Goal: Information Seeking & Learning: Learn about a topic

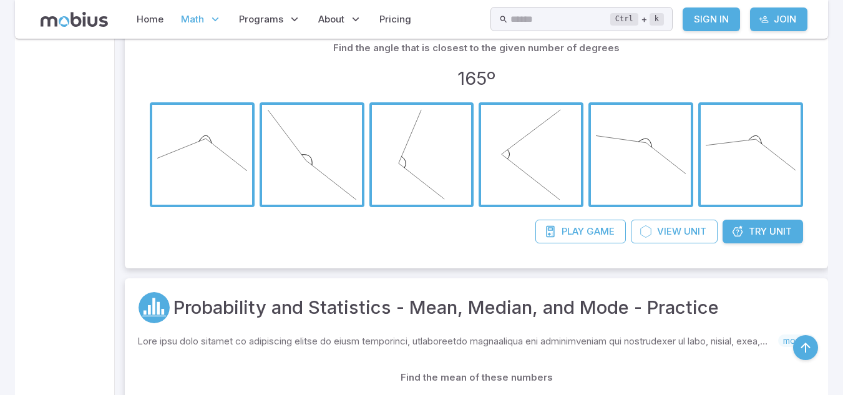
scroll to position [819, 0]
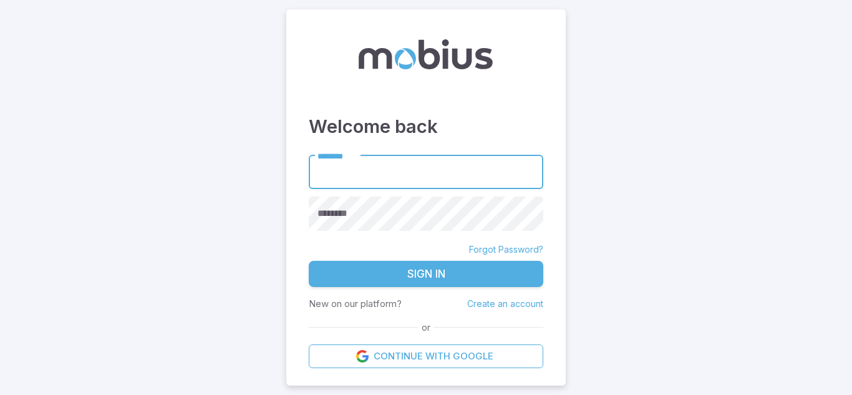
click at [370, 173] on input "********" at bounding box center [426, 172] width 235 height 34
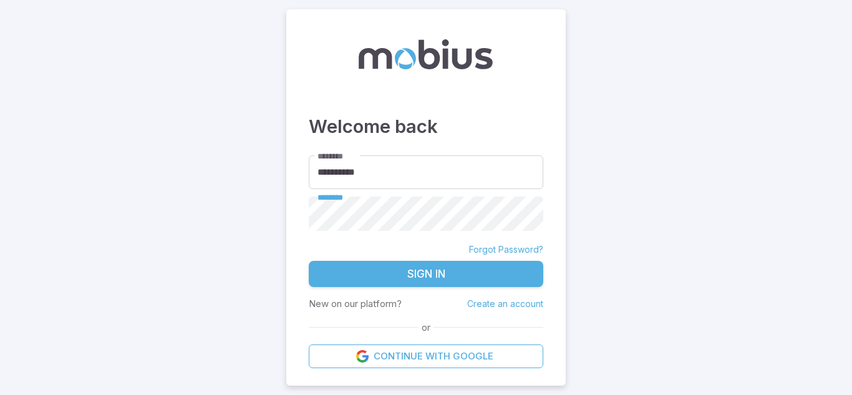
click at [309, 261] on button "Sign In" at bounding box center [426, 274] width 235 height 26
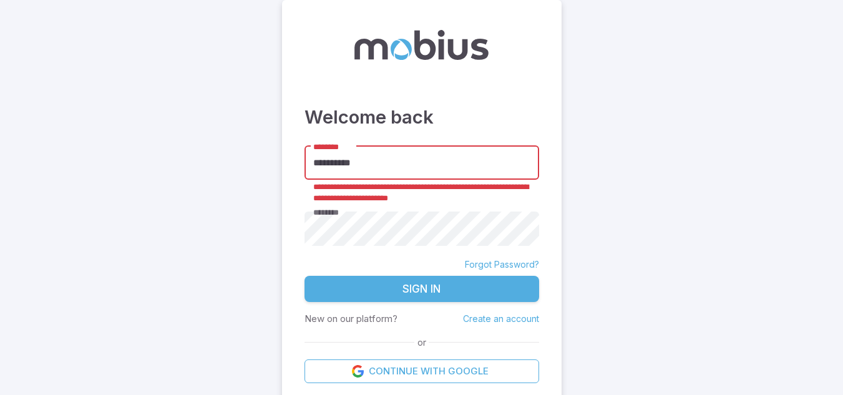
click at [363, 175] on input "**********" at bounding box center [421, 163] width 235 height 34
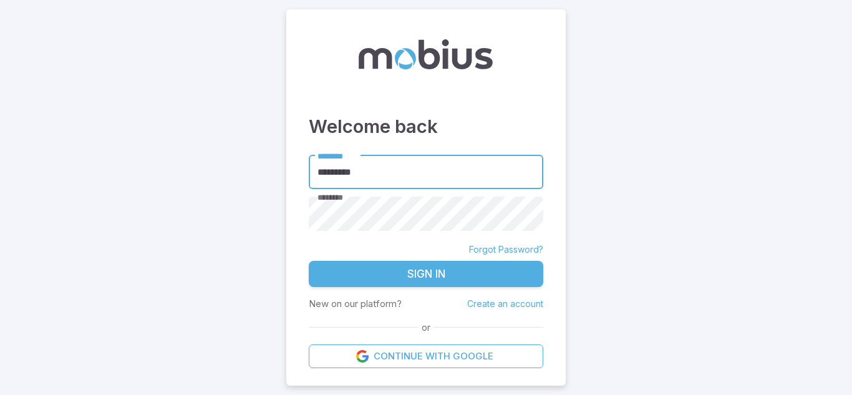
type input "**********"
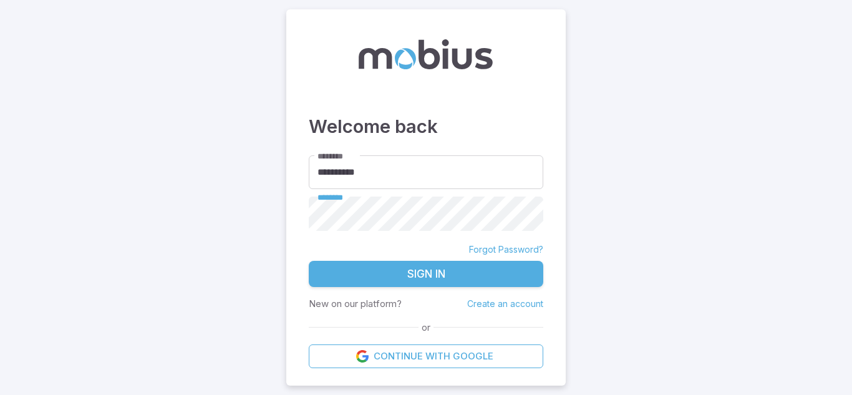
click at [309, 261] on button "Sign In" at bounding box center [426, 274] width 235 height 26
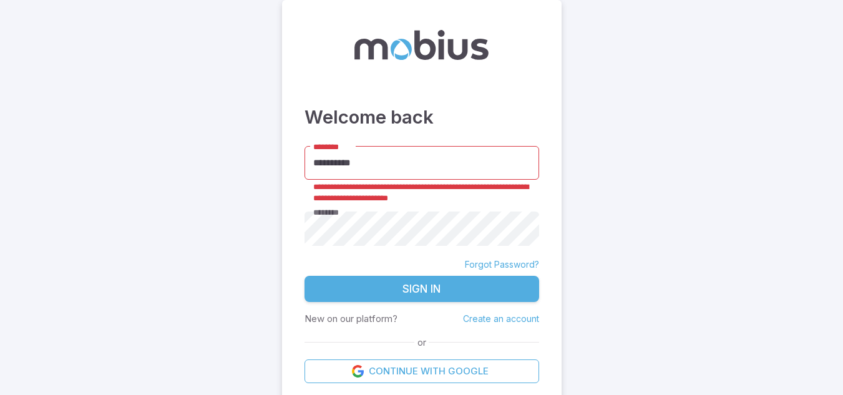
click at [394, 143] on div "**********" at bounding box center [422, 200] width 280 height 401
drag, startPoint x: 394, startPoint y: 143, endPoint x: 397, endPoint y: 149, distance: 6.7
click at [397, 149] on div "**********" at bounding box center [422, 200] width 280 height 401
click at [397, 149] on input "**********" at bounding box center [421, 163] width 235 height 34
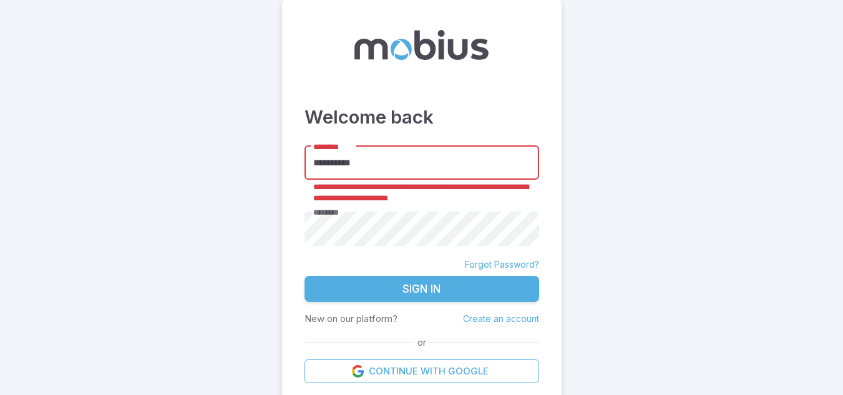
click at [397, 149] on input "**********" at bounding box center [421, 163] width 235 height 34
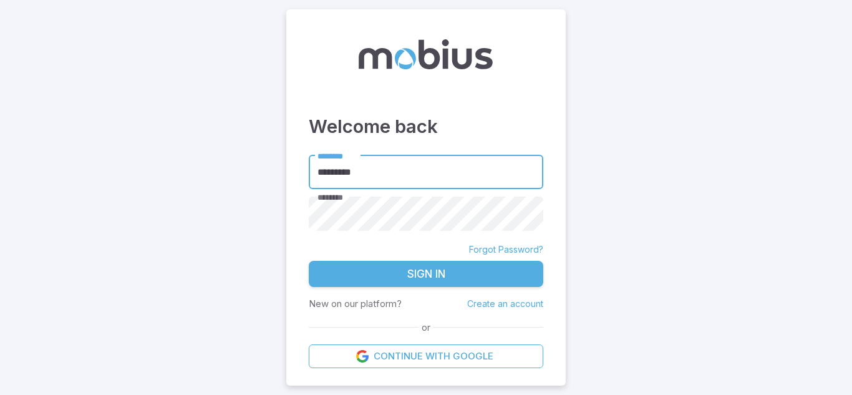
click at [309, 261] on button "Sign In" at bounding box center [426, 274] width 235 height 26
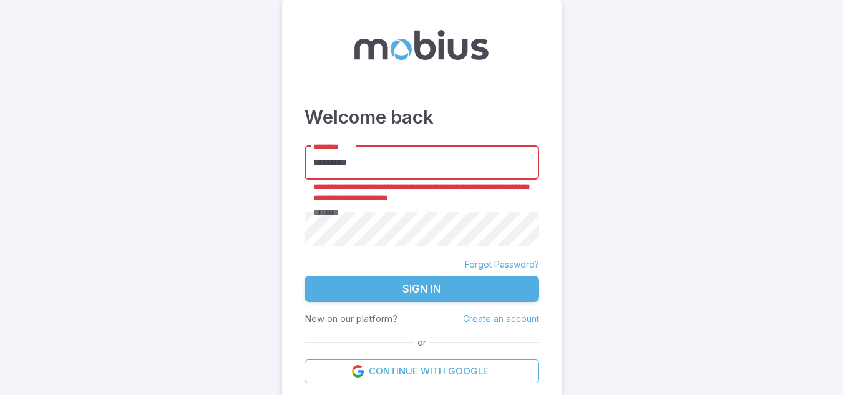
click at [397, 149] on input "*********" at bounding box center [421, 163] width 235 height 34
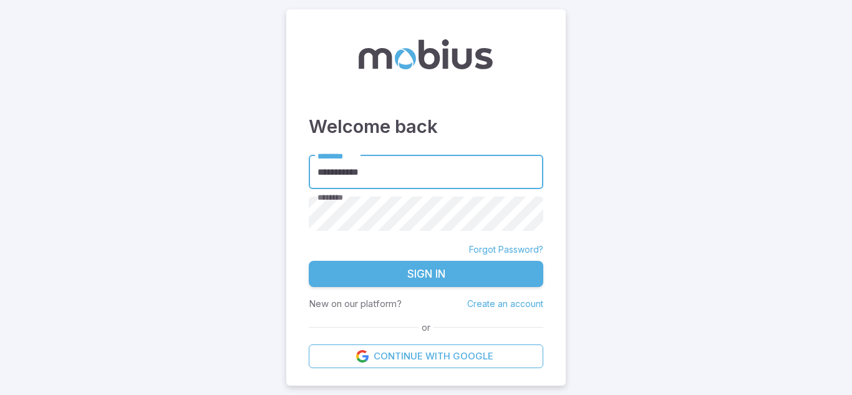
click at [309, 261] on button "Sign In" at bounding box center [426, 274] width 235 height 26
type input "*********"
click at [309, 261] on button "Sign In" at bounding box center [426, 274] width 235 height 26
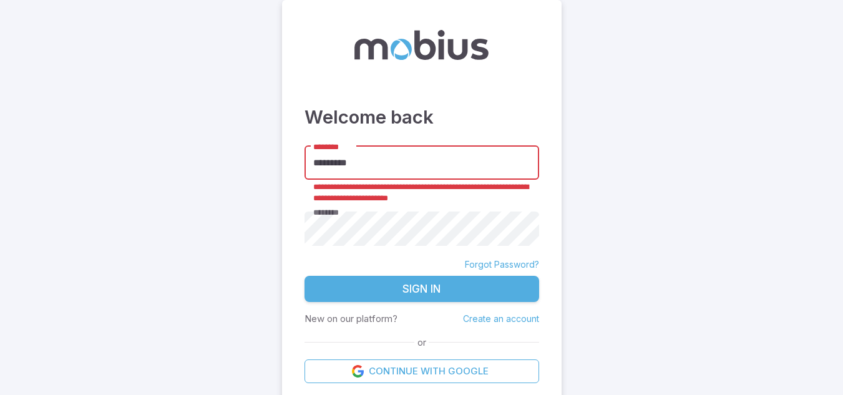
click at [359, 170] on input "*********" at bounding box center [421, 163] width 235 height 34
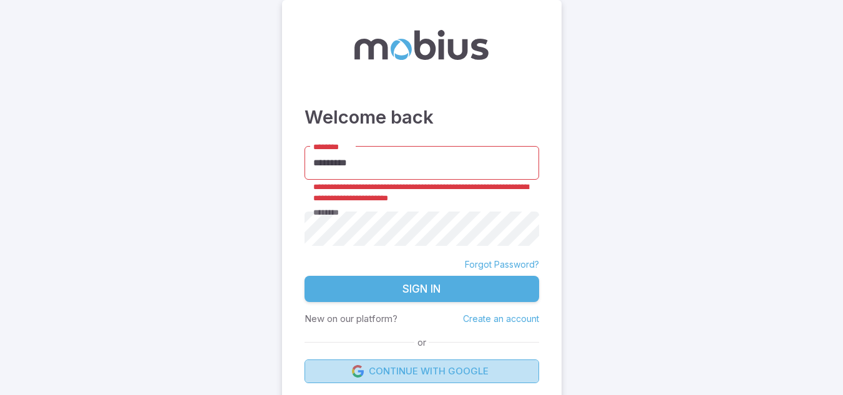
click at [449, 369] on link "Continue with Google" at bounding box center [421, 371] width 235 height 24
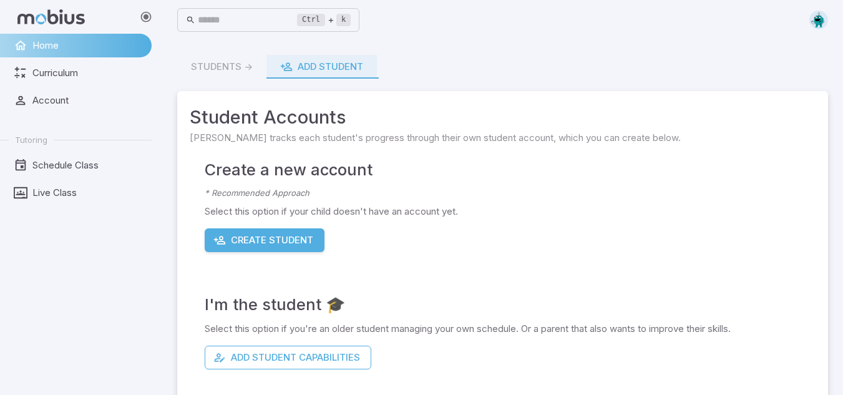
click at [807, 17] on div at bounding box center [816, 20] width 24 height 19
click at [813, 17] on img at bounding box center [818, 20] width 19 height 19
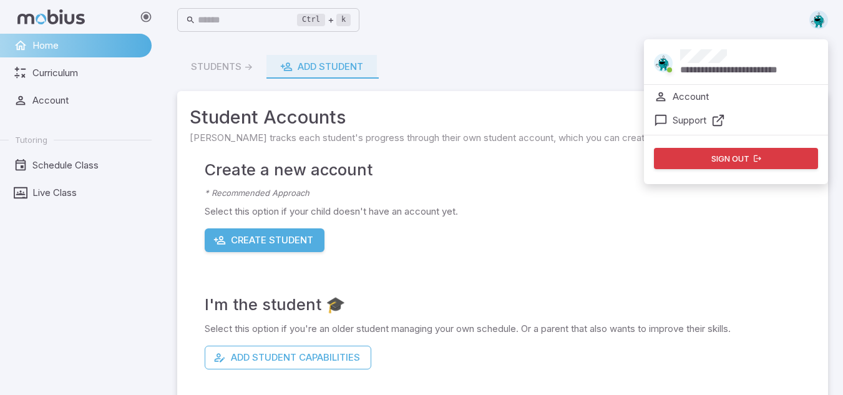
click at [816, 19] on img at bounding box center [818, 20] width 19 height 19
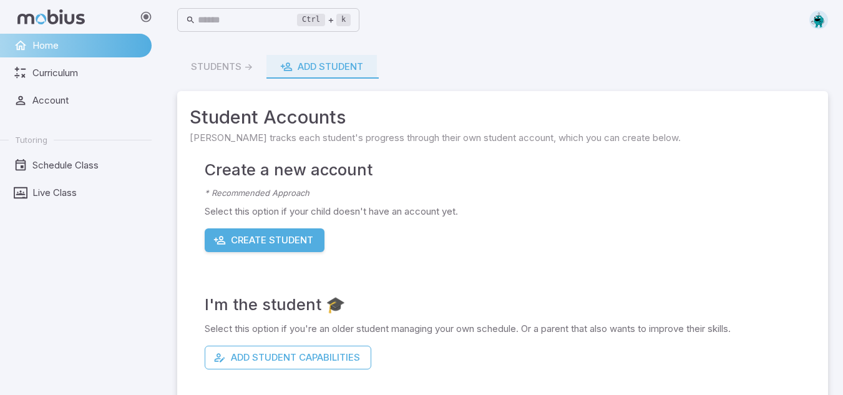
click at [816, 19] on img at bounding box center [818, 20] width 19 height 19
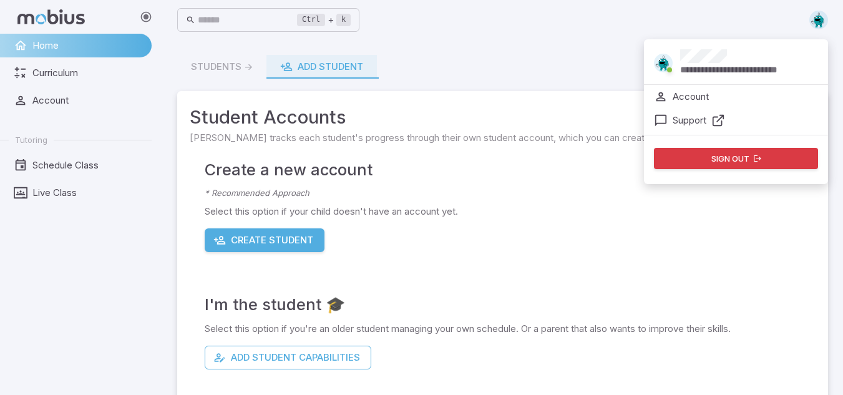
click at [810, 14] on span at bounding box center [818, 20] width 19 height 19
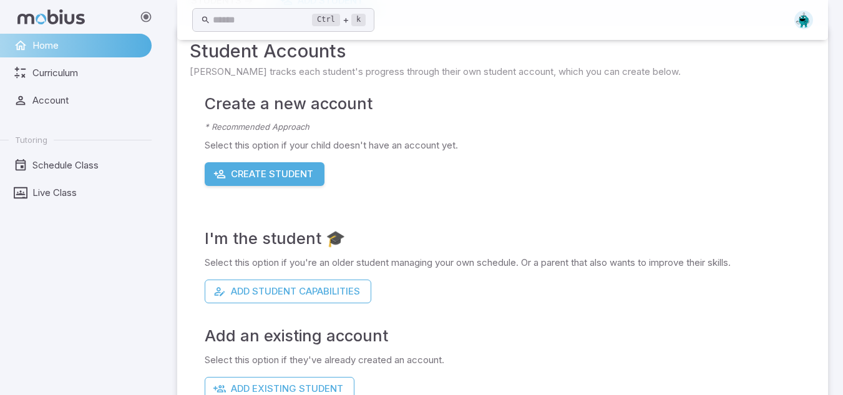
scroll to position [66, 0]
click at [477, 266] on p "Select this option if you're an older student managing your own schedule. Or a …" at bounding box center [510, 263] width 611 height 14
click at [64, 105] on span "Account" at bounding box center [87, 101] width 110 height 14
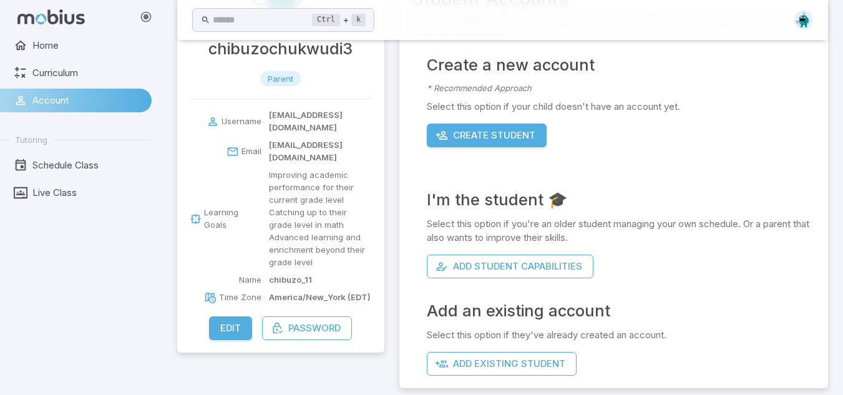
scroll to position [124, 0]
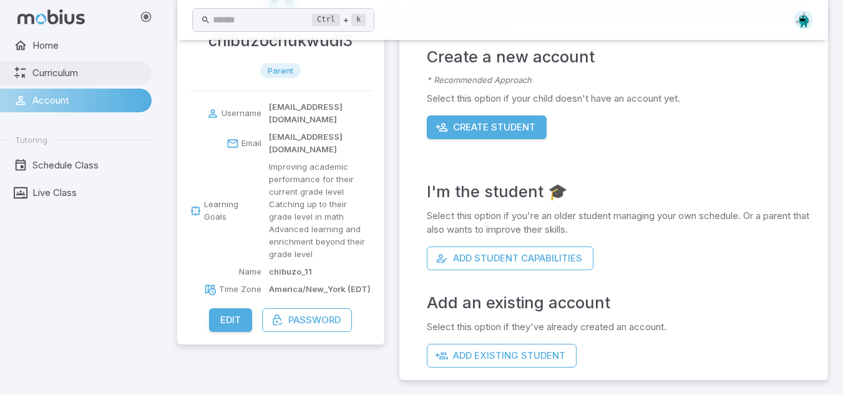
click at [77, 15] on icon at bounding box center [50, 16] width 67 height 15
click at [57, 76] on span "Curriculum" at bounding box center [87, 73] width 110 height 14
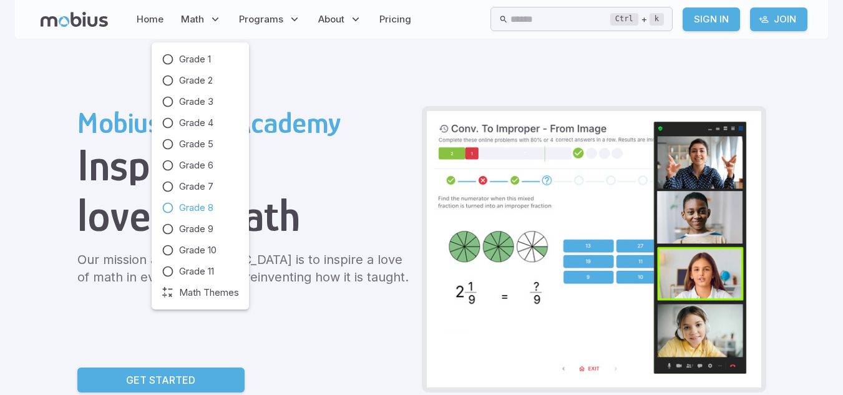
click at [225, 212] on link "Grade 8" at bounding box center [200, 208] width 77 height 14
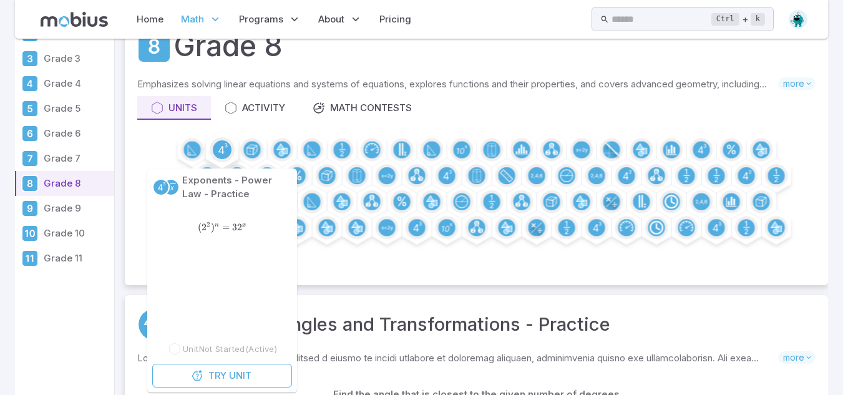
click at [213, 153] on icon at bounding box center [222, 149] width 19 height 19
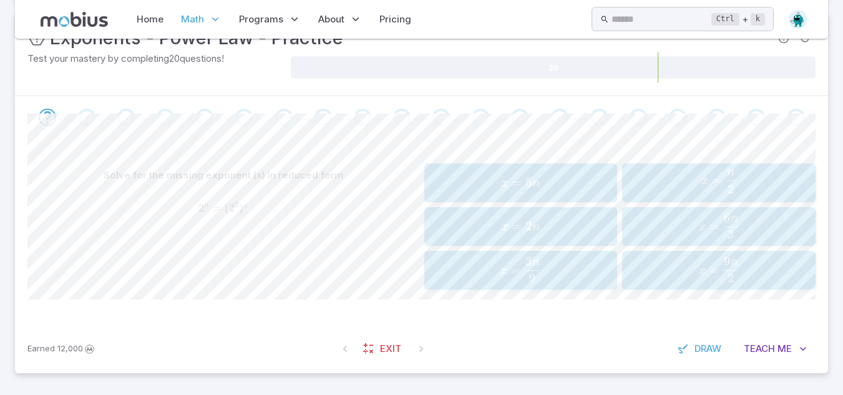
scroll to position [203, 0]
click at [225, 208] on span "(" at bounding box center [227, 207] width 4 height 13
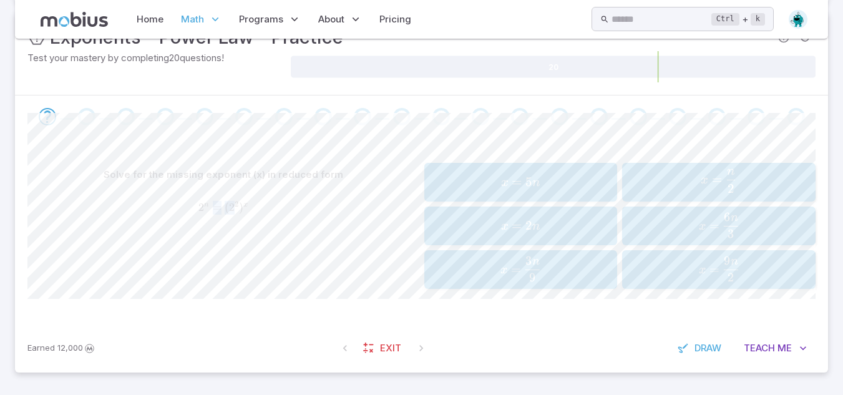
click at [225, 208] on span "(" at bounding box center [227, 207] width 4 height 13
click at [322, 182] on div "Solve for the missing exponent (x) in reduced form" at bounding box center [223, 175] width 392 height 24
click at [487, 228] on span "x = 2 n" at bounding box center [520, 226] width 185 height 17
click at [648, 225] on span "x = 2 n ​" at bounding box center [718, 225] width 185 height 24
click at [530, 281] on span "2" at bounding box center [533, 276] width 7 height 16
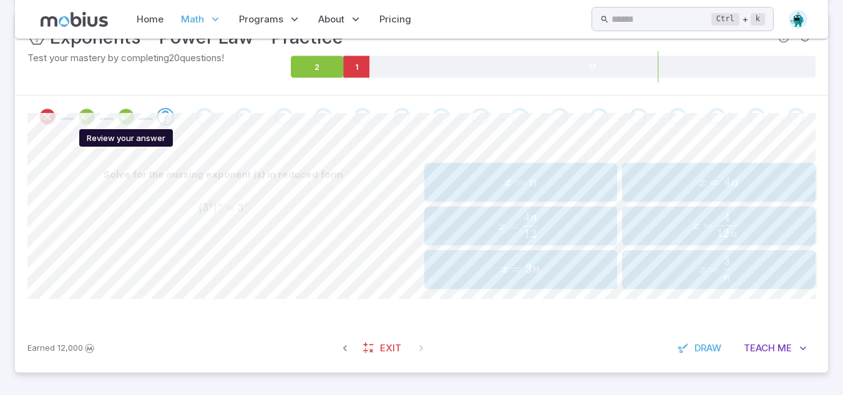
click at [132, 124] on icon "Review your answer" at bounding box center [126, 116] width 19 height 19
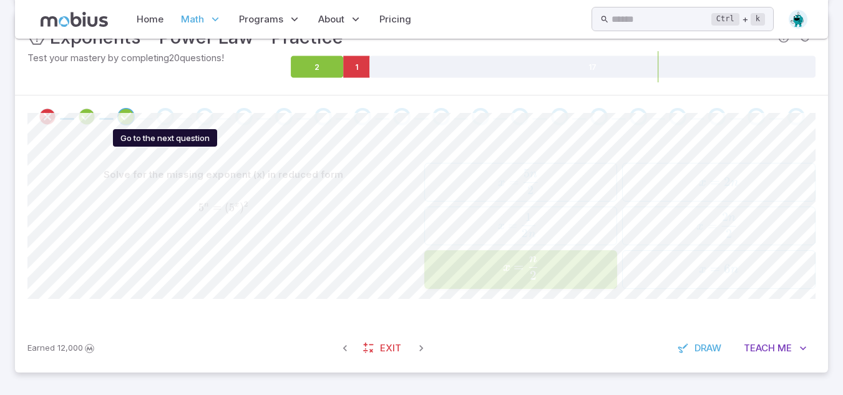
click at [162, 109] on div "Go to the next question" at bounding box center [165, 116] width 17 height 17
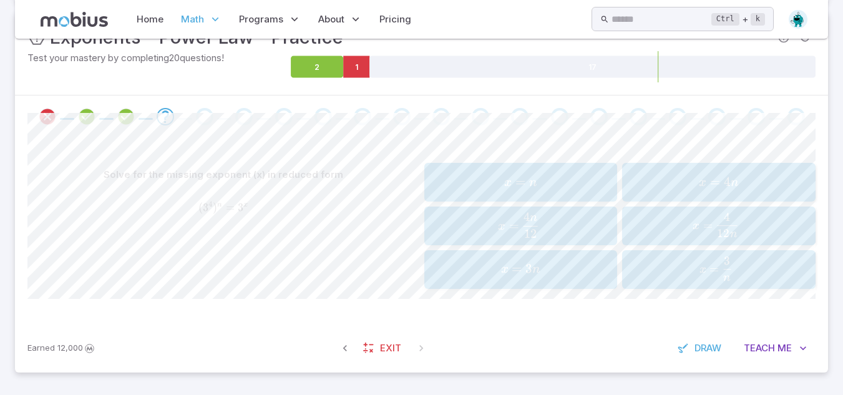
click at [775, 335] on div "Earned 12,000 Exit Draw Teach Me" at bounding box center [421, 348] width 813 height 49
drag, startPoint x: 775, startPoint y: 335, endPoint x: 776, endPoint y: 341, distance: 6.4
click at [776, 341] on div "Earned 12,000 Exit Draw Teach Me" at bounding box center [421, 348] width 813 height 49
click at [776, 341] on button "Teach Me" at bounding box center [775, 348] width 80 height 24
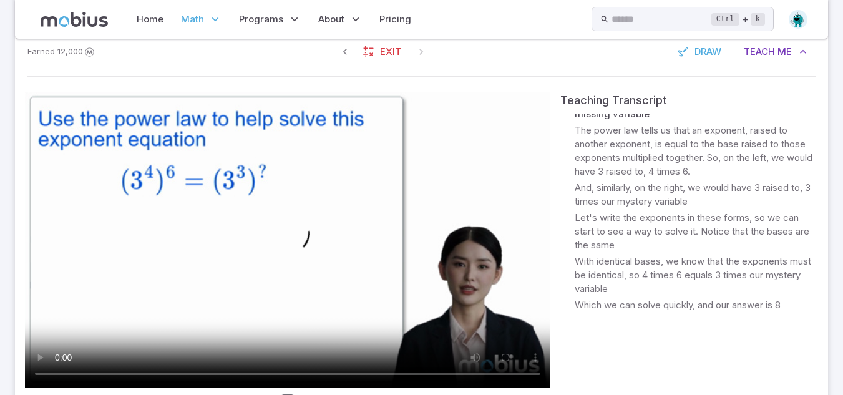
scroll to position [500, 0]
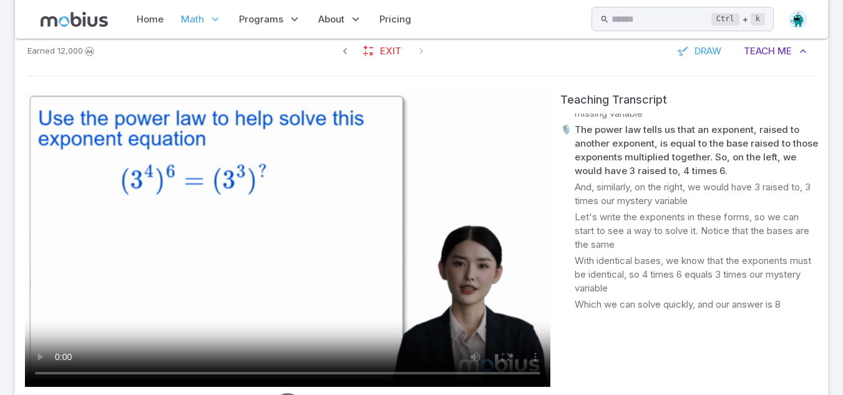
click at [331, 263] on video at bounding box center [287, 239] width 525 height 296
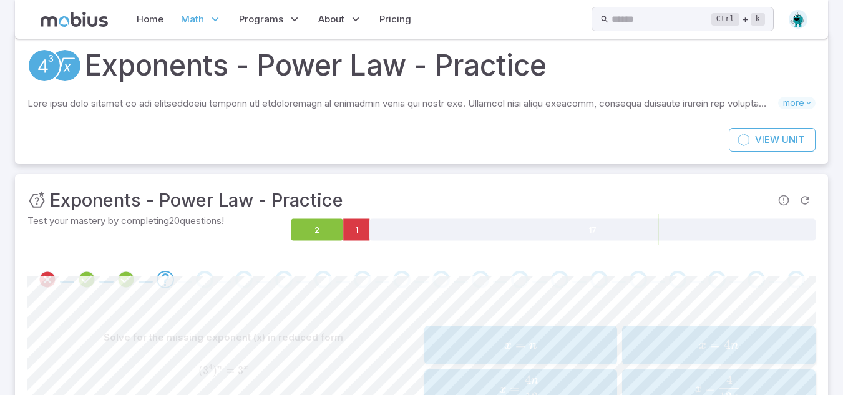
scroll to position [29, 0]
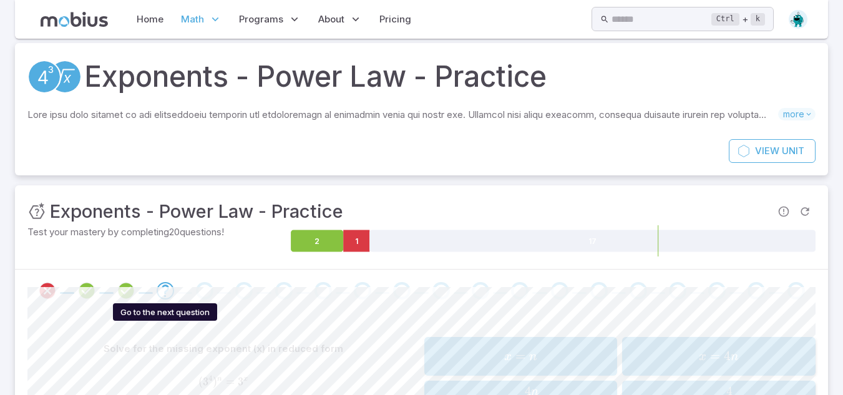
click at [162, 286] on icon "Go to the next question" at bounding box center [165, 290] width 15 height 15
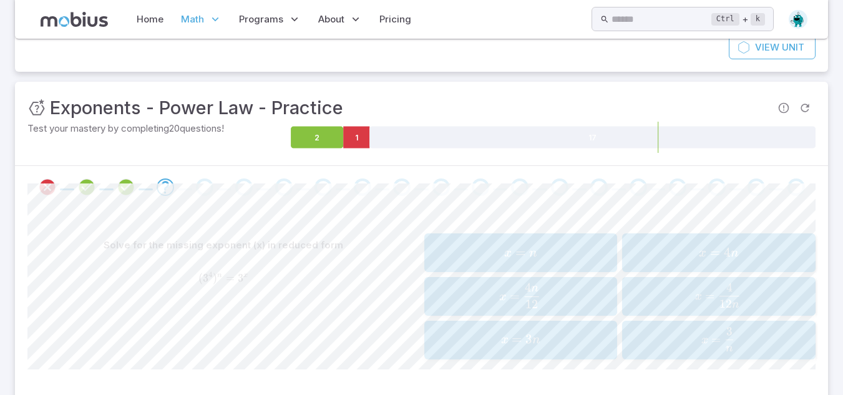
scroll to position [134, 0]
click at [315, 235] on div "Solve for the missing exponent (x) in reduced form" at bounding box center [223, 245] width 392 height 24
click at [712, 244] on span "=" at bounding box center [715, 252] width 10 height 16
click at [346, 266] on div "3 n = 8 1 x 3^{n} = 81^{x} 3 n = 8 1 x" at bounding box center [223, 277] width 392 height 32
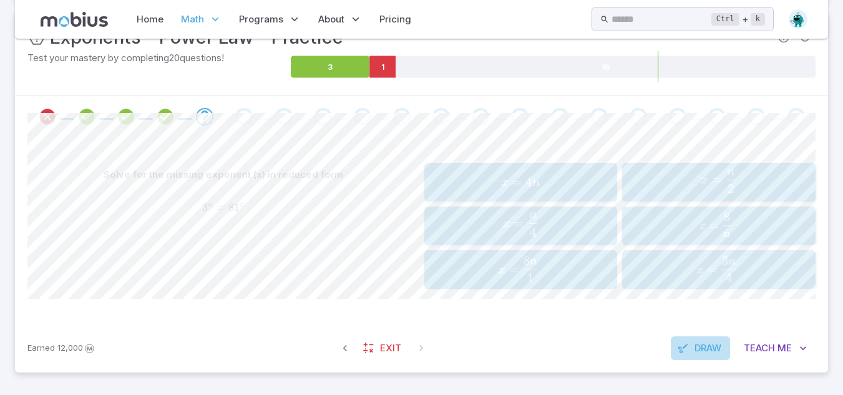
click at [713, 358] on button "Draw" at bounding box center [700, 348] width 59 height 24
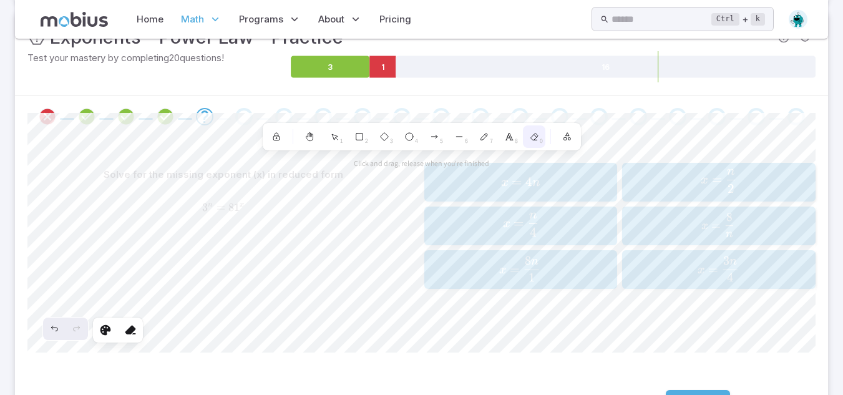
click at [543, 140] on div "0" at bounding box center [534, 136] width 22 height 22
click at [477, 137] on div "7" at bounding box center [484, 136] width 22 height 22
click at [54, 329] on icon "Undo" at bounding box center [54, 328] width 6 height 5
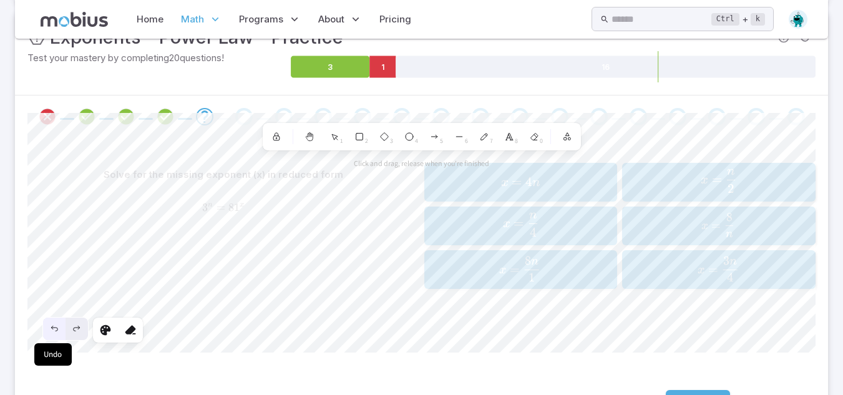
click at [54, 329] on icon "Undo" at bounding box center [54, 328] width 6 height 5
click at [281, 132] on icon at bounding box center [276, 137] width 10 height 10
click at [109, 330] on icon at bounding box center [105, 330] width 12 height 12
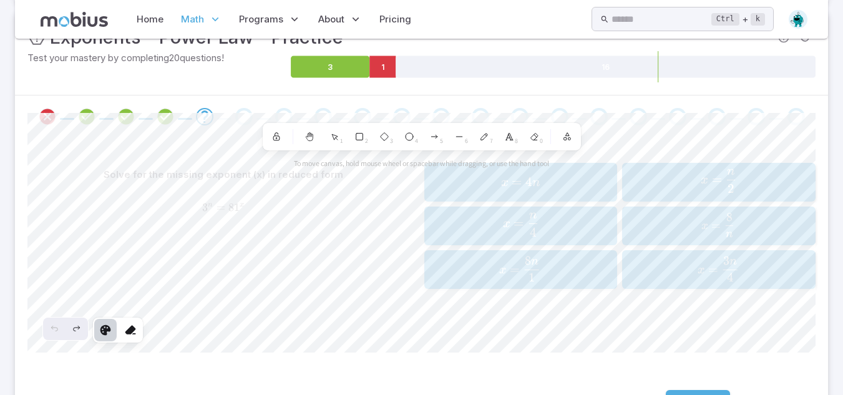
scroll to position [257, 0]
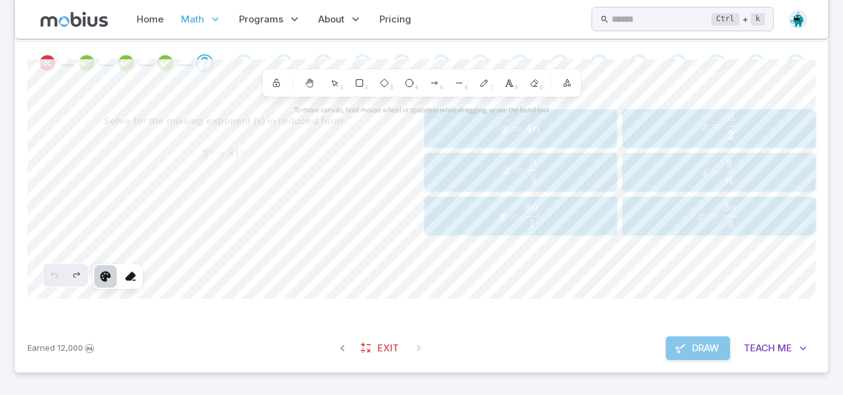
click at [694, 341] on span "Draw" at bounding box center [705, 348] width 27 height 14
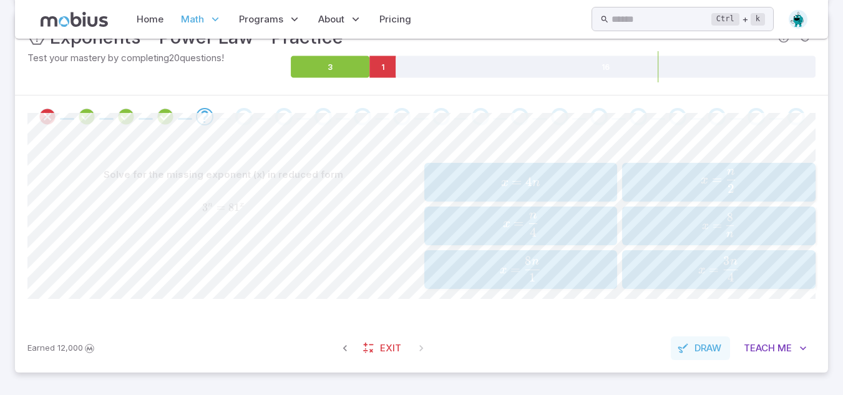
scroll to position [203, 0]
click at [766, 341] on span "Teach" at bounding box center [759, 348] width 31 height 14
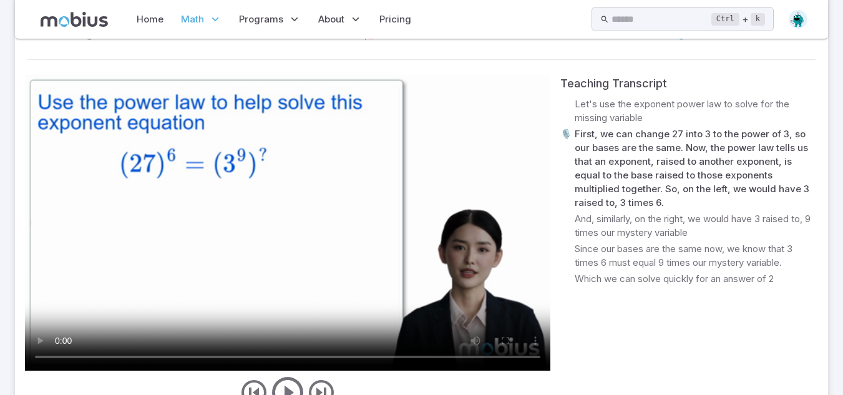
scroll to position [517, 0]
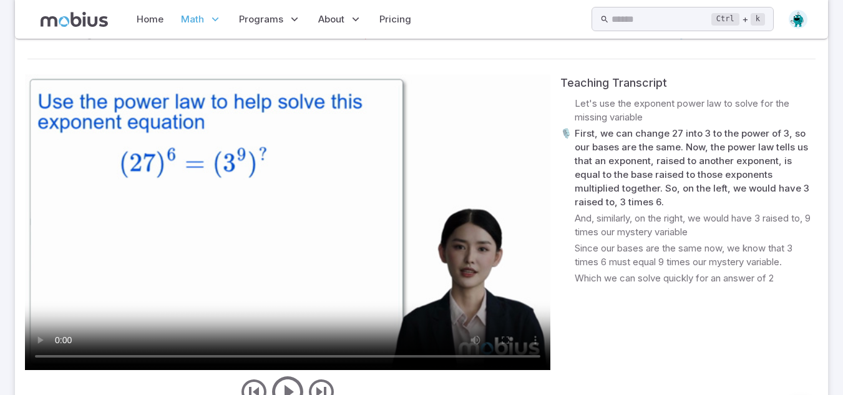
click at [245, 195] on video at bounding box center [287, 222] width 525 height 296
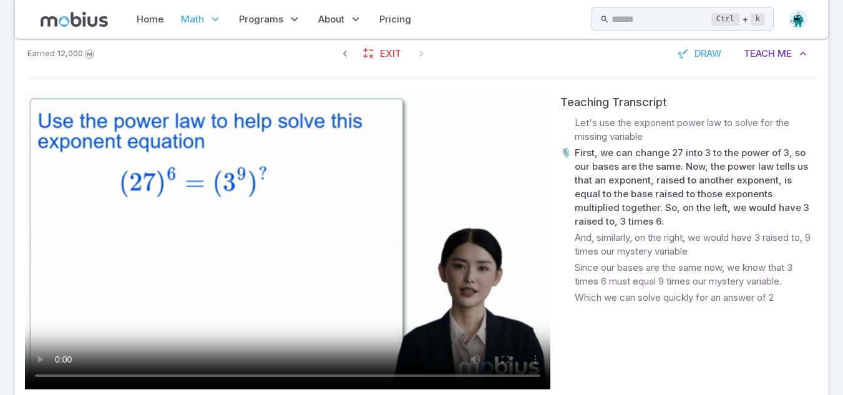
scroll to position [512, 0]
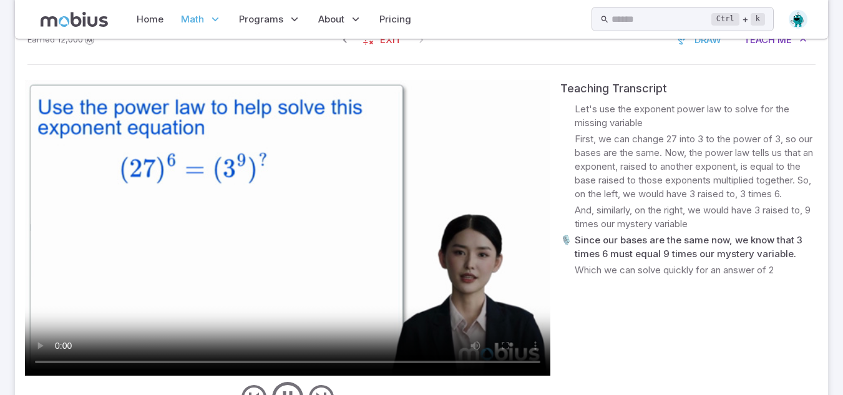
click at [266, 154] on video at bounding box center [287, 228] width 525 height 296
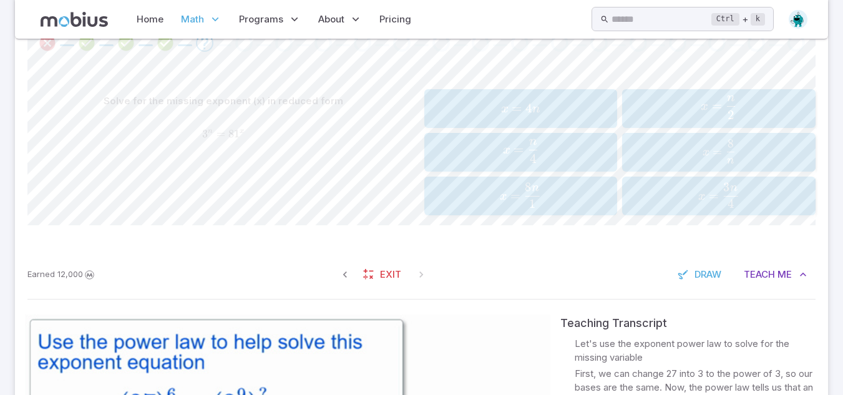
scroll to position [268, 0]
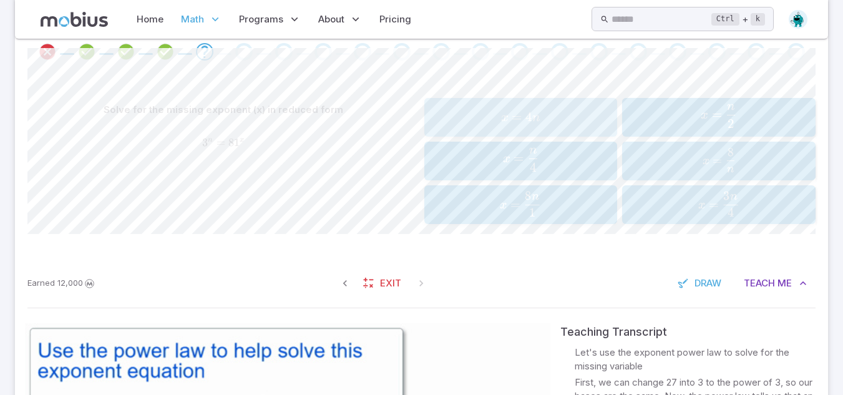
click at [519, 130] on div "x = 4 n x=4n x = 4 n" at bounding box center [520, 117] width 185 height 29
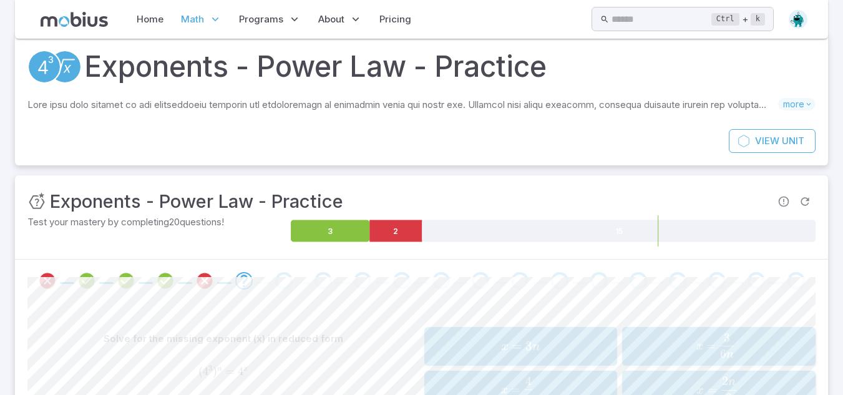
scroll to position [203, 0]
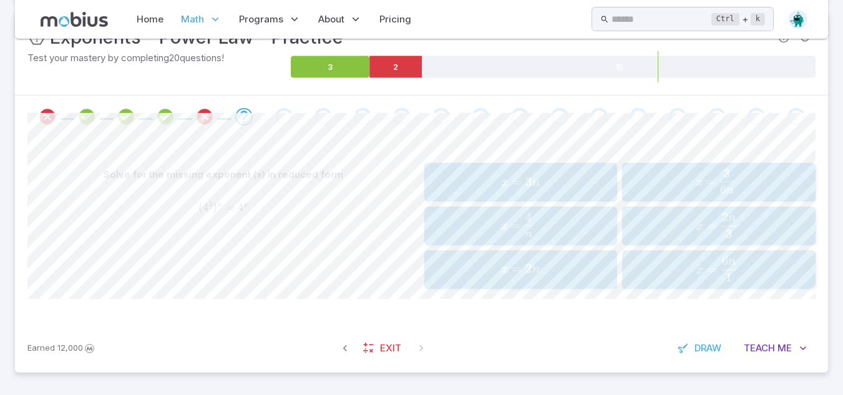
click at [563, 223] on span "x = n 4 ​" at bounding box center [517, 225] width 163 height 24
click at [482, 275] on span "x = 4 n ​" at bounding box center [520, 268] width 185 height 24
click at [521, 197] on div "x = 3 n x=3n x = 3 n" at bounding box center [520, 182] width 185 height 29
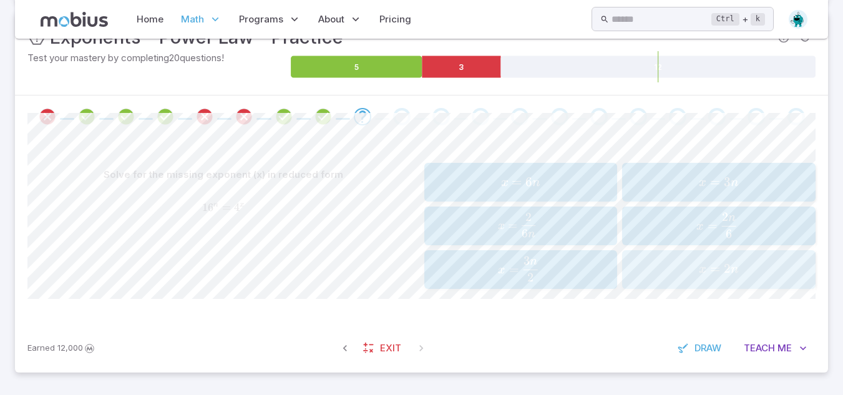
click at [694, 280] on div "x = 2 n x=2n x = 2 n" at bounding box center [718, 269] width 185 height 29
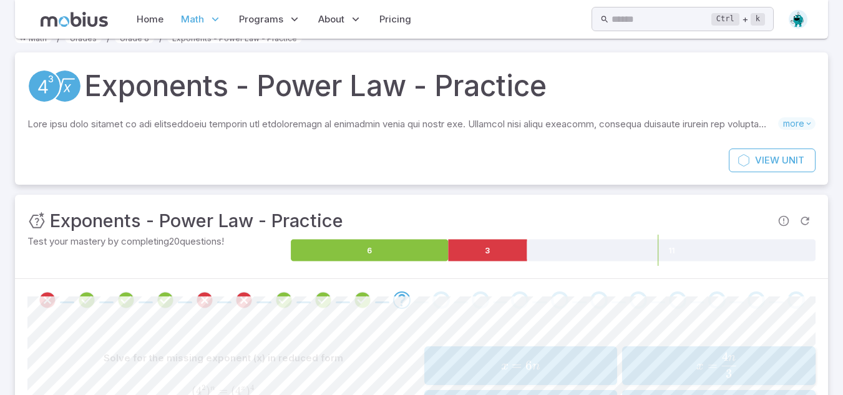
scroll to position [0, 0]
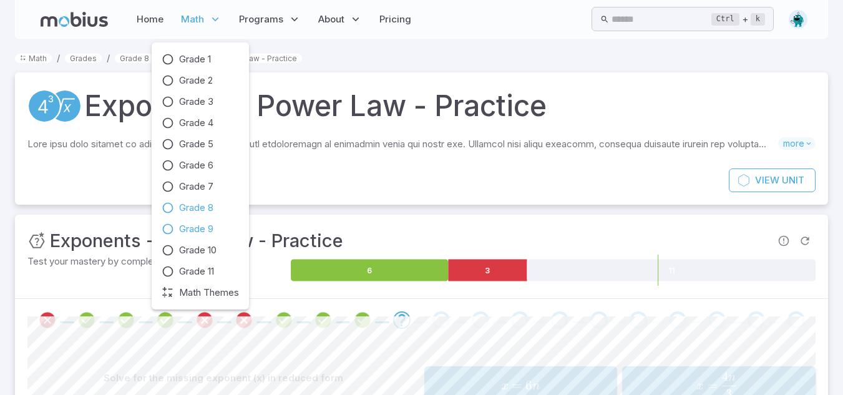
click at [191, 228] on span "Grade 9" at bounding box center [196, 229] width 34 height 14
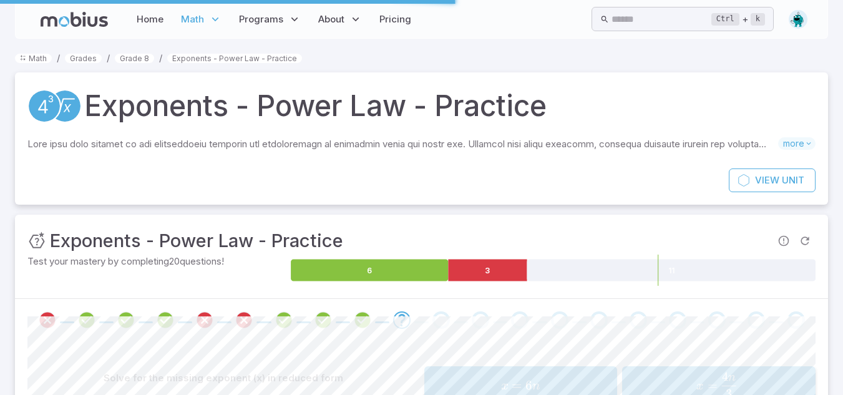
click at [349, 180] on div "View Unit" at bounding box center [421, 186] width 813 height 36
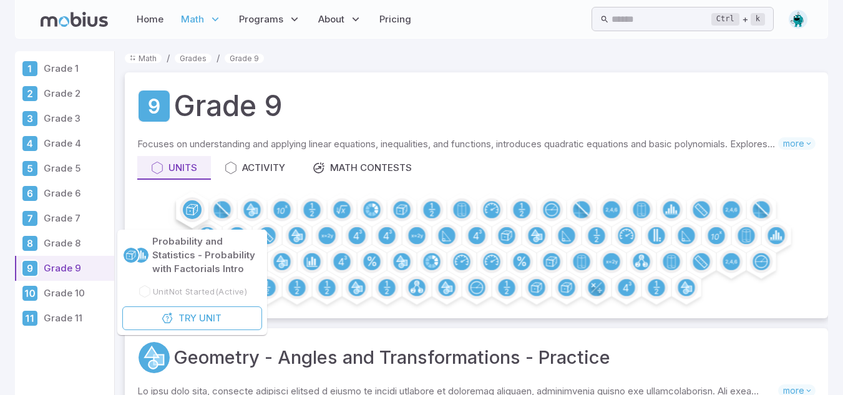
click at [185, 210] on circle at bounding box center [192, 209] width 19 height 19
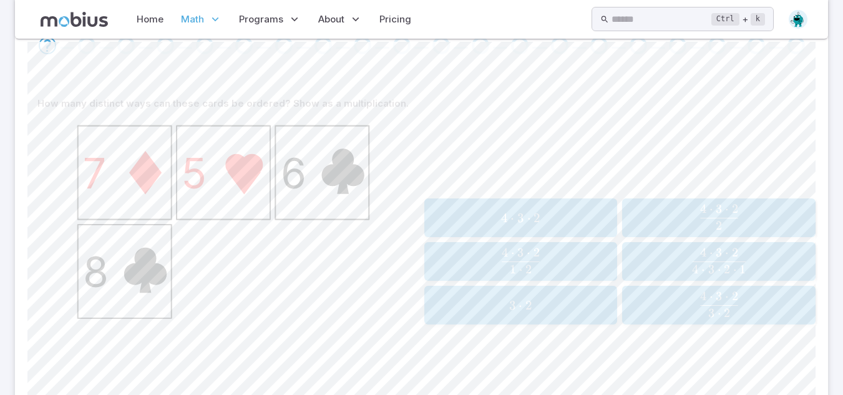
scroll to position [459, 0]
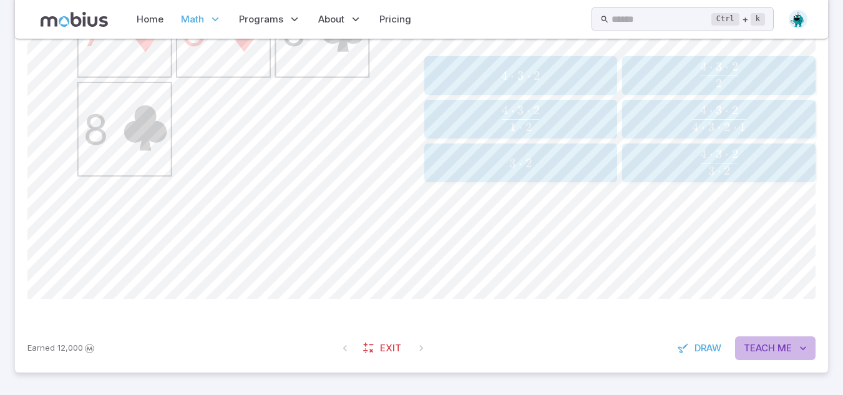
click at [749, 345] on span "Teach" at bounding box center [759, 348] width 31 height 14
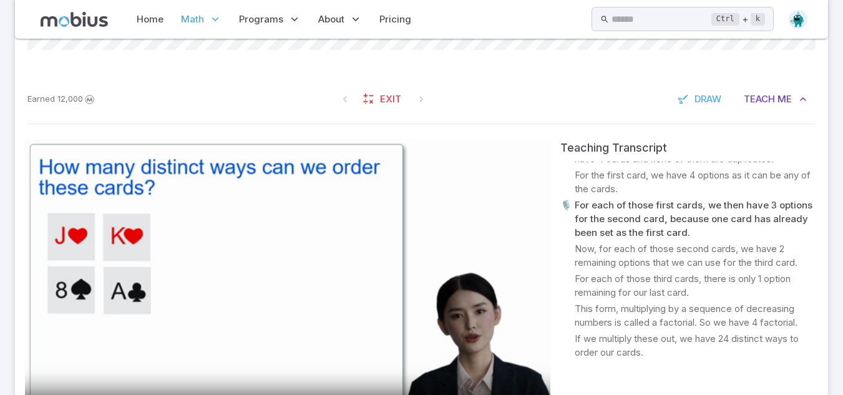
scroll to position [781, 0]
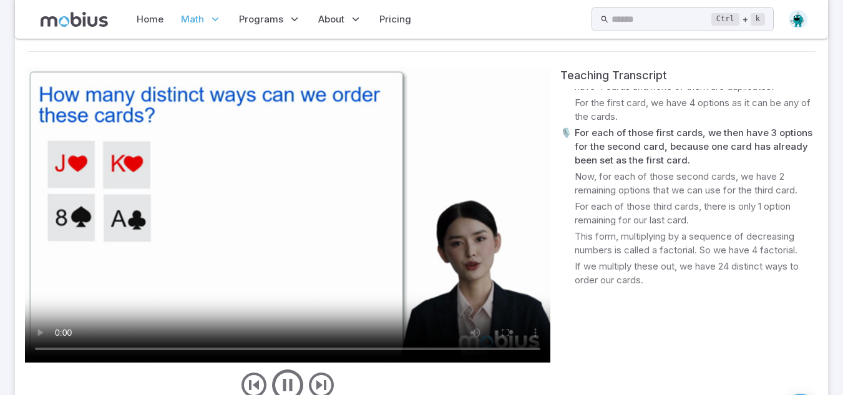
click at [95, 225] on video at bounding box center [287, 215] width 525 height 296
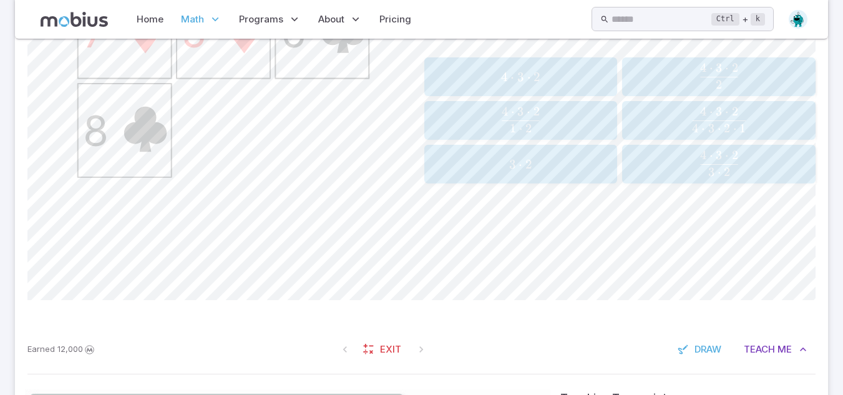
scroll to position [362, 0]
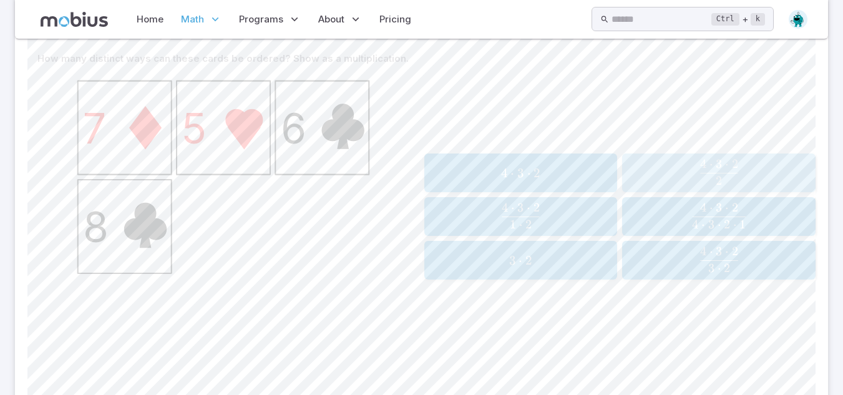
click at [716, 155] on button "4 ⋅ 3 ⋅ 2 2 \frac{4\cdot 3\cdot 2}{2} 2 4 ⋅ 3 ⋅ 2 ​" at bounding box center [718, 172] width 193 height 39
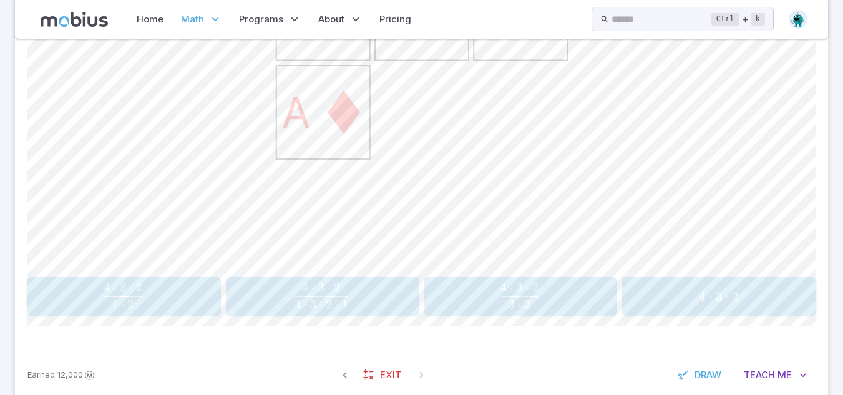
scroll to position [503, 0]
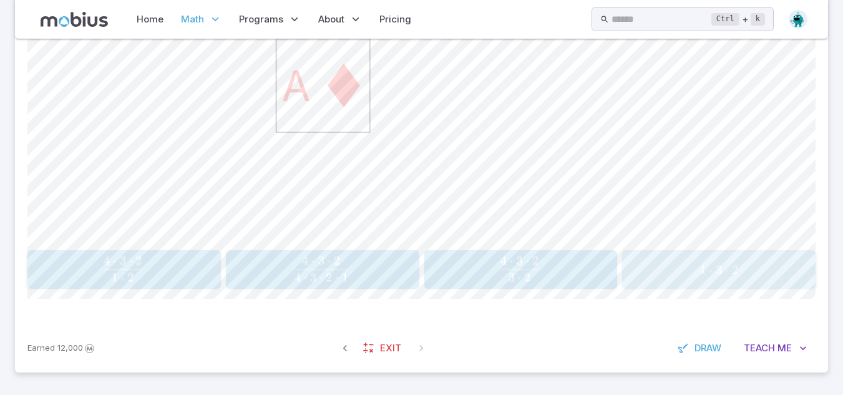
click at [713, 268] on span "4 ⋅" at bounding box center [707, 270] width 16 height 16
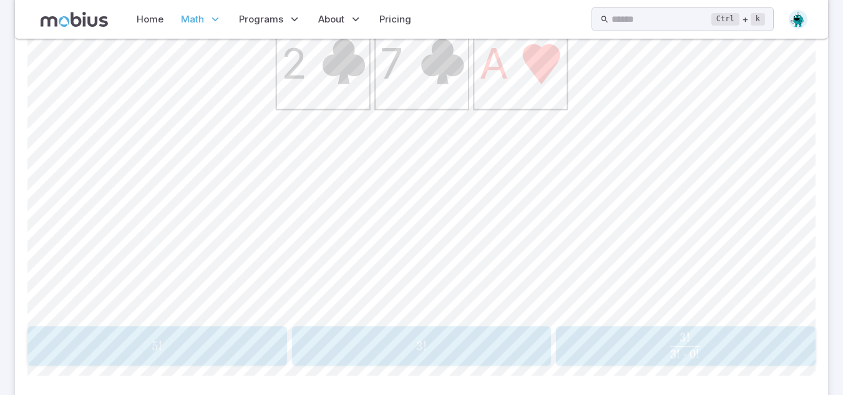
scroll to position [426, 0]
click at [633, 346] on span "3 ! ⋅ 0 ! 3 ! ​" at bounding box center [685, 346] width 234 height 26
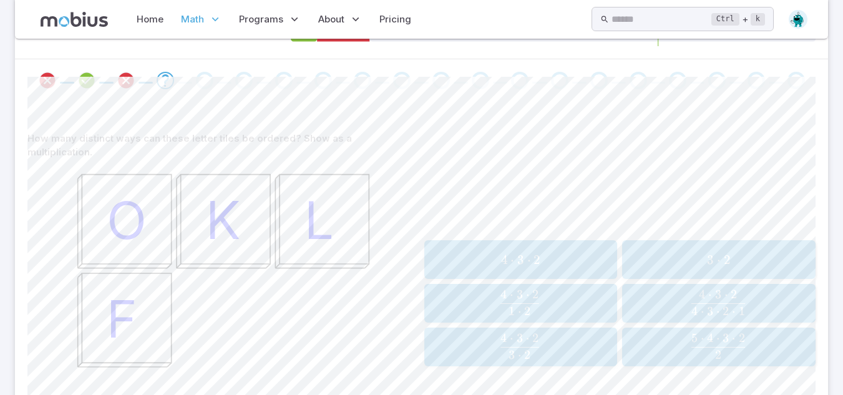
scroll to position [280, 0]
click at [459, 275] on div "4 ⋅ 3 ⋅ 2 4\cdot 3\cdot 2 4 ⋅ 3 ⋅ 2 4 ⋅ 3 ⋅ 2 1 ⋅ 2 \frac{4\cdot 3\cdot 2}{1\cd…" at bounding box center [620, 305] width 392 height 126
click at [455, 271] on button "4 ⋅ 3 ⋅ 2 4\cdot 3\cdot 2 4 ⋅ 3 ⋅ 2" at bounding box center [520, 261] width 193 height 39
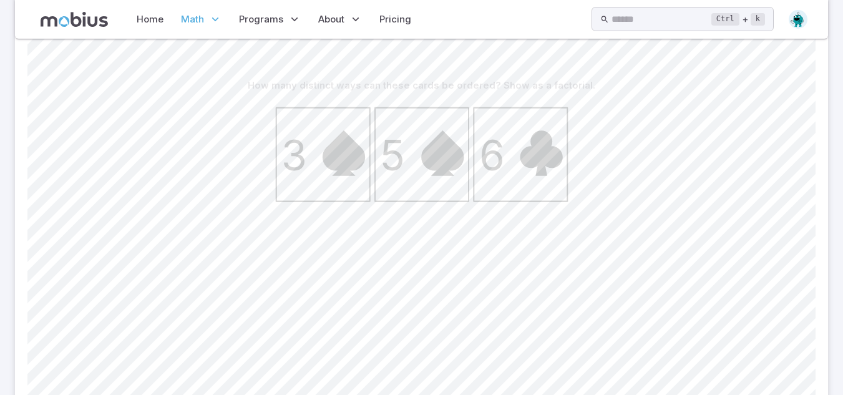
scroll to position [459, 0]
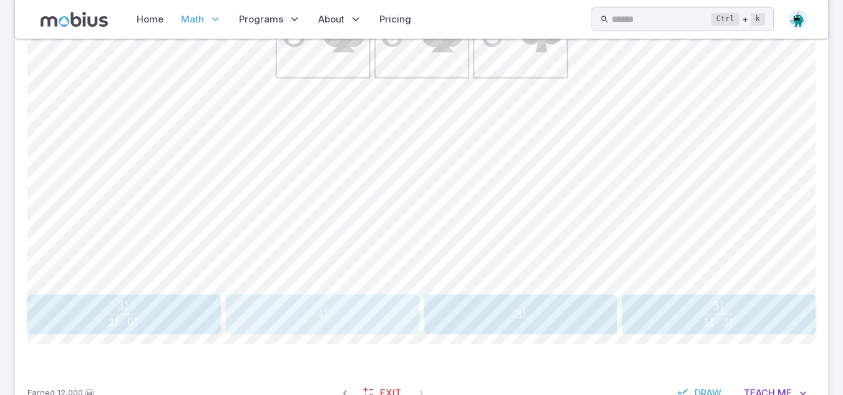
click at [397, 321] on span "4 !" at bounding box center [322, 314] width 185 height 16
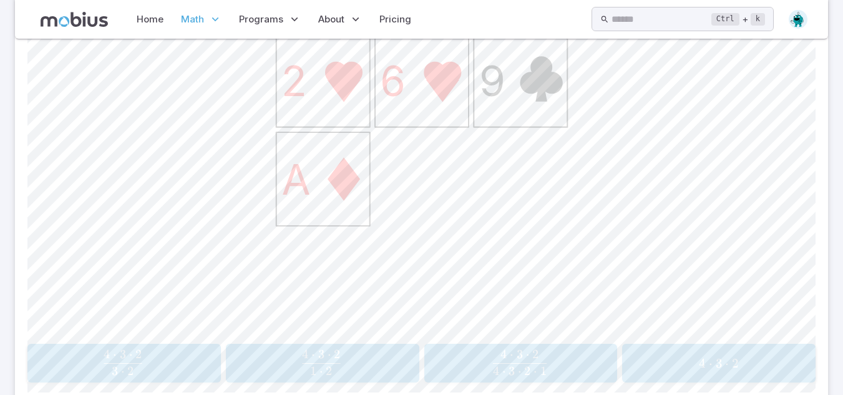
scroll to position [409, 0]
click at [648, 366] on span "4 ⋅ 3 ⋅ 2" at bounding box center [718, 364] width 185 height 16
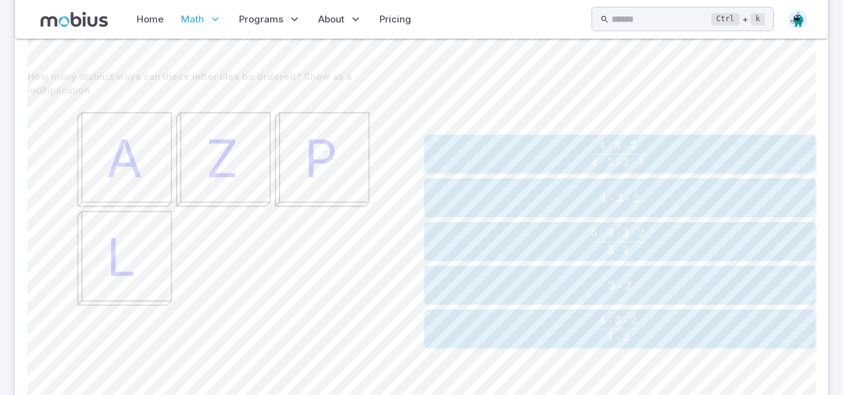
scroll to position [342, 0]
click at [567, 185] on div "4 ⋅ 3 ⋅ 2 4\cdot 3\cdot 2 4 ⋅ 3 ⋅ 2" at bounding box center [620, 199] width 384 height 29
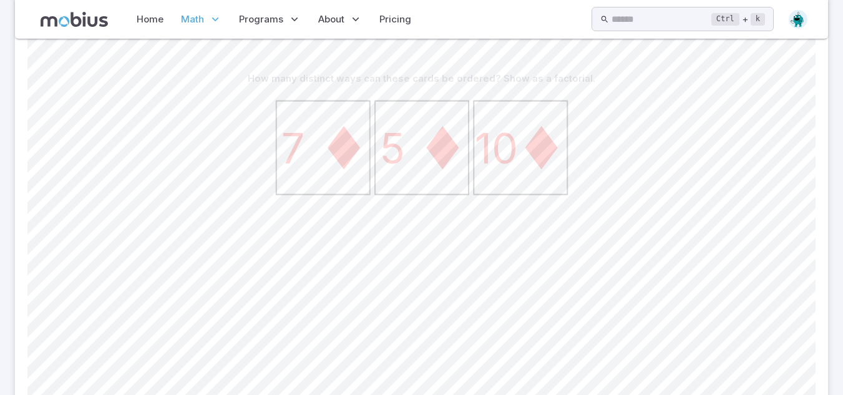
scroll to position [504, 0]
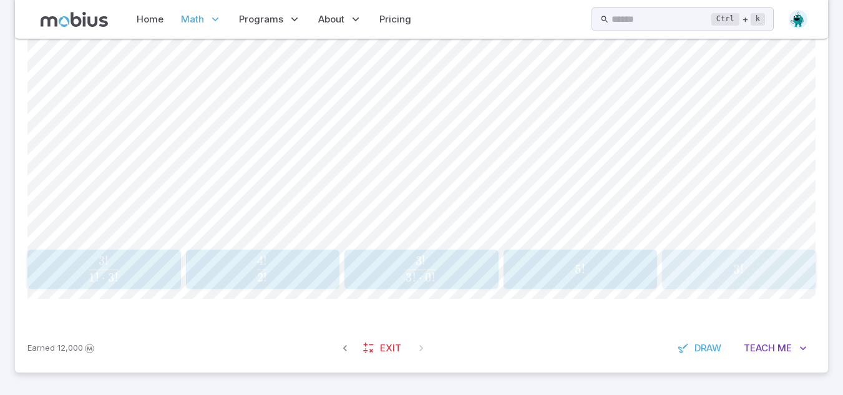
click at [723, 275] on span "3 !" at bounding box center [738, 269] width 145 height 16
click at [588, 250] on button "3 ! 3! 3 !" at bounding box center [619, 269] width 127 height 39
click at [276, 265] on span "3 !" at bounding box center [222, 269] width 119 height 16
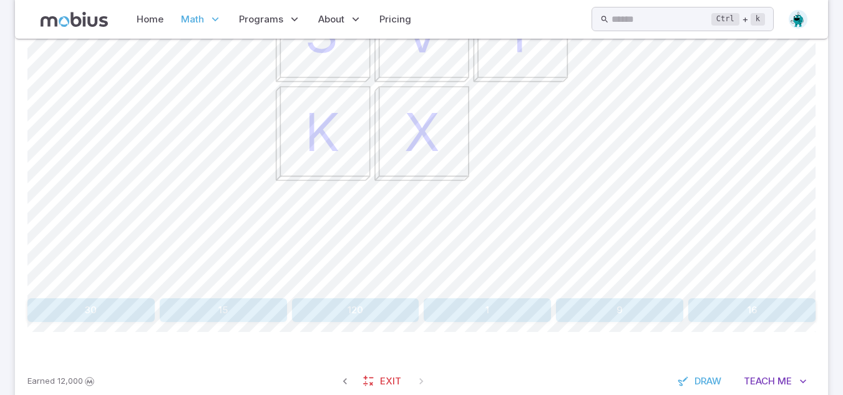
scroll to position [456, 0]
click at [406, 311] on button "120" at bounding box center [355, 309] width 127 height 24
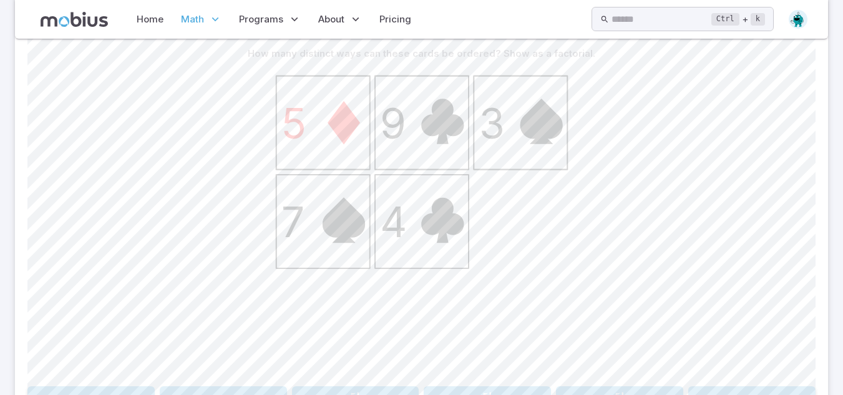
scroll to position [504, 0]
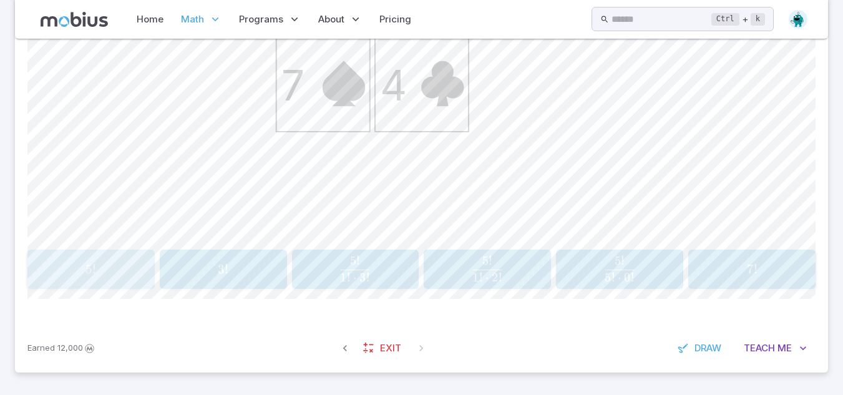
click at [145, 267] on span "5 !" at bounding box center [90, 269] width 119 height 16
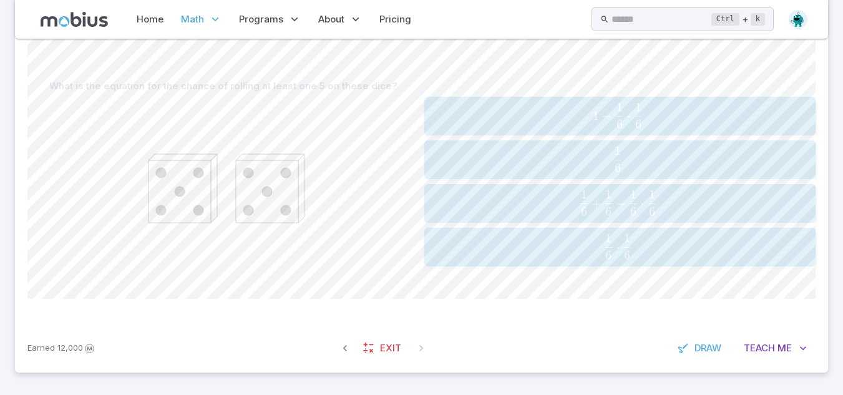
scroll to position [334, 0]
click at [448, 180] on div "1 − 1 6 ⋅ 1 6 1 - \frac{1}{6}\cdot\frac{1}{6} 1 − 6 1 ​ ⋅ 6 1 ​ 1 6 \frac{1}{6}…" at bounding box center [620, 182] width 392 height 170
click at [439, 173] on div "1 6 \frac{1}{6} 6 1 ​" at bounding box center [620, 159] width 384 height 29
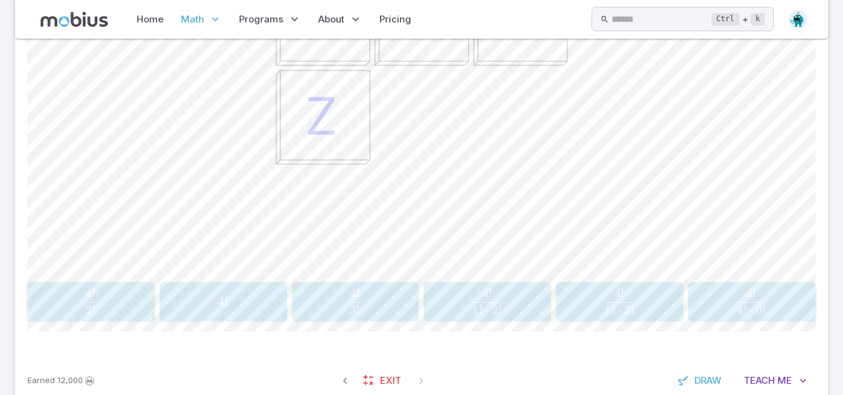
scroll to position [472, 0]
click at [258, 304] on span "4 !" at bounding box center [222, 301] width 119 height 16
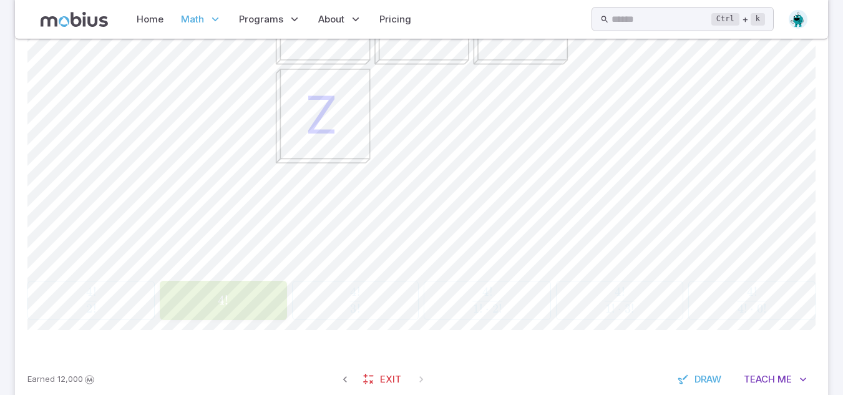
scroll to position [334, 0]
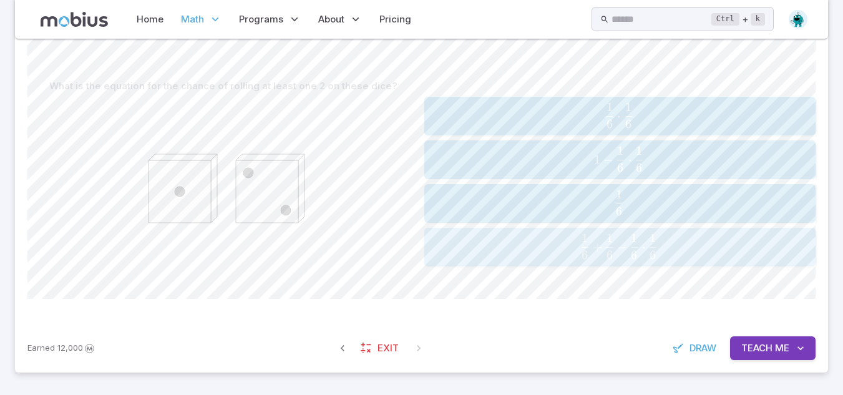
click at [628, 248] on span "6 1 ​ −" at bounding box center [617, 246] width 25 height 25
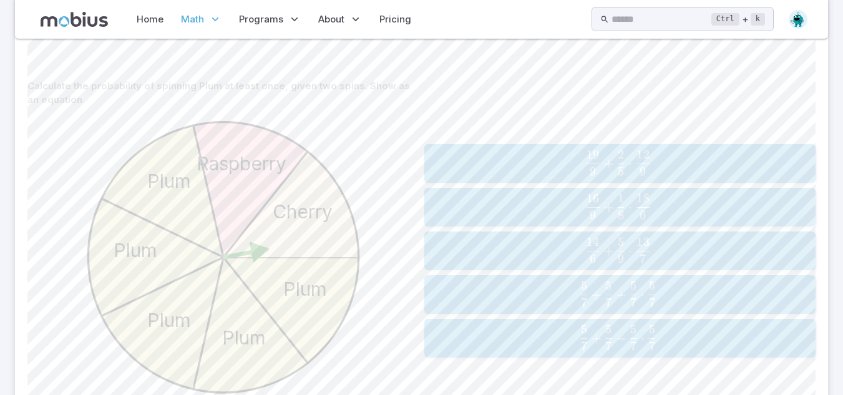
click at [526, 359] on div "19 9 + 2 5 ⋅ 12 9 \frac{19}{9} + \frac{2}{5} \cdot \frac{12}{9} 9 19 ​ + 5 2 ​ …" at bounding box center [620, 250] width 392 height 353
click at [500, 335] on span "7 5 ​ + 7 5 ​ − 7 5 ​ ⋅ 7 5 ​" at bounding box center [618, 337] width 356 height 25
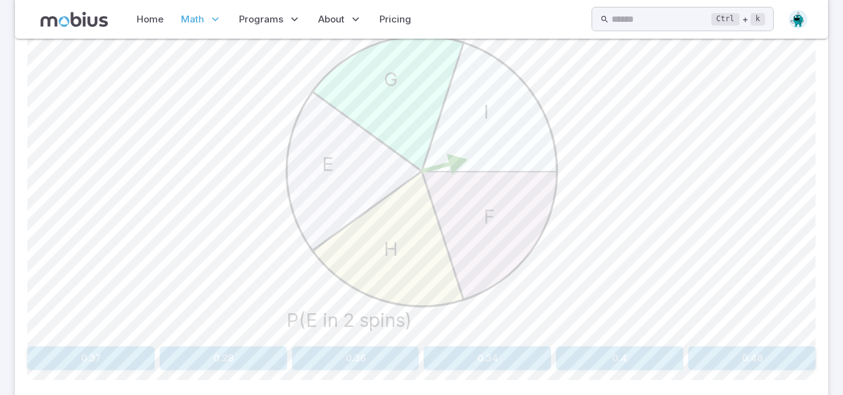
scroll to position [409, 0]
click at [753, 366] on button "0.48" at bounding box center [751, 356] width 127 height 24
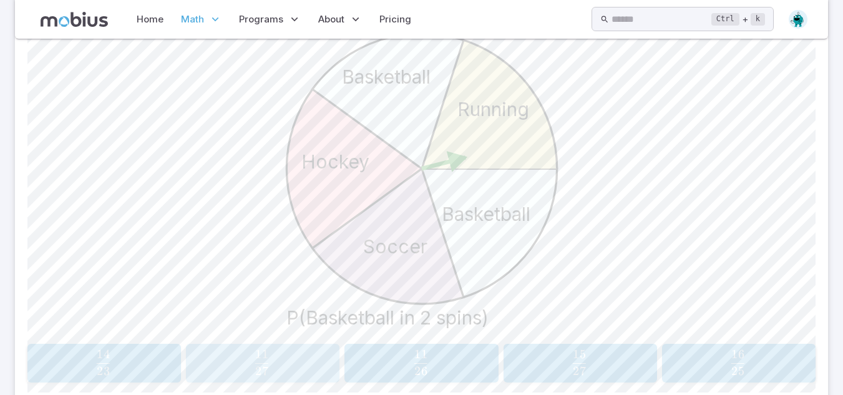
click at [273, 376] on div "11 27 \frac{11}{27} 27 11 ​" at bounding box center [262, 363] width 145 height 29
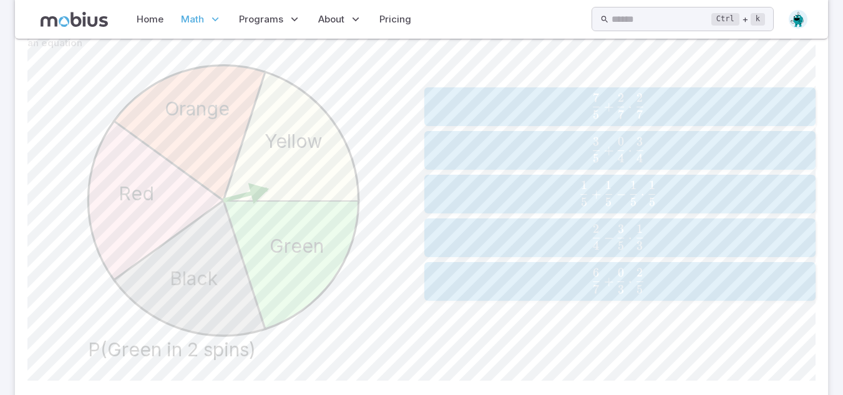
scroll to position [392, 0]
click at [484, 193] on span "5 1 ​ + 5 1 ​ − 5 1 ​ ⋅ 5 1 ​" at bounding box center [618, 192] width 356 height 25
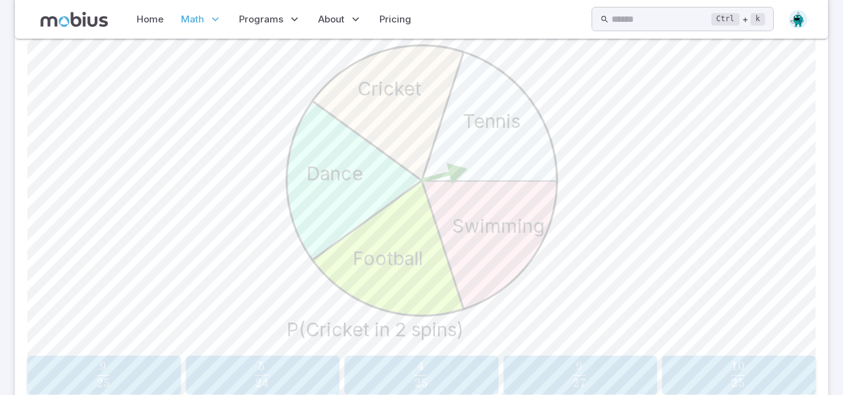
scroll to position [424, 0]
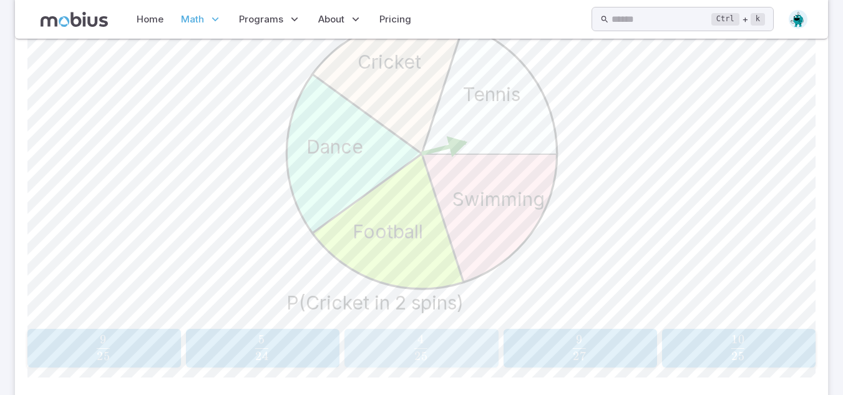
click at [444, 350] on span "25 4 ​" at bounding box center [420, 347] width 135 height 25
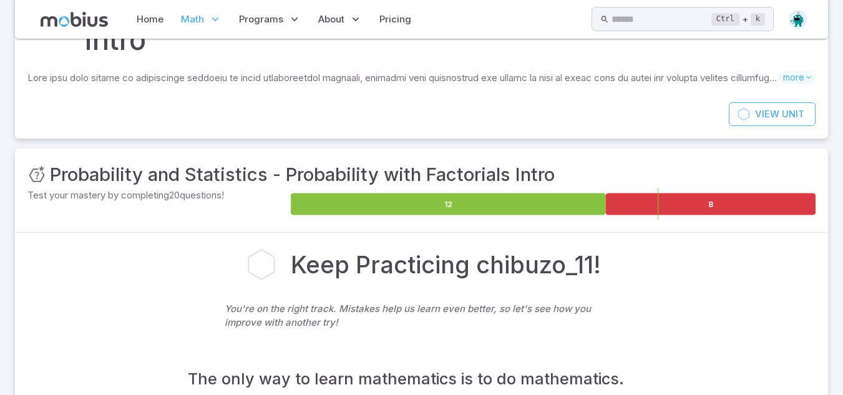
scroll to position [0, 0]
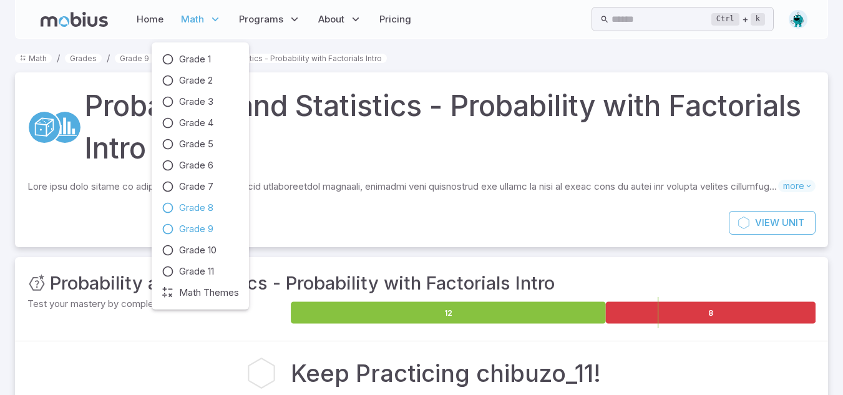
click at [201, 210] on span "Grade 8" at bounding box center [196, 208] width 34 height 14
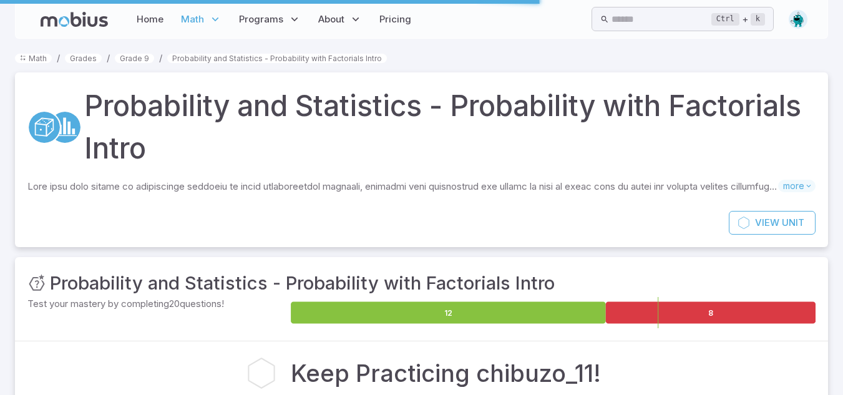
scroll to position [195, 0]
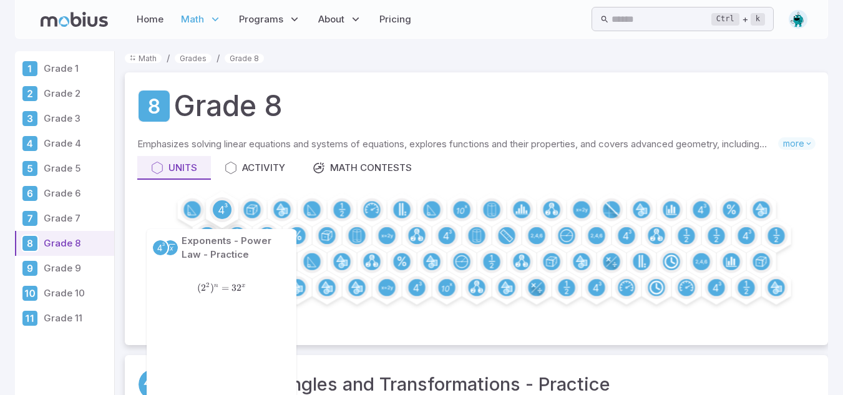
click at [226, 209] on circle at bounding box center [222, 209] width 19 height 19
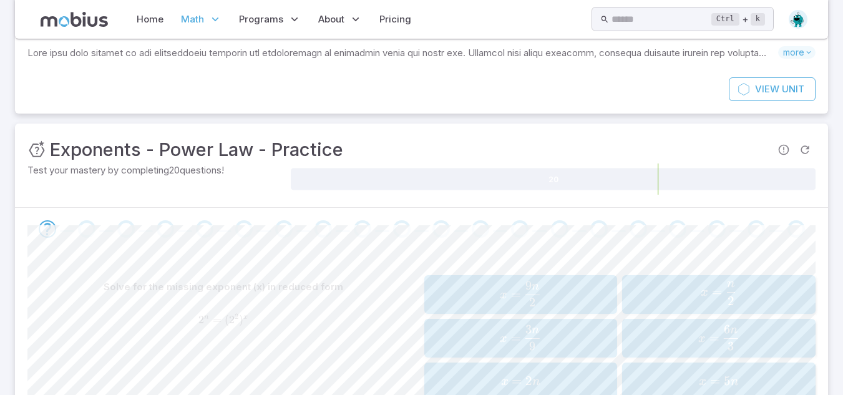
scroll to position [203, 0]
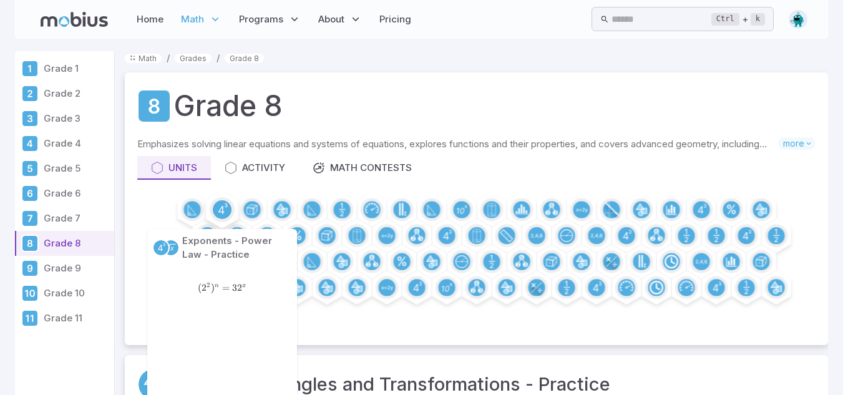
click at [228, 203] on circle at bounding box center [222, 209] width 19 height 19
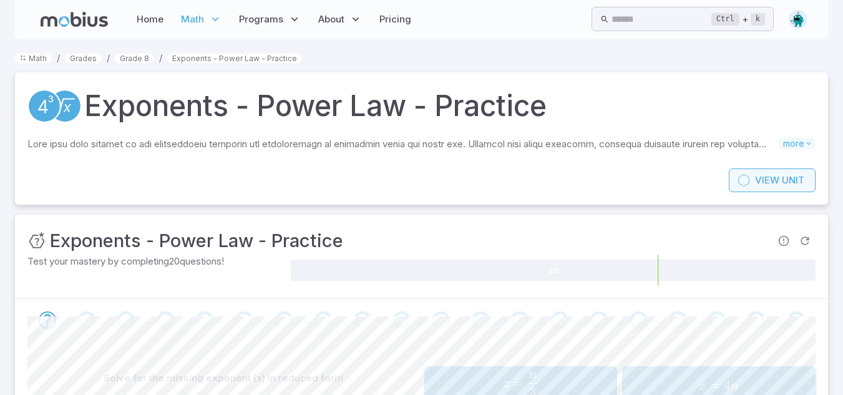
click at [758, 181] on span "View" at bounding box center [767, 180] width 24 height 14
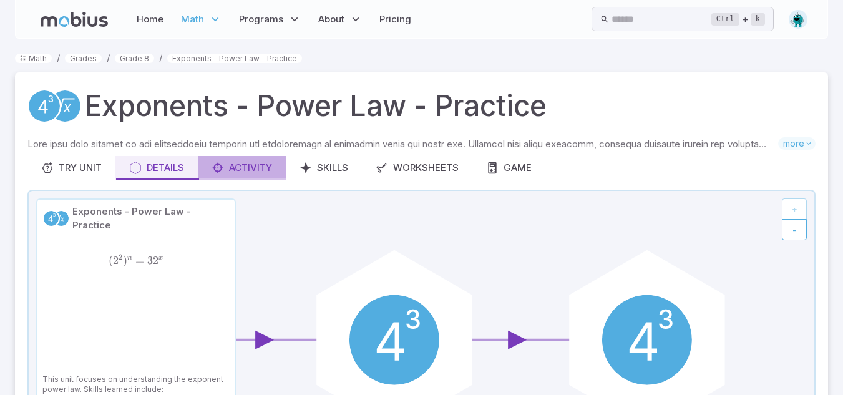
click at [238, 172] on div "Activity" at bounding box center [242, 168] width 61 height 14
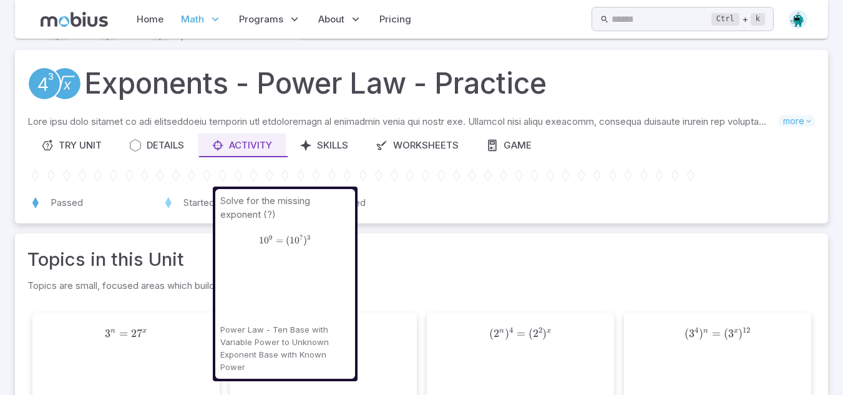
scroll to position [83, 0]
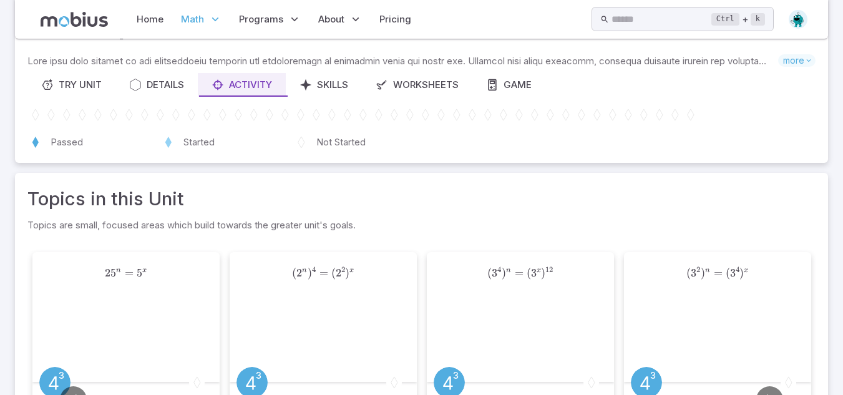
scroll to position [97, 0]
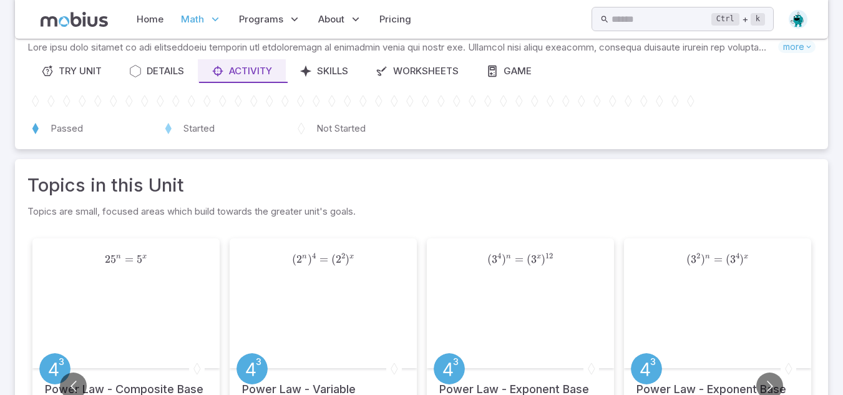
click at [494, 168] on div "Topics in this Unit Topics are small, focused areas which build towards the gre…" at bounding box center [421, 360] width 813 height 402
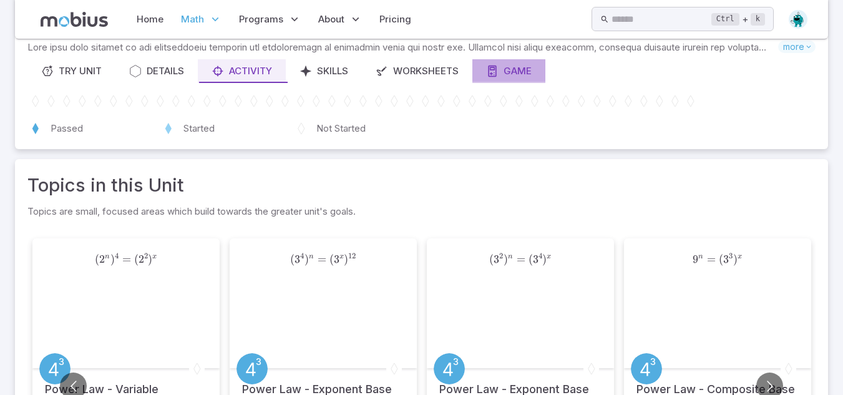
click at [518, 61] on link "Game" at bounding box center [508, 71] width 73 height 24
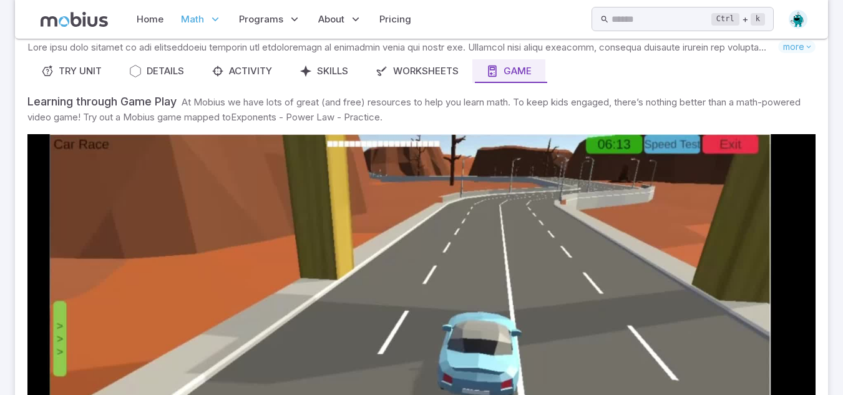
scroll to position [326, 0]
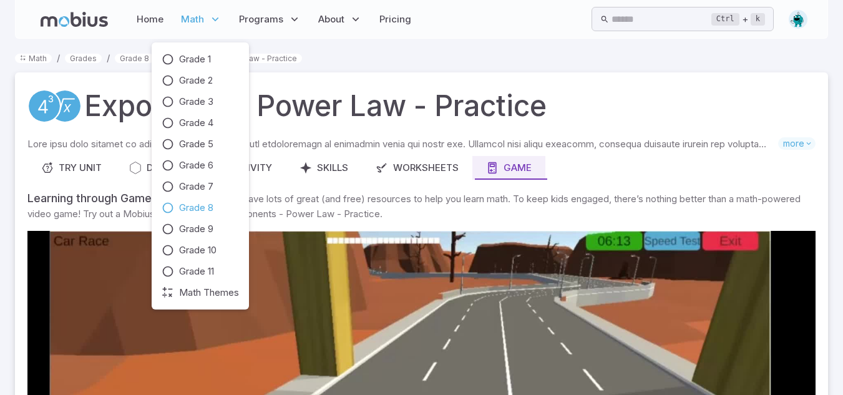
click at [207, 13] on p "Math" at bounding box center [201, 19] width 48 height 29
click at [180, 180] on span "Grade 7" at bounding box center [196, 187] width 34 height 14
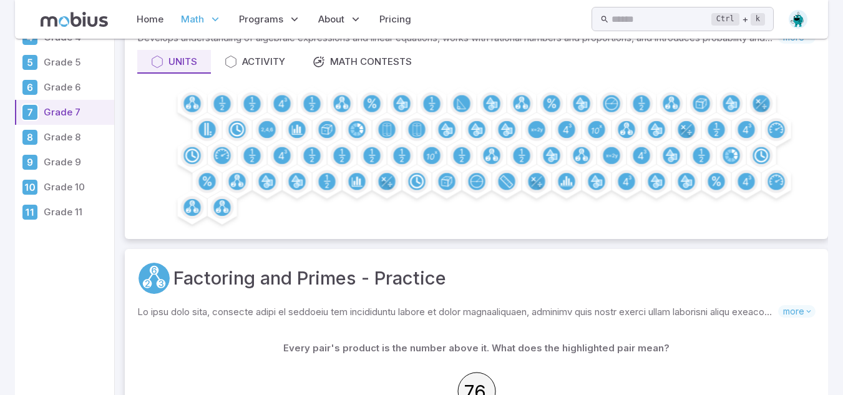
scroll to position [105, 0]
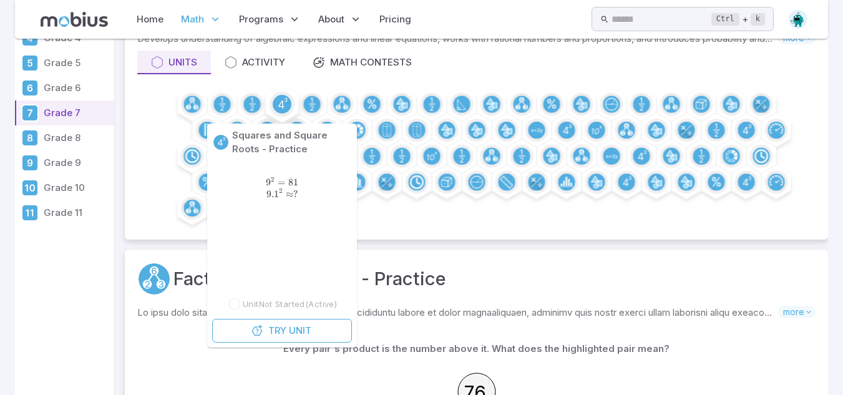
click at [275, 110] on circle at bounding box center [282, 104] width 19 height 19
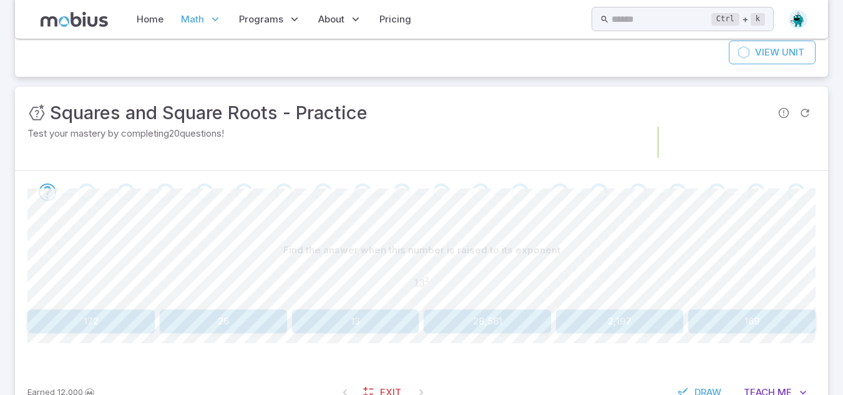
scroll to position [142, 0]
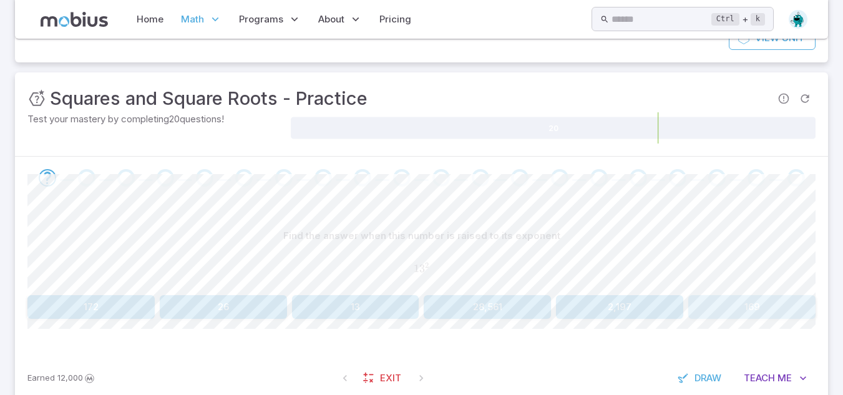
click at [767, 301] on button "169" at bounding box center [751, 307] width 127 height 24
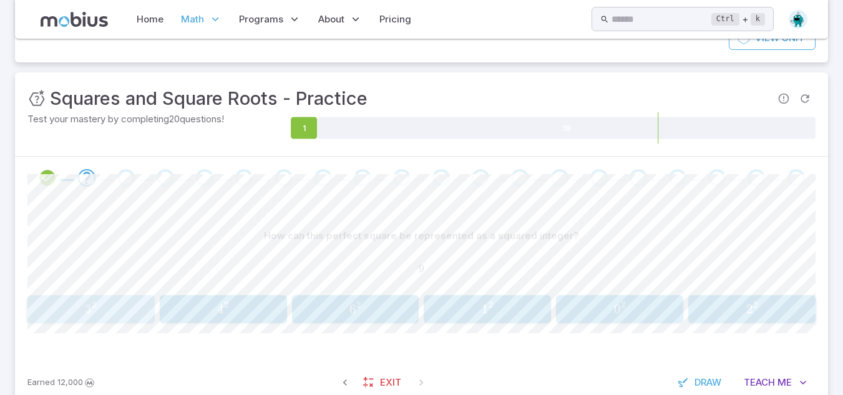
click at [47, 309] on span "3 2" at bounding box center [90, 309] width 119 height 16
click at [226, 301] on span "2" at bounding box center [226, 305] width 4 height 11
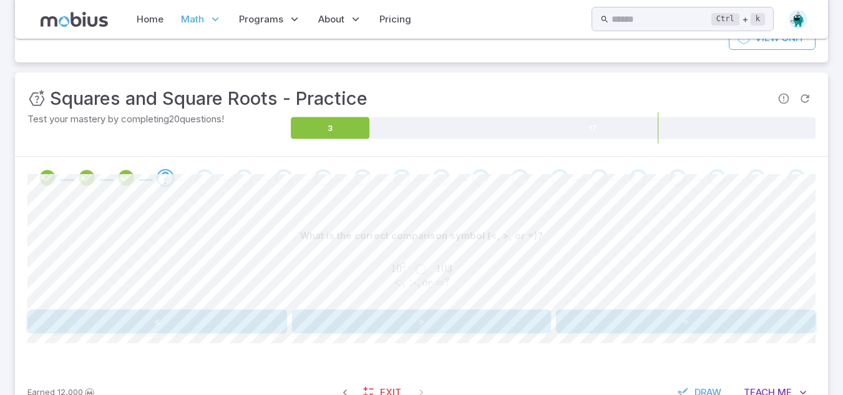
click at [180, 309] on button "<" at bounding box center [157, 321] width 260 height 24
click at [188, 325] on button "<" at bounding box center [157, 321] width 260 height 24
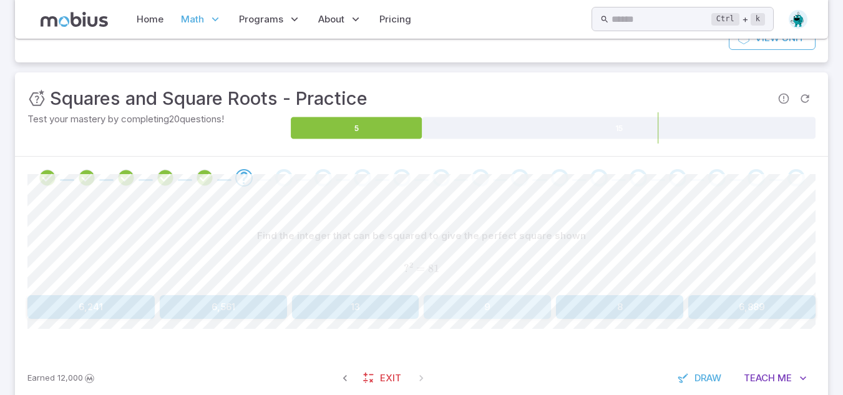
click at [479, 311] on button "9" at bounding box center [487, 307] width 127 height 24
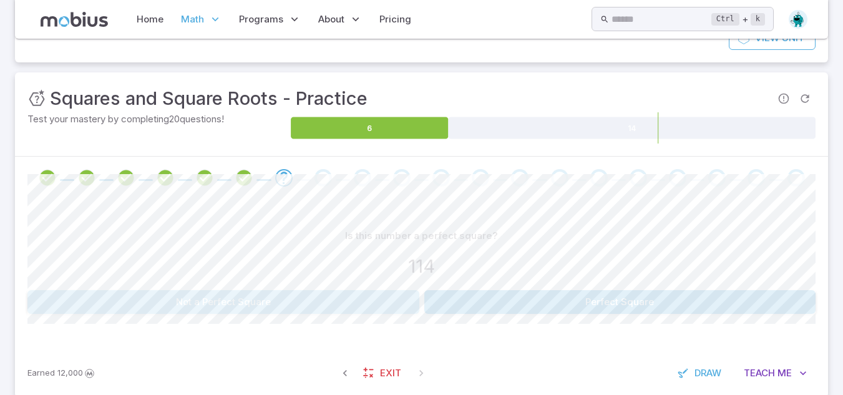
click at [276, 307] on button "Not a Perfect Square" at bounding box center [223, 302] width 392 height 24
click at [122, 293] on button "25" at bounding box center [90, 302] width 127 height 24
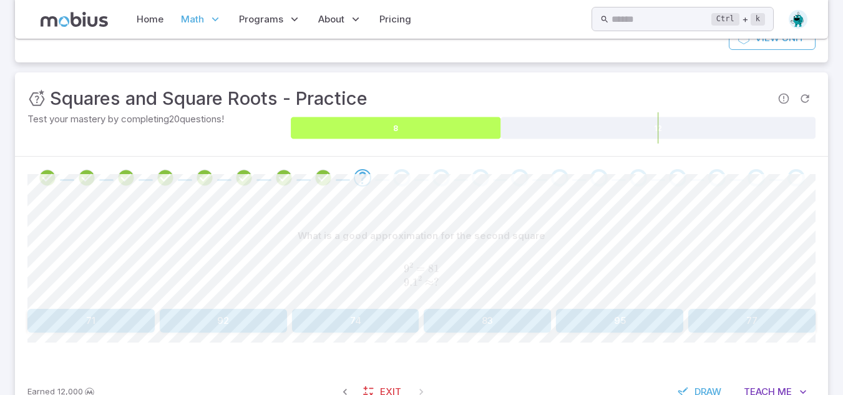
scroll to position [186, 0]
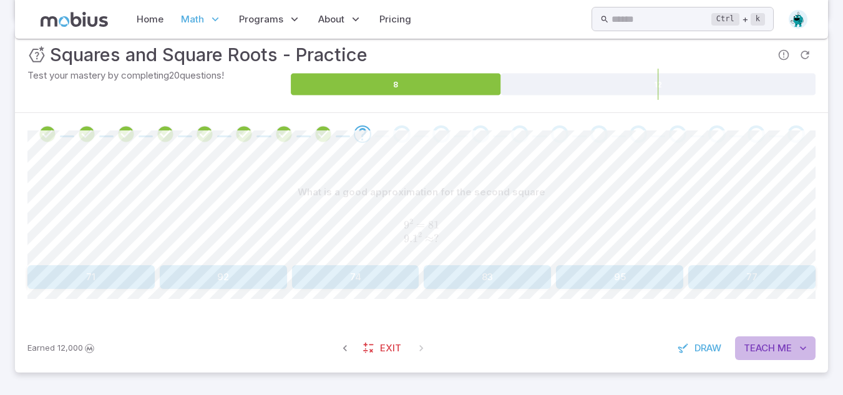
click at [798, 338] on button "Teach Me" at bounding box center [775, 348] width 80 height 24
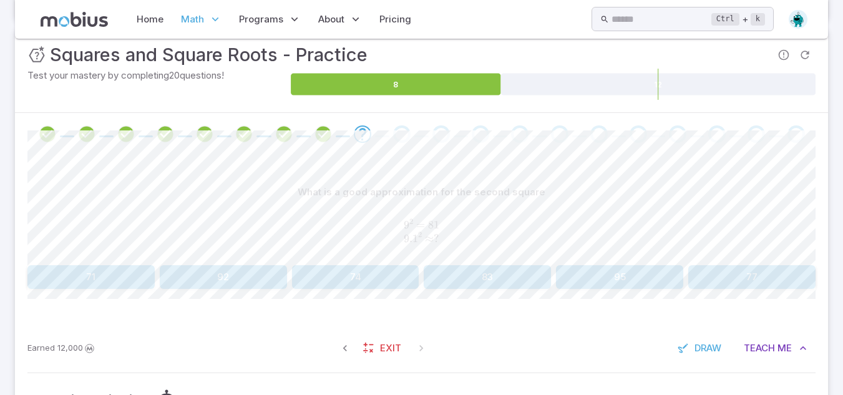
scroll to position [319, 0]
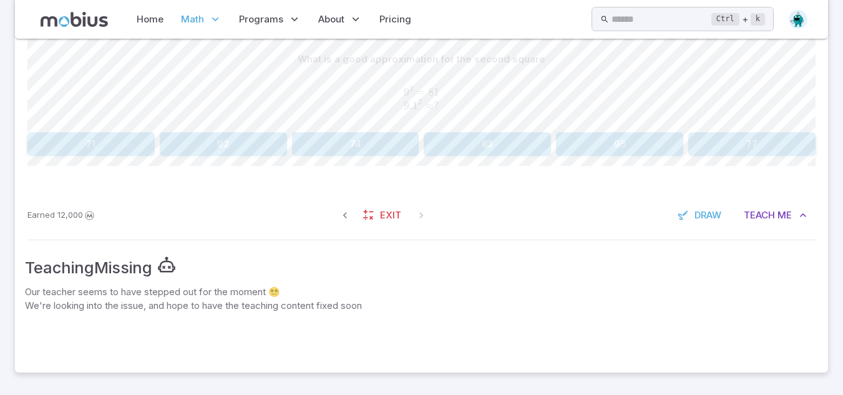
click at [565, 326] on div at bounding box center [421, 338] width 793 height 50
click at [774, 222] on button "Teach Me" at bounding box center [775, 215] width 80 height 24
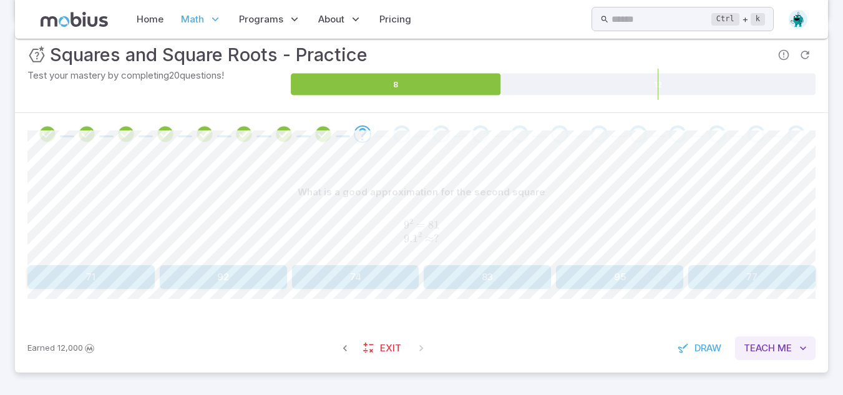
scroll to position [186, 0]
click at [789, 349] on span "Me" at bounding box center [784, 348] width 14 height 14
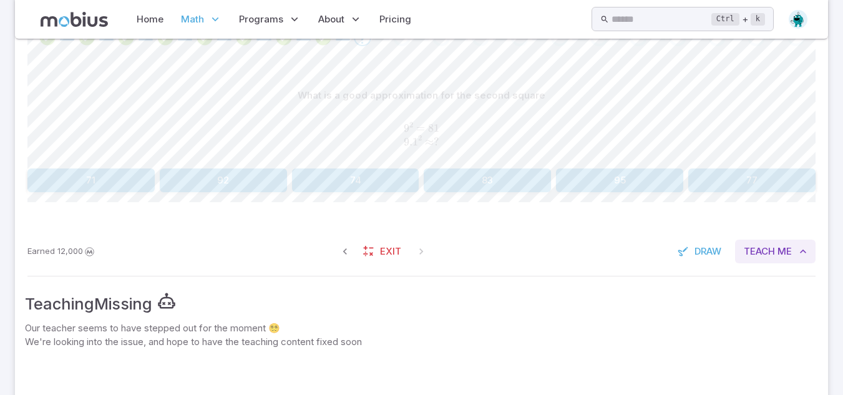
scroll to position [293, 0]
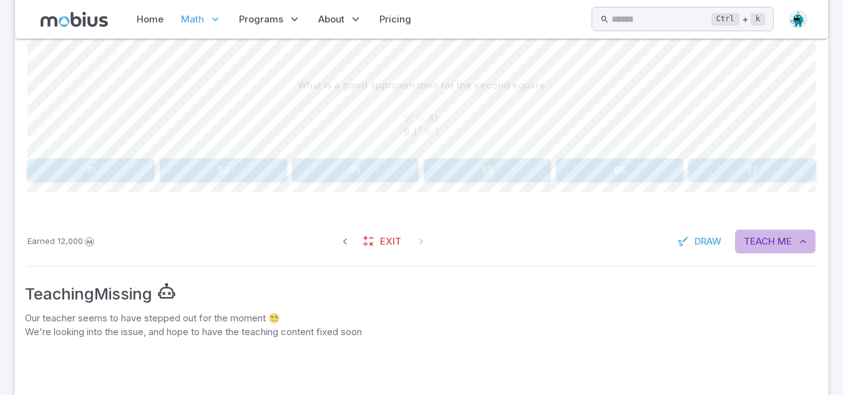
click at [766, 239] on span "Teach" at bounding box center [759, 242] width 31 height 14
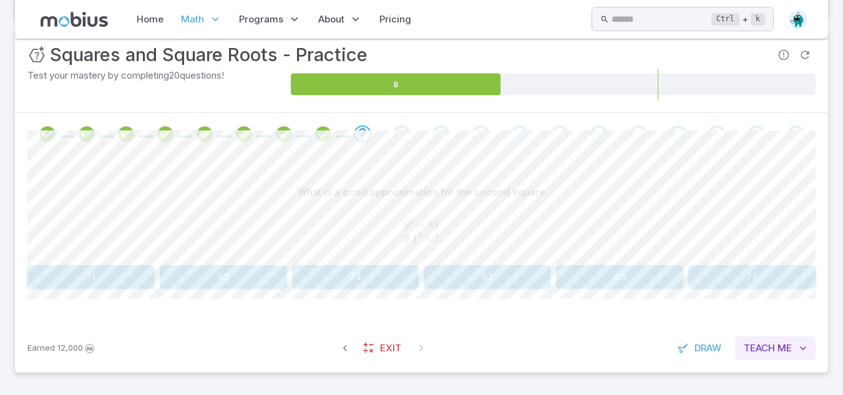
scroll to position [186, 0]
click at [778, 350] on span "Me" at bounding box center [784, 348] width 14 height 14
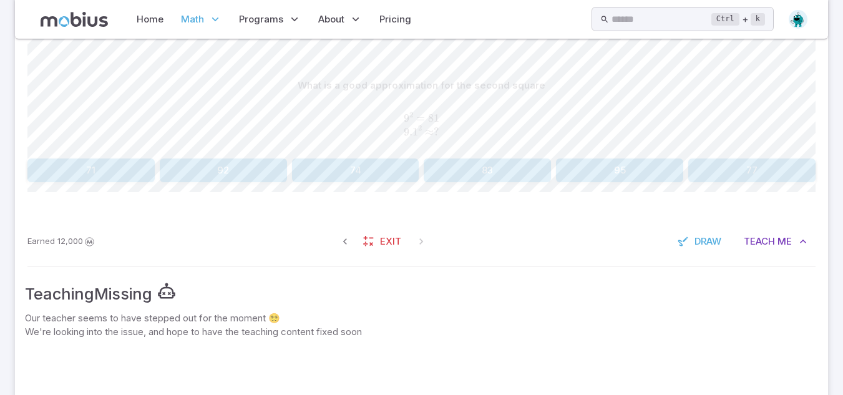
scroll to position [288, 0]
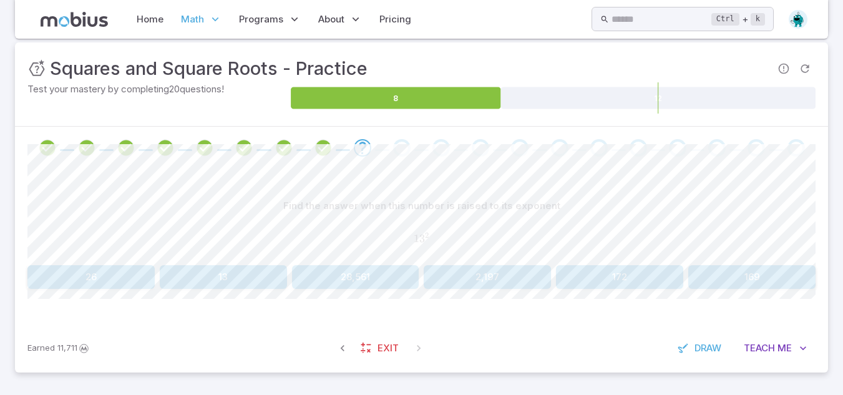
scroll to position [172, 0]
click at [776, 345] on button "Teach Me" at bounding box center [775, 349] width 80 height 24
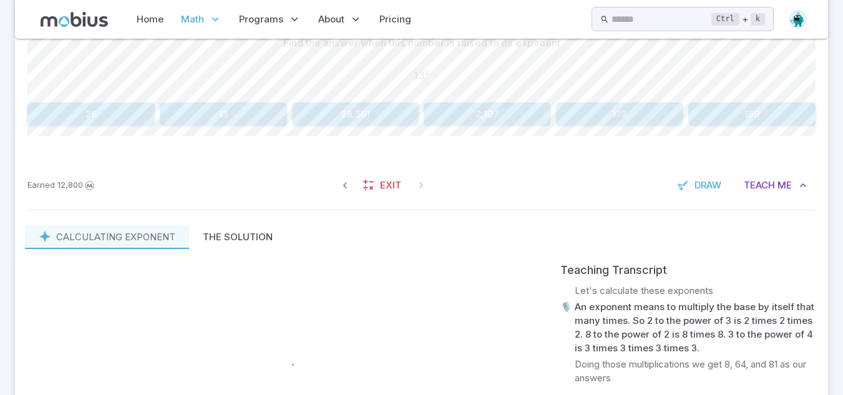
scroll to position [334, 0]
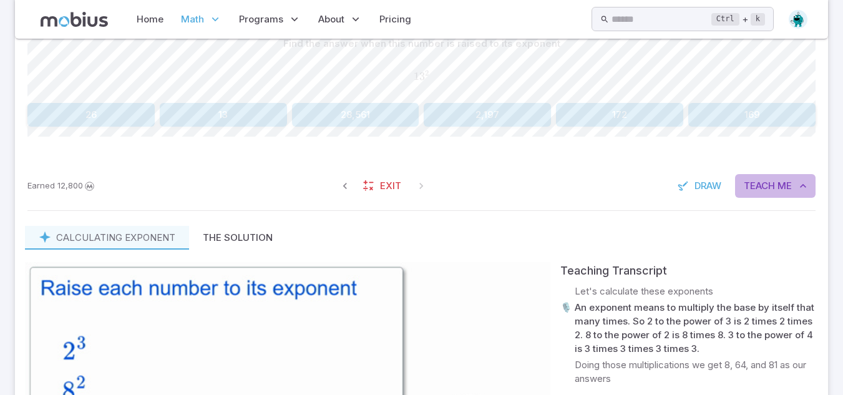
click at [761, 183] on span "Teach" at bounding box center [759, 186] width 31 height 14
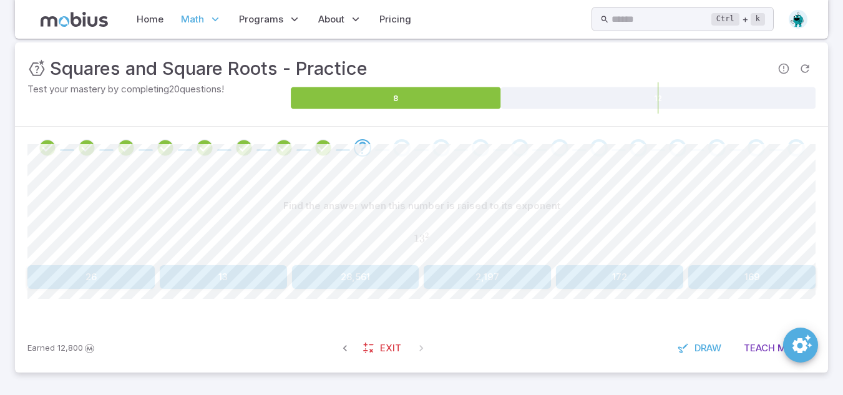
scroll to position [172, 0]
click at [764, 270] on button "169" at bounding box center [751, 277] width 127 height 24
click at [625, 280] on button "169" at bounding box center [619, 277] width 127 height 24
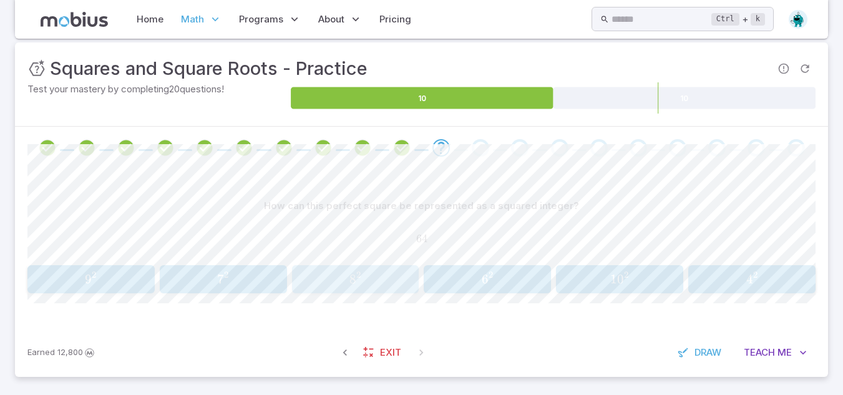
click at [366, 284] on span "8 2" at bounding box center [355, 279] width 119 height 16
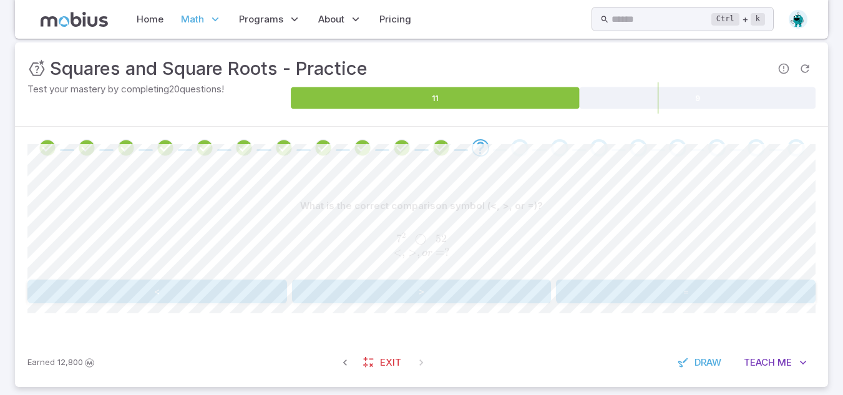
click at [222, 297] on button "<" at bounding box center [157, 292] width 260 height 24
click at [215, 290] on button "<" at bounding box center [157, 292] width 260 height 24
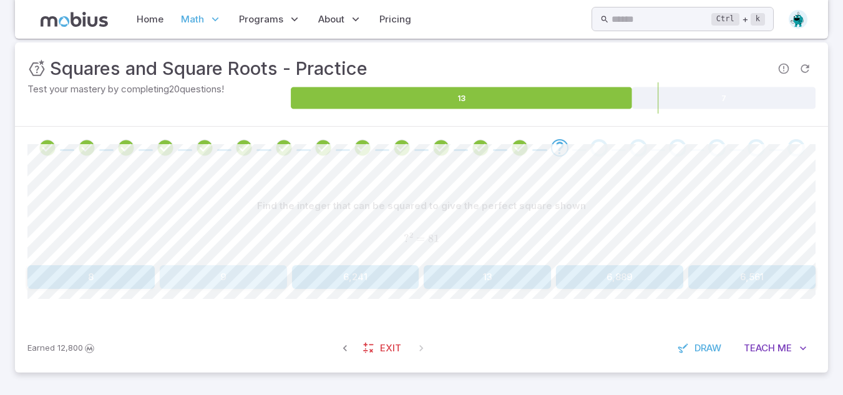
click at [214, 285] on button "9" at bounding box center [223, 277] width 127 height 24
click at [95, 284] on button "10" at bounding box center [90, 278] width 127 height 24
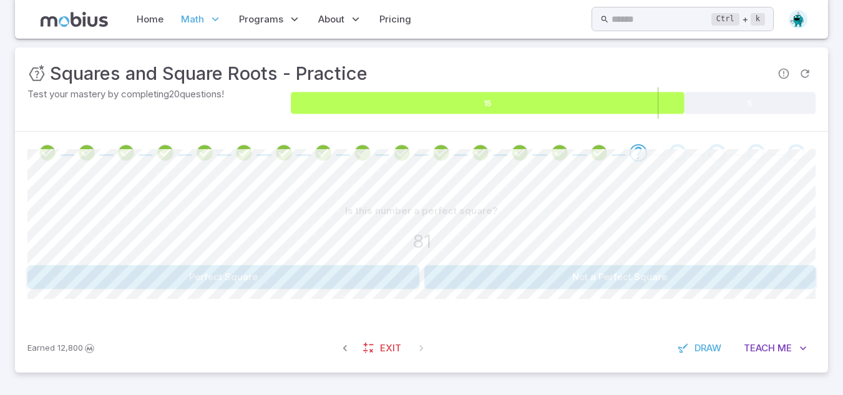
scroll to position [167, 0]
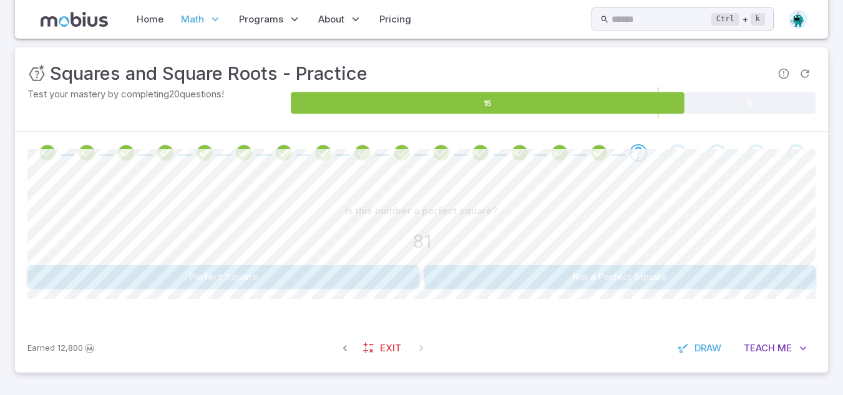
click at [315, 273] on button "Perfect Square" at bounding box center [223, 277] width 392 height 24
click at [197, 276] on button "25" at bounding box center [223, 277] width 127 height 24
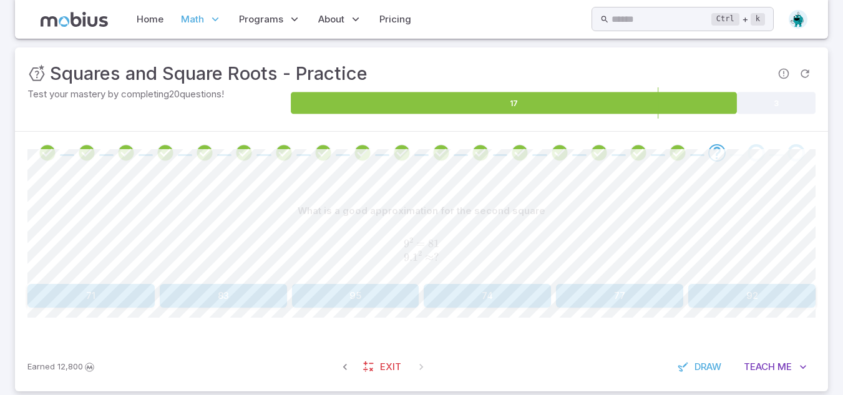
click at [472, 191] on div "What is a good approximation for the second square 9 2 = 81 9. 1 2 ≈ ? 9^2 = 81…" at bounding box center [421, 258] width 788 height 168
click at [771, 375] on button "Teach Me" at bounding box center [775, 367] width 80 height 24
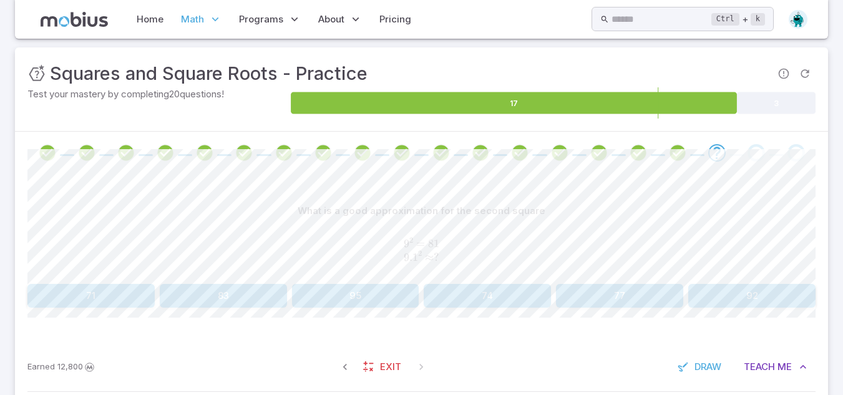
scroll to position [319, 0]
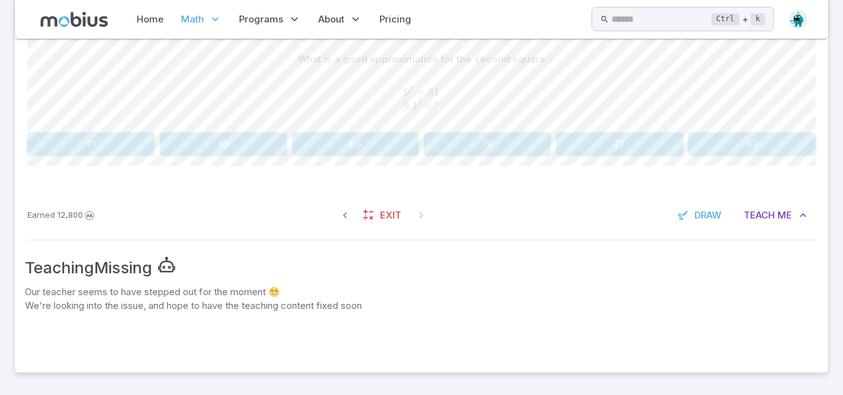
click at [766, 198] on div "Earned 12,800 Exit Draw Teach Me" at bounding box center [421, 215] width 813 height 49
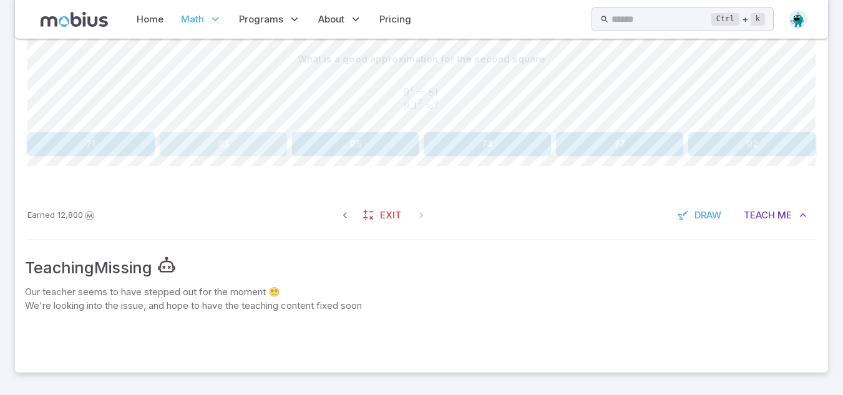
click at [221, 140] on button "83" at bounding box center [223, 144] width 127 height 24
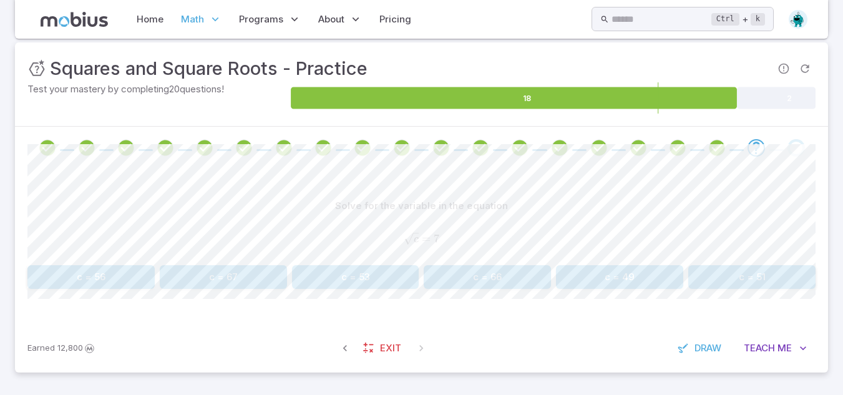
scroll to position [172, 0]
click at [615, 288] on button "c = 49" at bounding box center [619, 277] width 127 height 24
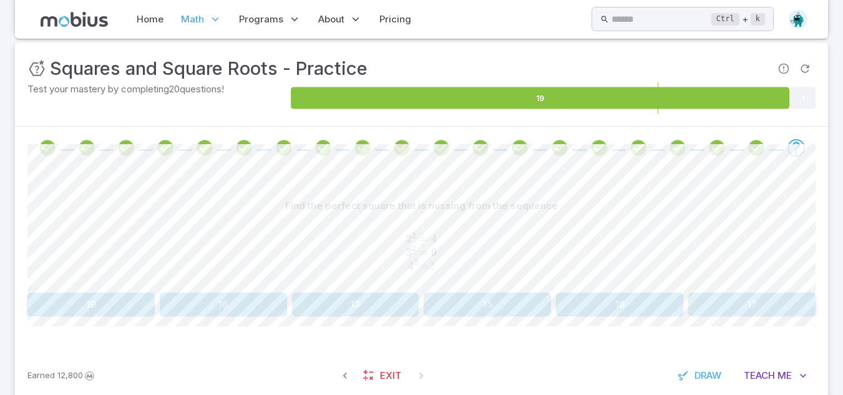
click at [230, 304] on button "16" at bounding box center [223, 305] width 127 height 24
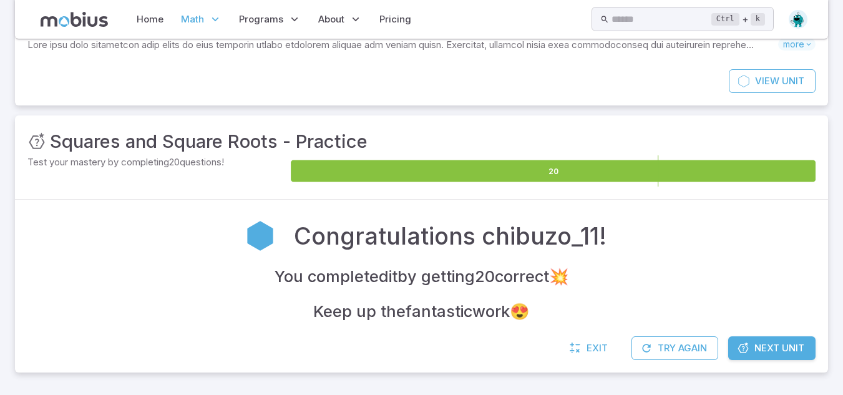
scroll to position [99, 0]
click at [776, 213] on div "Congratulations chibuzo_11!" at bounding box center [421, 235] width 788 height 47
click at [771, 339] on link "Next Unit" at bounding box center [771, 348] width 87 height 24
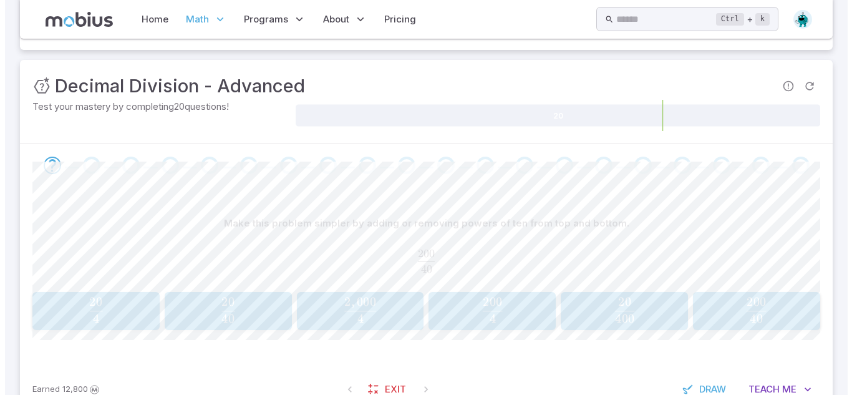
scroll to position [155, 0]
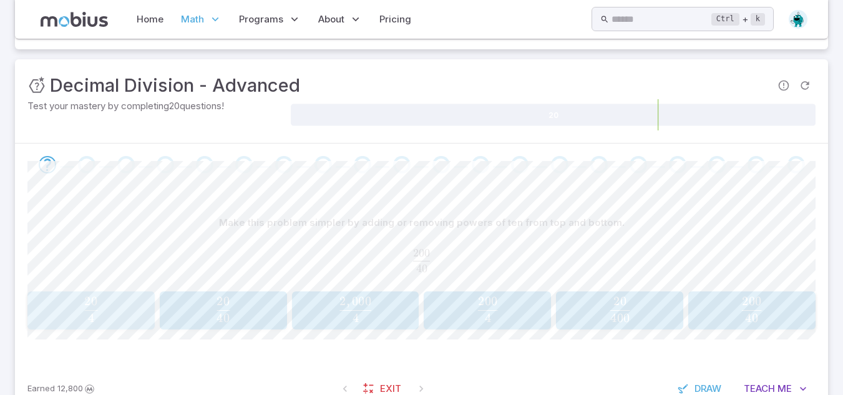
click at [118, 306] on span "4 20 ​" at bounding box center [91, 309] width 110 height 25
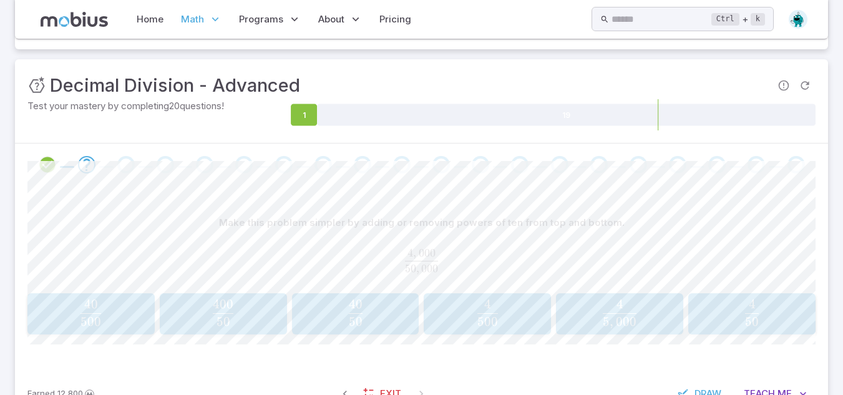
click at [698, 304] on span "50 4 ​" at bounding box center [752, 313] width 119 height 26
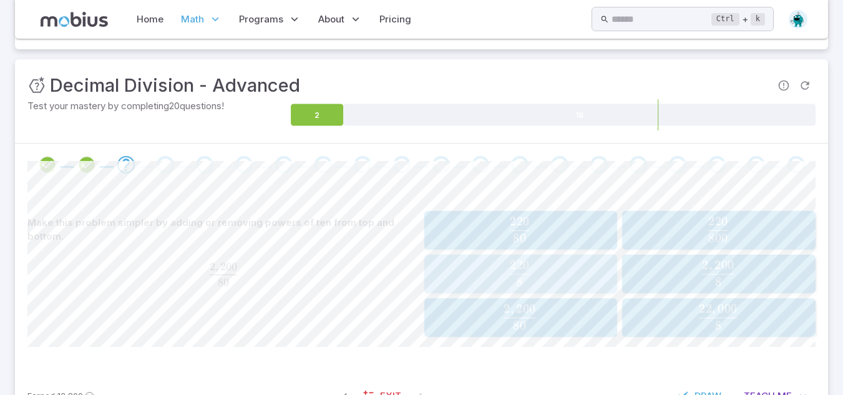
click at [569, 274] on span "8 220 ​" at bounding box center [520, 273] width 172 height 25
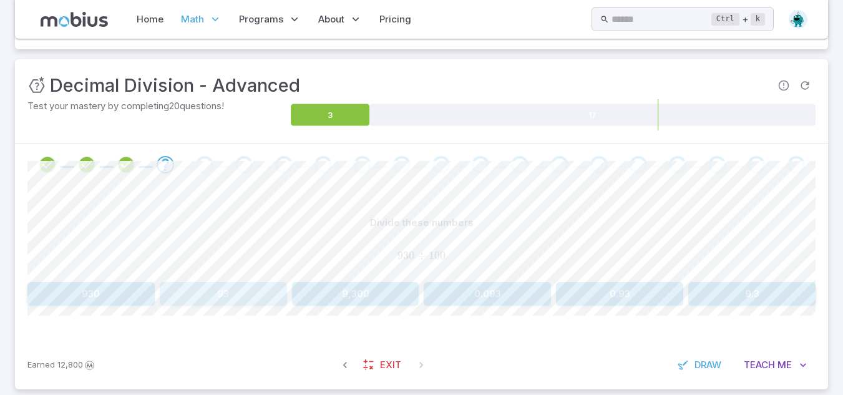
click at [217, 301] on button "93" at bounding box center [223, 294] width 127 height 24
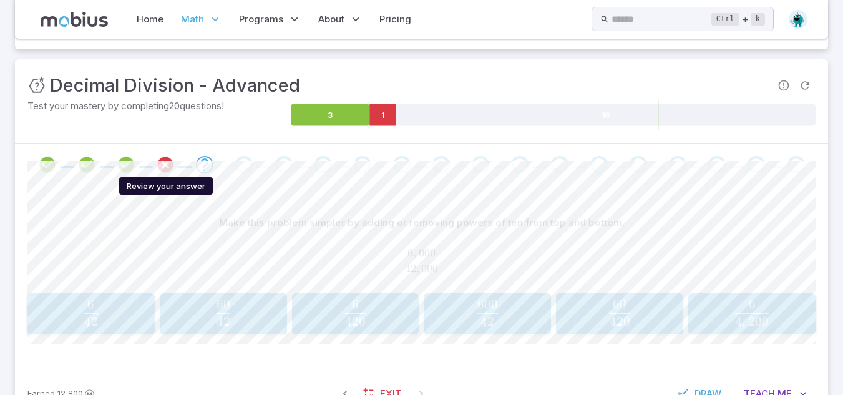
click at [163, 164] on icon "Review your answer" at bounding box center [165, 164] width 19 height 19
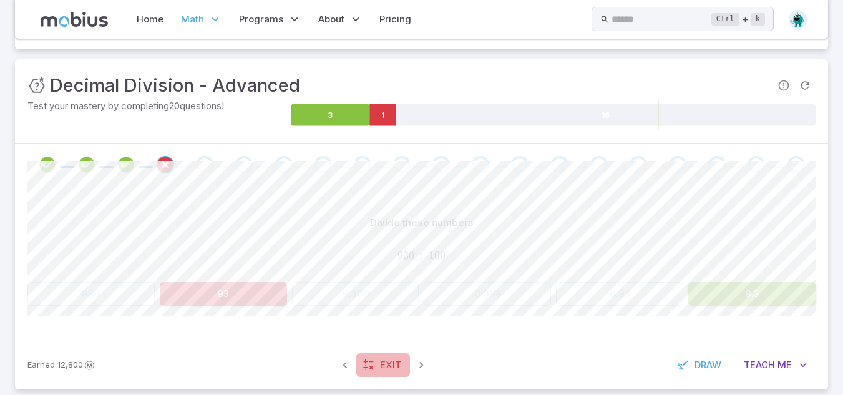
click at [389, 360] on span "Exit" at bounding box center [390, 365] width 21 height 14
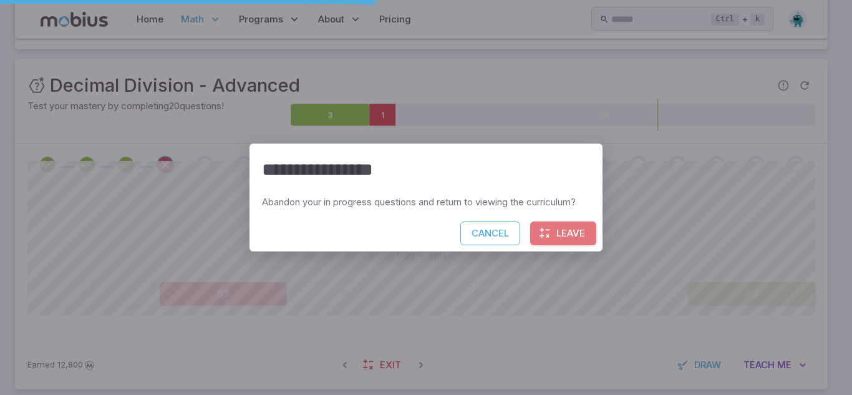
click at [587, 230] on button "Leave" at bounding box center [563, 234] width 66 height 24
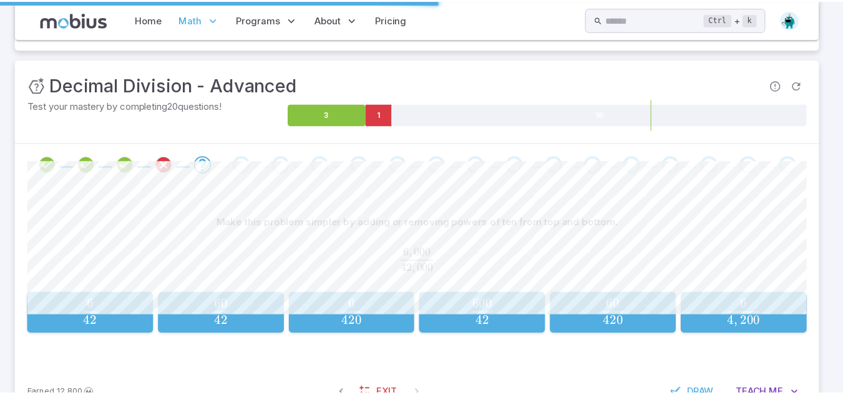
scroll to position [166, 0]
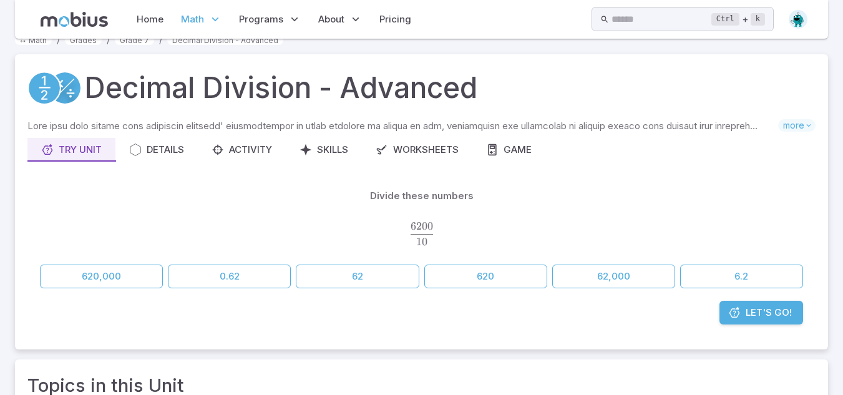
scroll to position [16, 0]
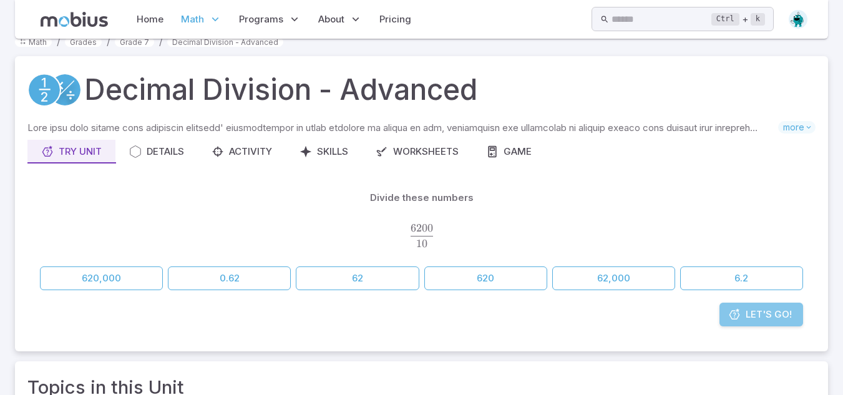
click at [762, 319] on span "Let's Go!" at bounding box center [769, 315] width 46 height 14
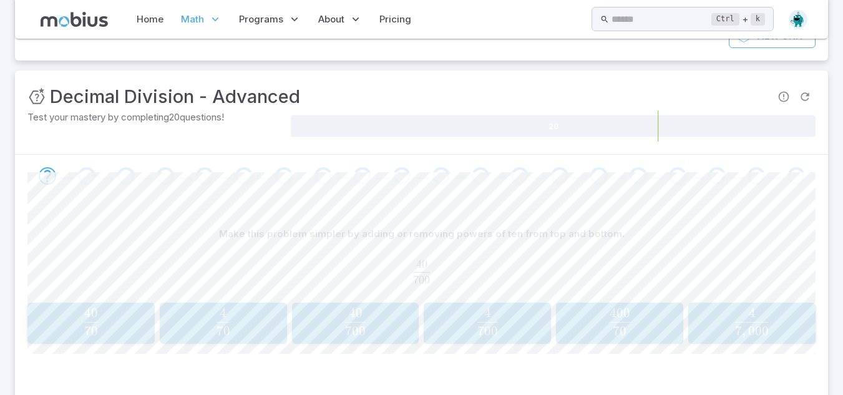
scroll to position [145, 0]
click at [251, 325] on span "70 4 ​" at bounding box center [222, 320] width 119 height 26
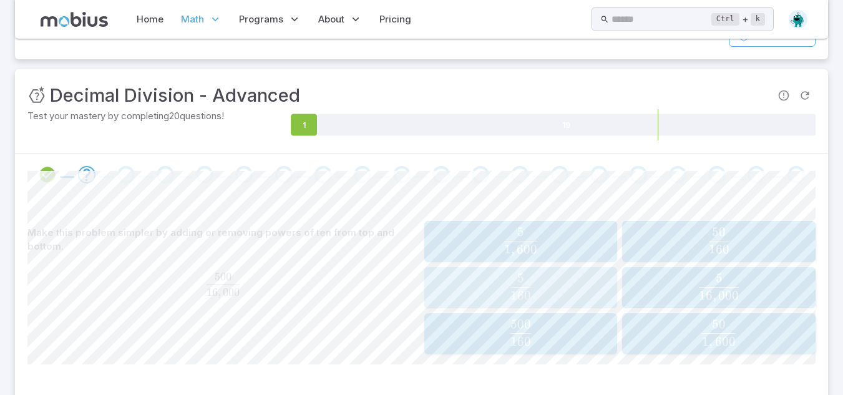
click at [509, 273] on div "5 160 \frac{5}{160} 160 5 ​" at bounding box center [520, 287] width 185 height 31
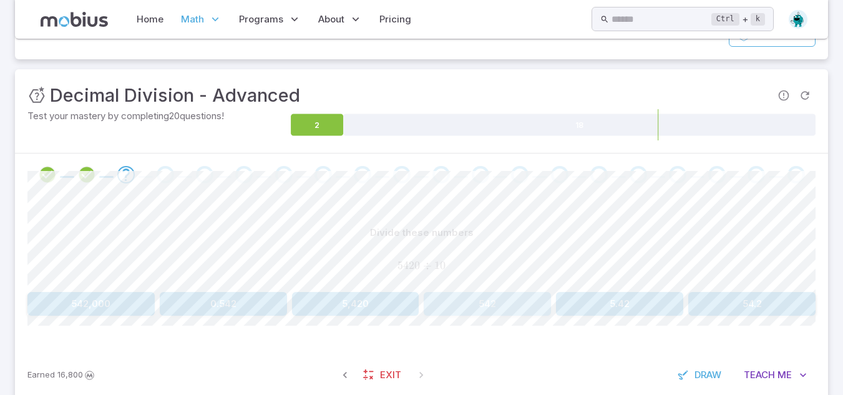
click at [497, 303] on button "542" at bounding box center [487, 304] width 127 height 24
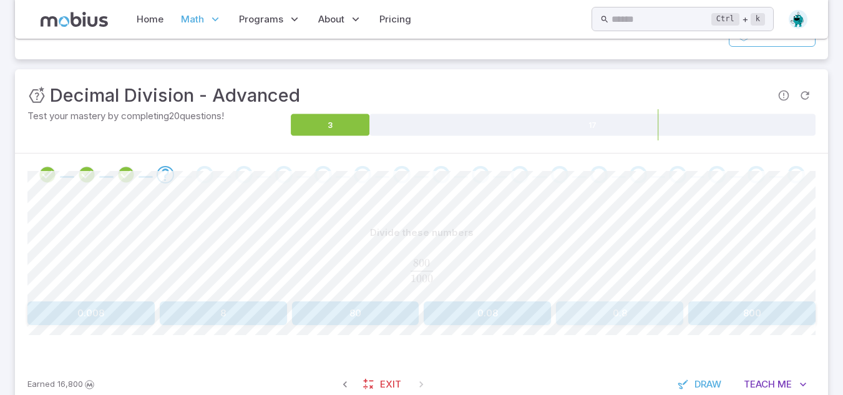
click at [591, 304] on button "0.8" at bounding box center [619, 313] width 127 height 24
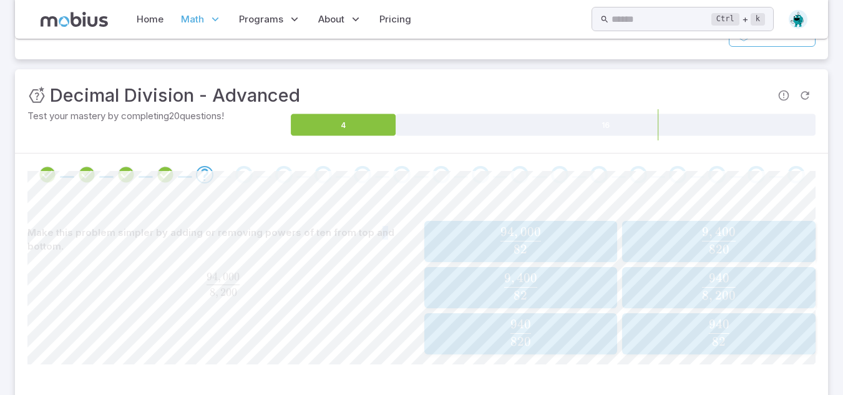
click at [371, 228] on div "Make this problem simpler by adding or removing powers of ten from top and bott…" at bounding box center [223, 239] width 392 height 37
click at [371, 228] on p "Make this problem simpler by adding or removing powers of ten from top and bott…" at bounding box center [223, 239] width 392 height 27
click at [365, 273] on span "8 , 200 94 , 000 ​" at bounding box center [223, 285] width 392 height 25
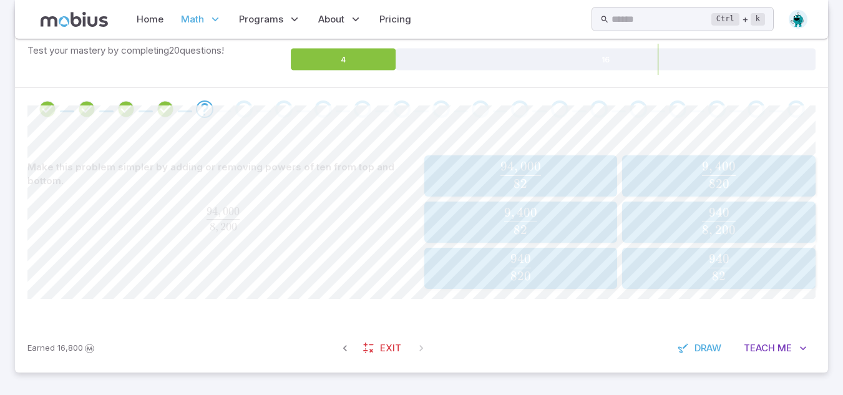
scroll to position [211, 0]
click at [731, 281] on div "940 82 \frac{940}{82} 82 940 ​" at bounding box center [718, 268] width 185 height 31
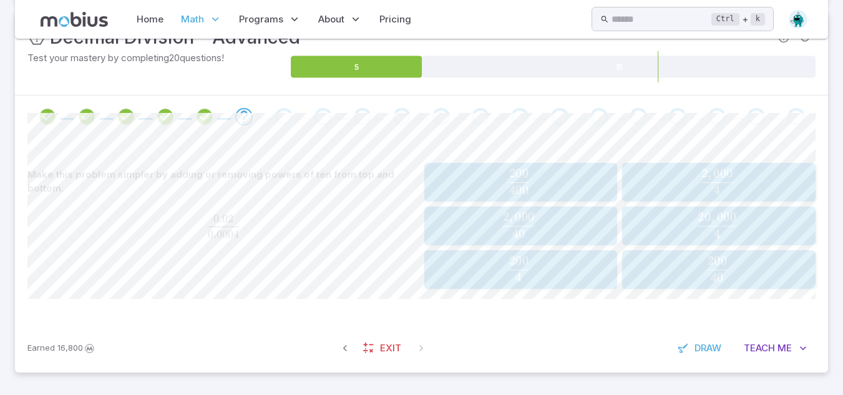
scroll to position [203, 0]
click at [772, 344] on span "Teach" at bounding box center [759, 348] width 31 height 14
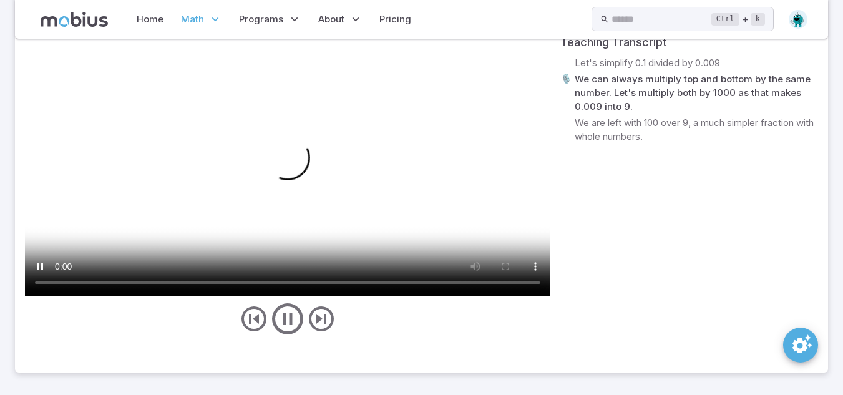
scroll to position [562, 0]
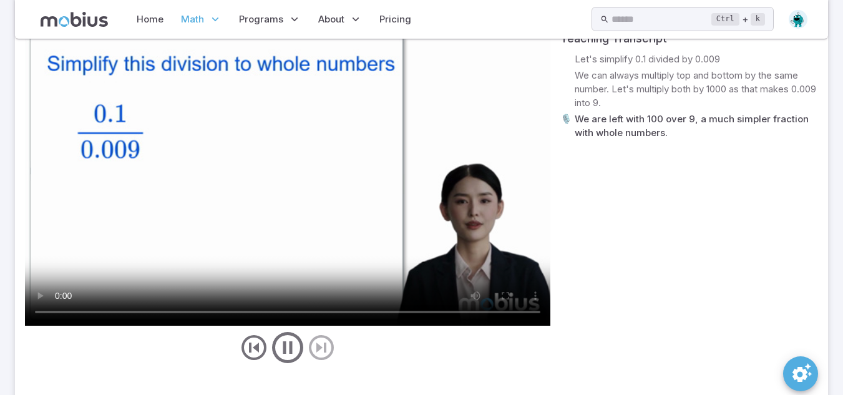
click at [295, 229] on video at bounding box center [287, 178] width 525 height 296
click at [142, 107] on video at bounding box center [287, 178] width 525 height 296
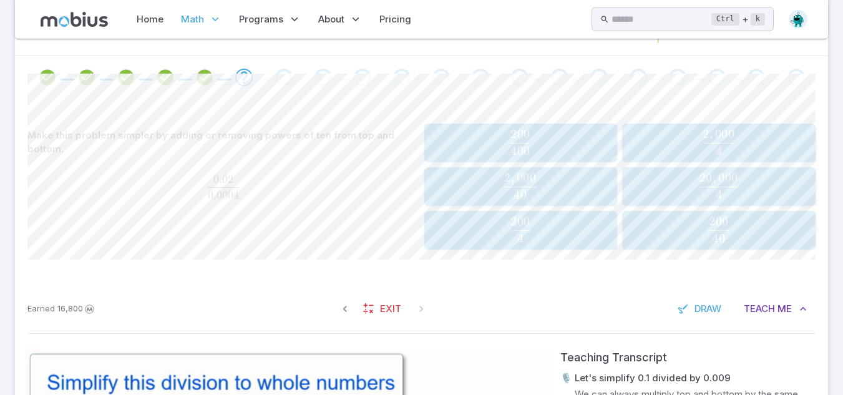
scroll to position [223, 0]
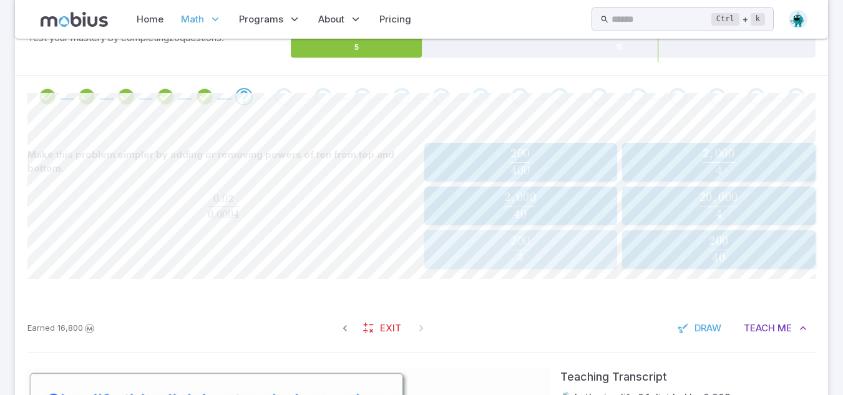
click at [505, 258] on span "4 200 ​" at bounding box center [520, 248] width 171 height 25
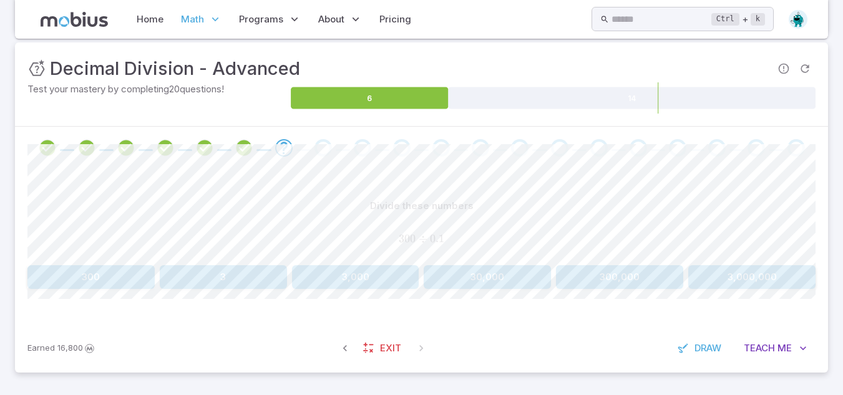
scroll to position [172, 0]
click at [767, 349] on span "Teach" at bounding box center [759, 348] width 31 height 14
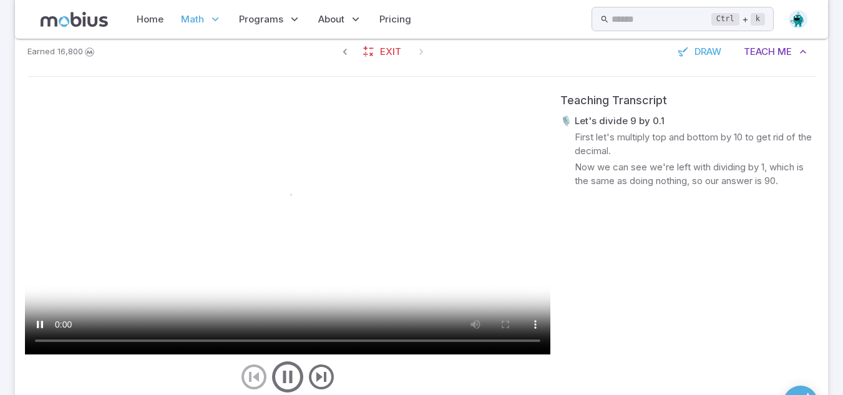
scroll to position [468, 0]
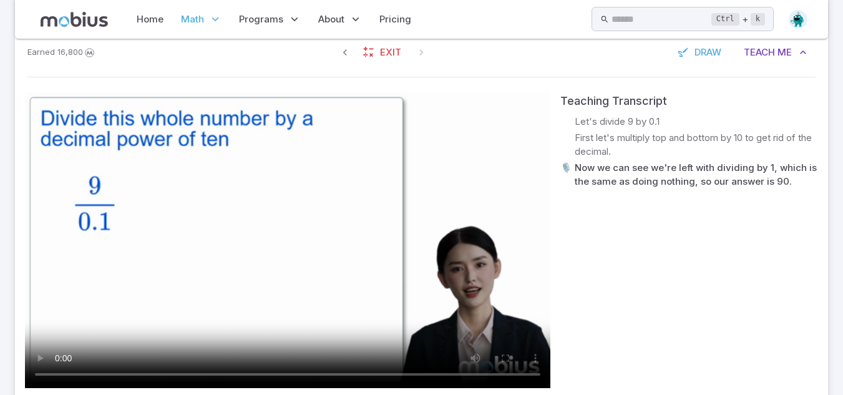
click at [326, 185] on video at bounding box center [287, 240] width 525 height 296
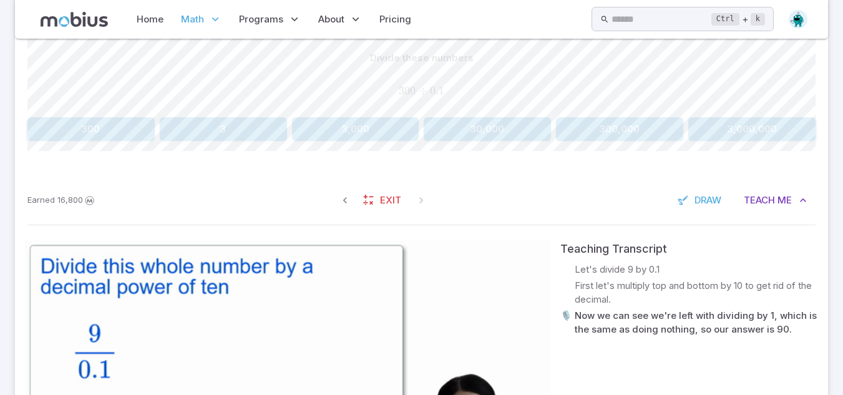
scroll to position [327, 0]
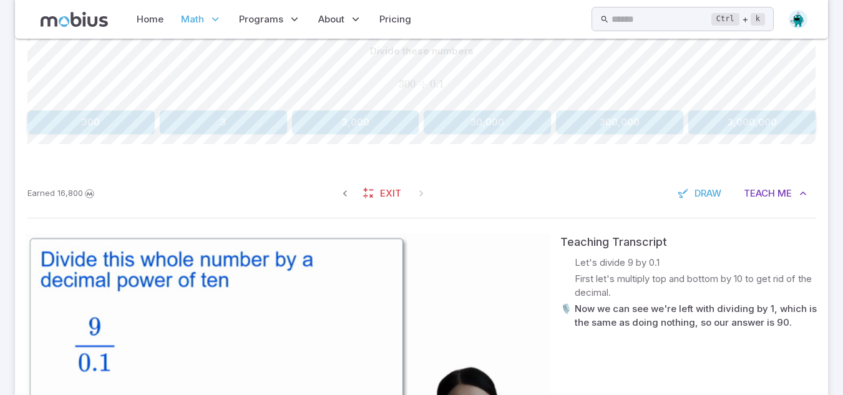
click at [235, 257] on video at bounding box center [287, 381] width 525 height 296
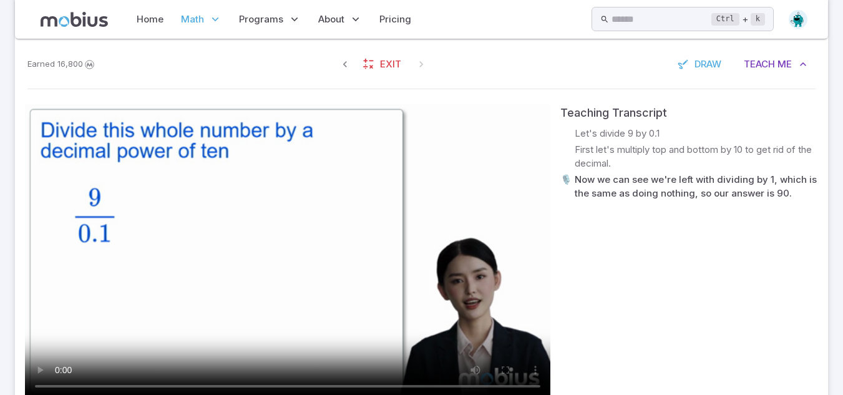
scroll to position [457, 0]
click at [389, 236] on video at bounding box center [287, 252] width 525 height 296
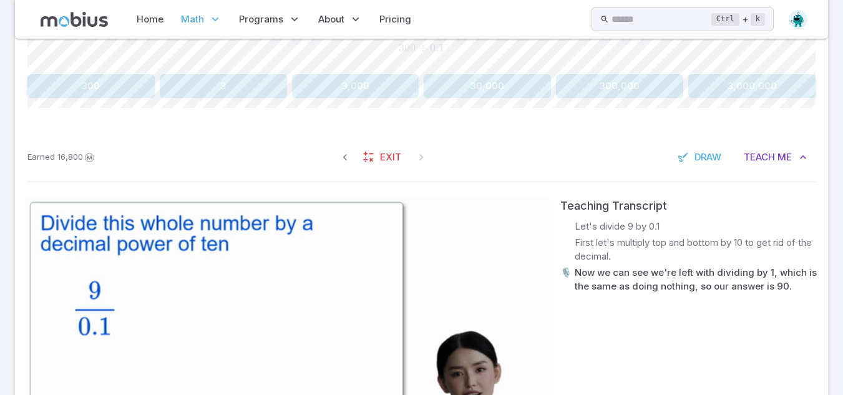
scroll to position [364, 0]
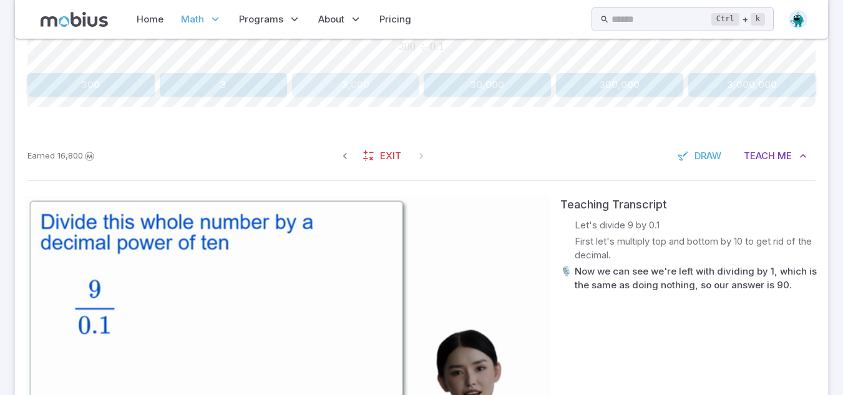
click at [380, 84] on button "3,000" at bounding box center [355, 85] width 127 height 24
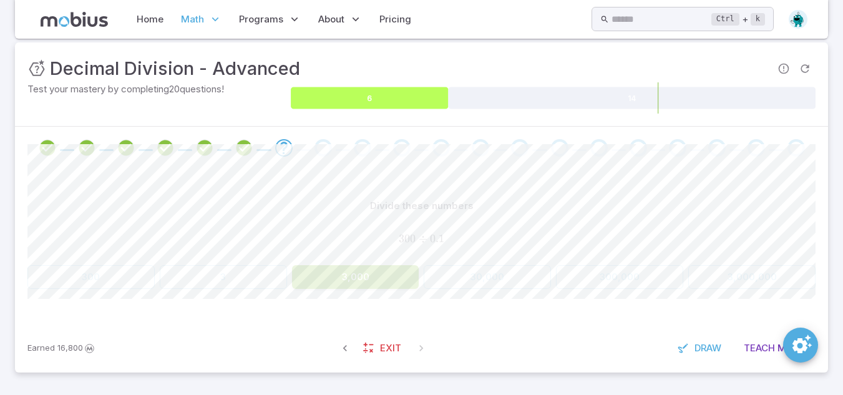
scroll to position [172, 0]
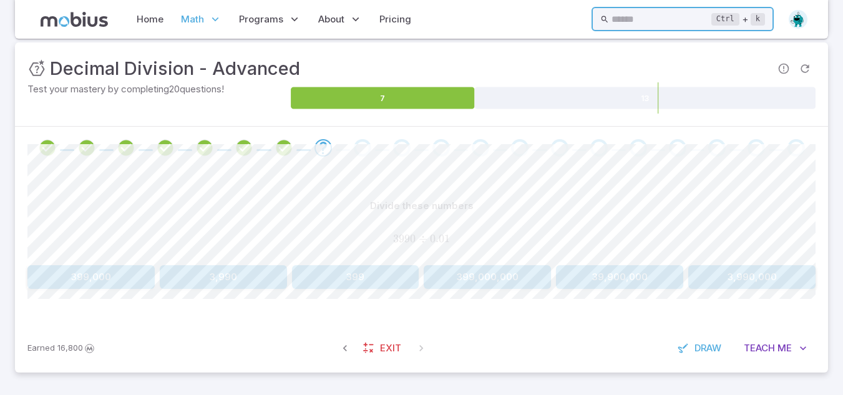
drag, startPoint x: 661, startPoint y: 27, endPoint x: 726, endPoint y: 296, distance: 276.6
click at [726, 296] on div "Home Math Grade 1 Grade 2 Grade 3 Grade 4 Grade 5 Grade 6 Grade 7 Grade 8 Grade…" at bounding box center [421, 111] width 843 height 567
click at [738, 354] on button "Teach Me" at bounding box center [775, 348] width 80 height 24
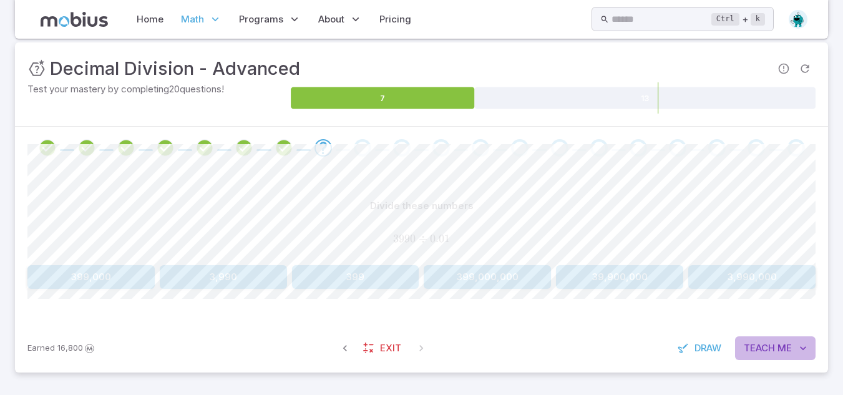
click at [738, 354] on button "Teach Me" at bounding box center [775, 348] width 80 height 24
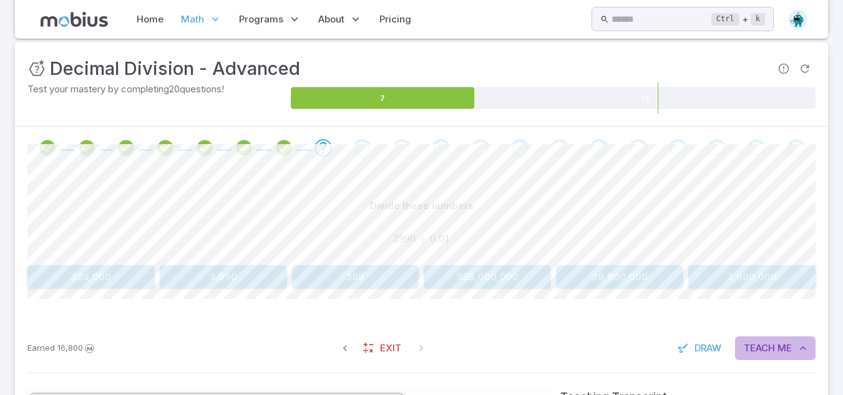
drag, startPoint x: 738, startPoint y: 354, endPoint x: 759, endPoint y: 348, distance: 21.7
click at [759, 348] on button "Teach Me" at bounding box center [775, 348] width 80 height 24
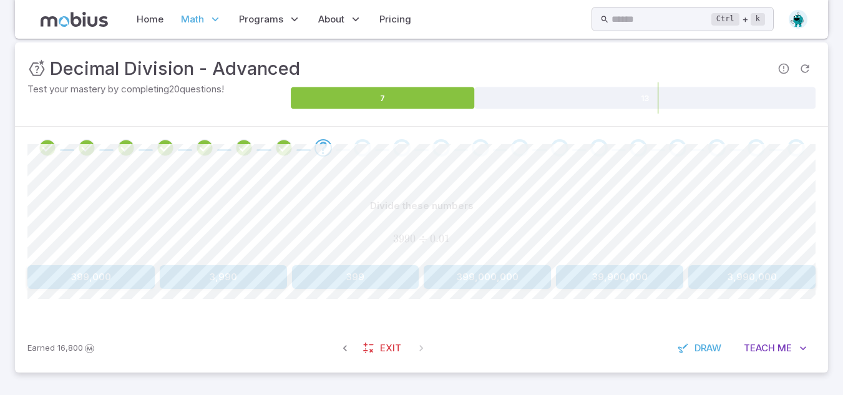
drag, startPoint x: 759, startPoint y: 348, endPoint x: 800, endPoint y: 47, distance: 303.6
click at [800, 47] on div "Unit Mastery : Decimal Division - Advanced Test your mastery by completing 20 q…" at bounding box center [421, 207] width 813 height 330
click at [800, 47] on div "Unit Mastery : Decimal Division - Advanced Test your mastery by completing 20 q…" at bounding box center [421, 84] width 813 height 84
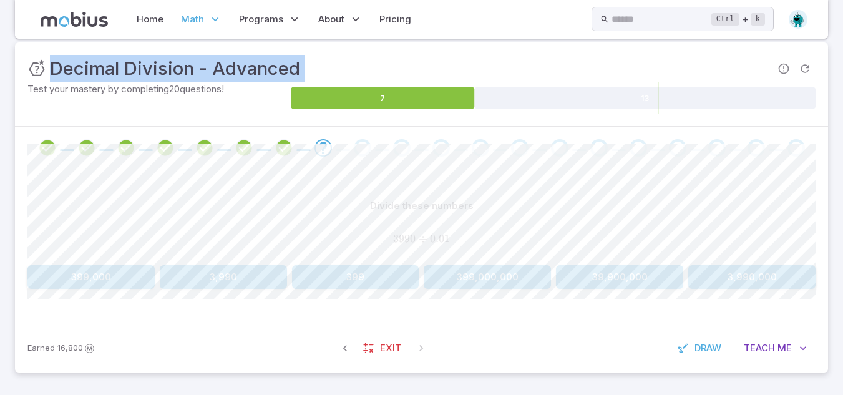
drag, startPoint x: 800, startPoint y: 47, endPoint x: 781, endPoint y: 115, distance: 71.3
click at [781, 115] on div "Unit Mastery : Decimal Division - Advanced Test your mastery by completing 20 q…" at bounding box center [421, 84] width 813 height 84
drag, startPoint x: 786, startPoint y: 338, endPoint x: 774, endPoint y: 342, distance: 13.2
click at [774, 342] on button "Teach Me" at bounding box center [775, 348] width 80 height 24
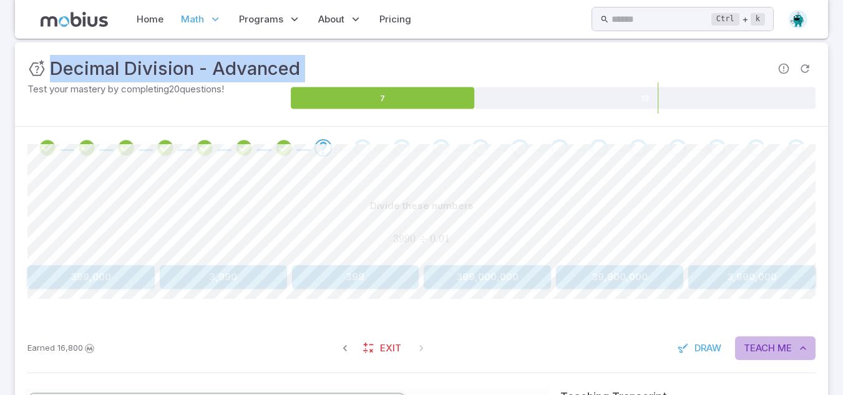
click at [752, 354] on span "Teach" at bounding box center [759, 348] width 31 height 14
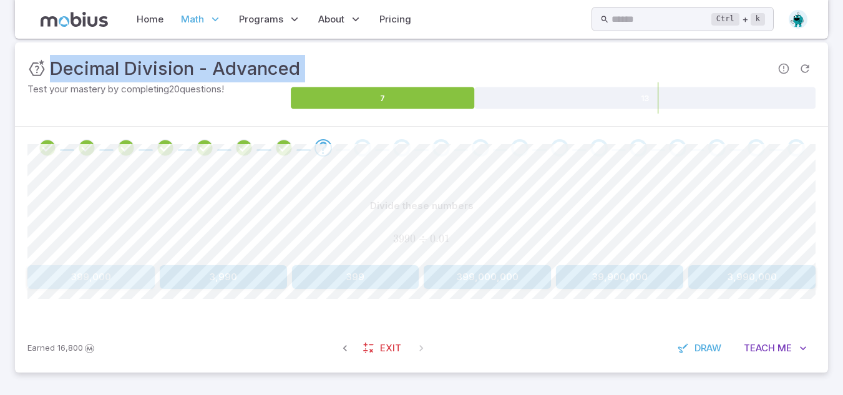
click at [105, 283] on button "399,000" at bounding box center [90, 277] width 127 height 24
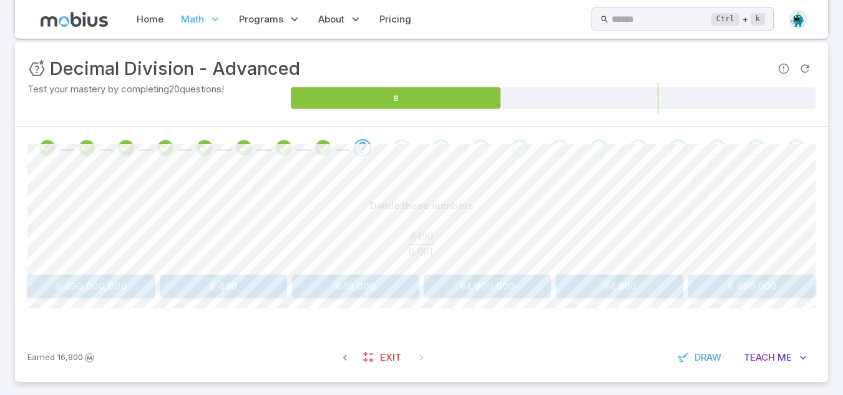
click at [740, 271] on div "Divide these numbers 8490 0.001 \frac{8490}{0.001} 0.001 8490 ​ 8,490,000,000 8…" at bounding box center [421, 246] width 788 height 104
click at [743, 280] on button "8,490,000" at bounding box center [751, 287] width 127 height 24
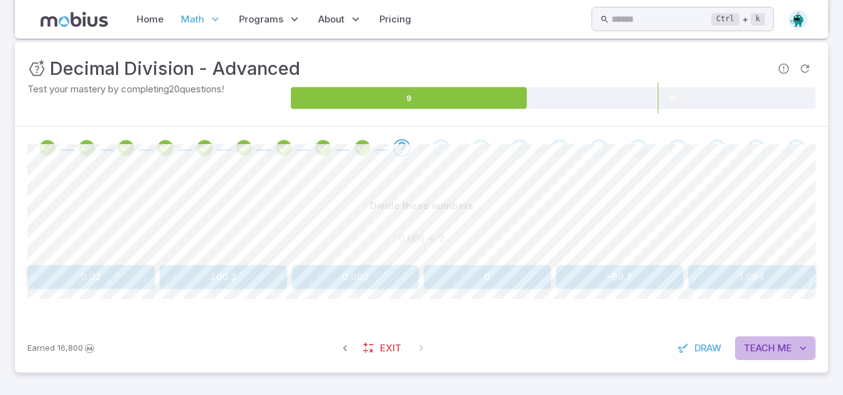
click at [753, 354] on span "Teach" at bounding box center [759, 348] width 31 height 14
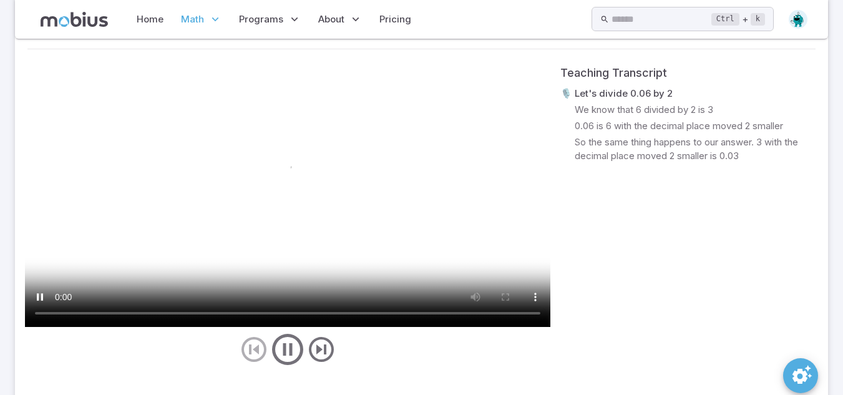
scroll to position [497, 0]
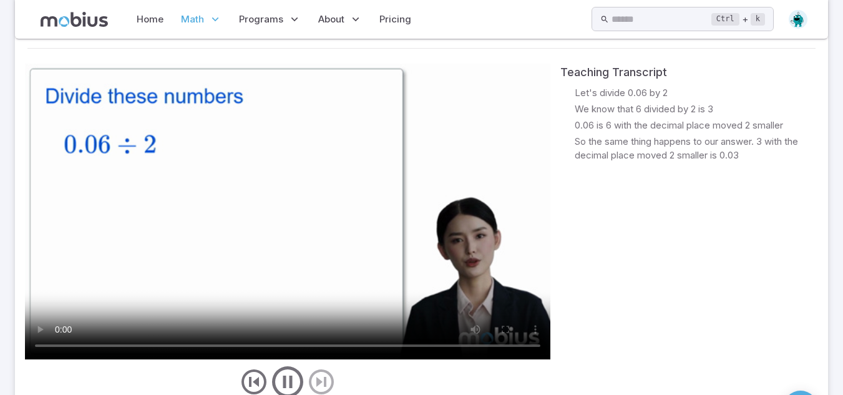
click at [358, 290] on video at bounding box center [287, 212] width 525 height 296
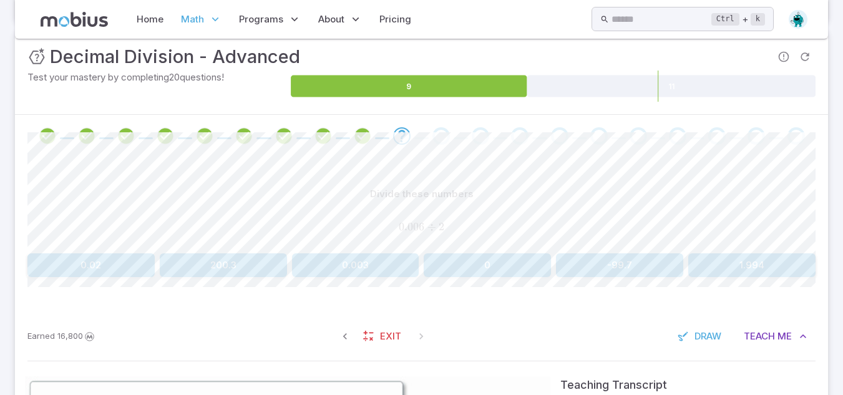
scroll to position [182, 0]
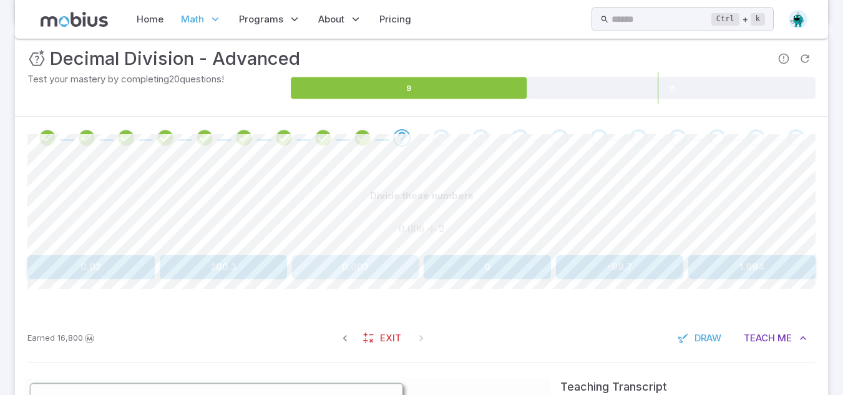
click at [358, 276] on button "0.003" at bounding box center [355, 267] width 127 height 24
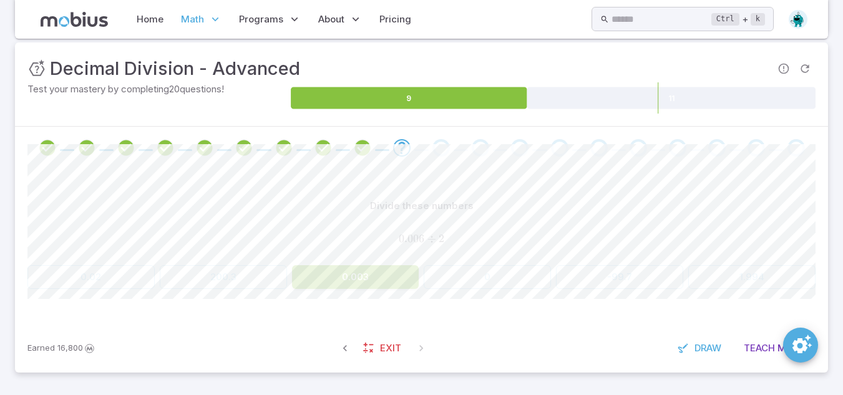
scroll to position [172, 0]
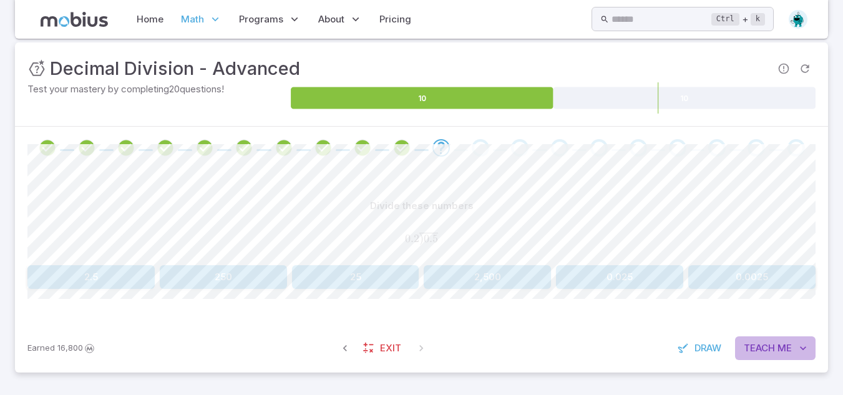
click at [760, 350] on span "Teach" at bounding box center [759, 348] width 31 height 14
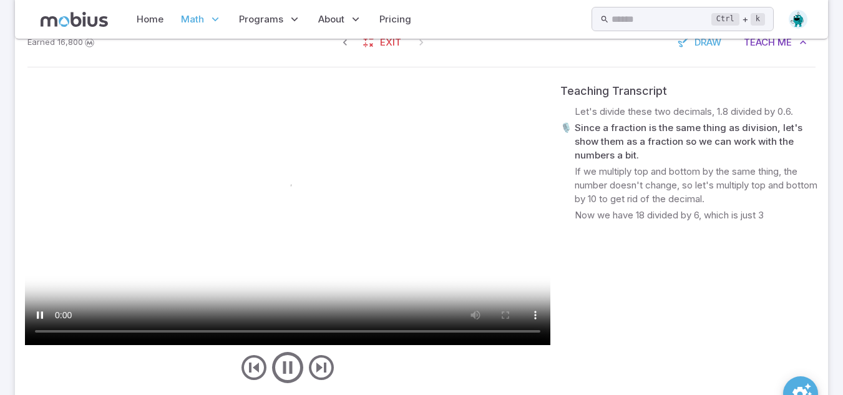
scroll to position [480, 0]
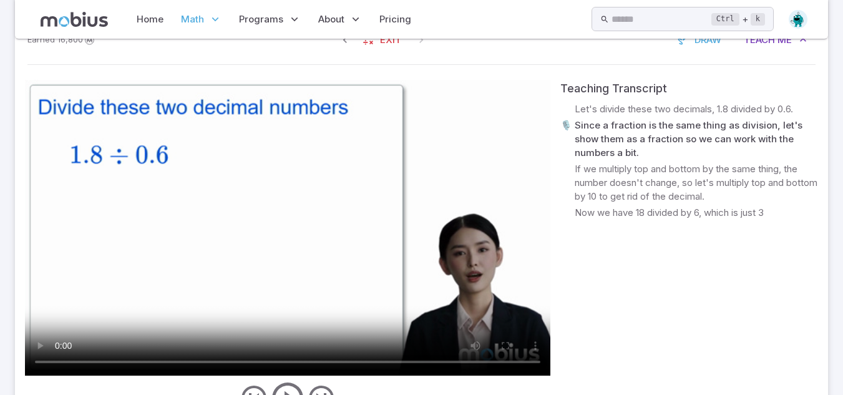
click at [174, 237] on video at bounding box center [287, 228] width 525 height 296
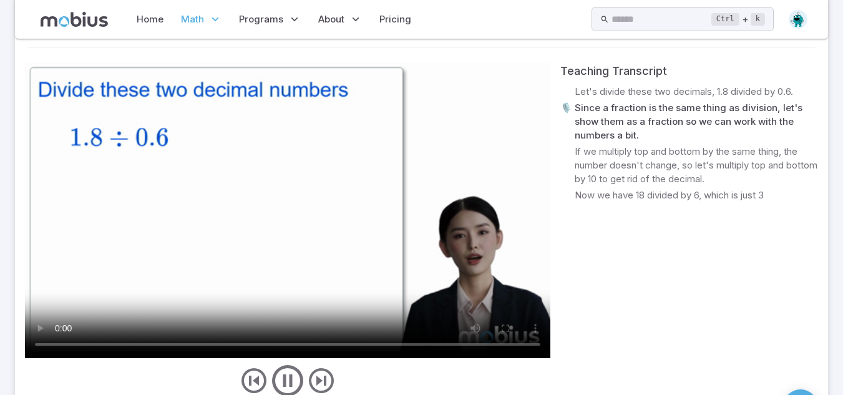
scroll to position [499, 0]
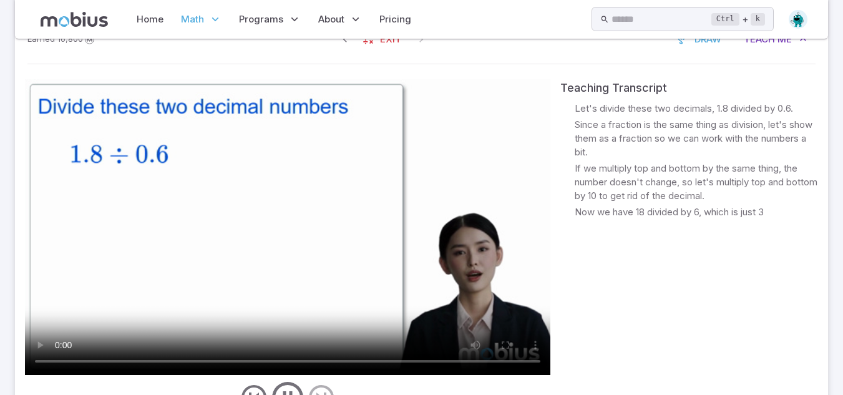
click at [357, 222] on video at bounding box center [287, 227] width 525 height 296
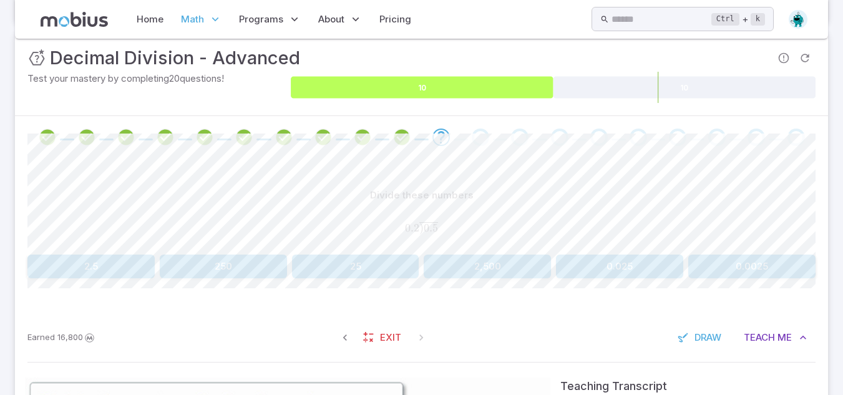
scroll to position [183, 0]
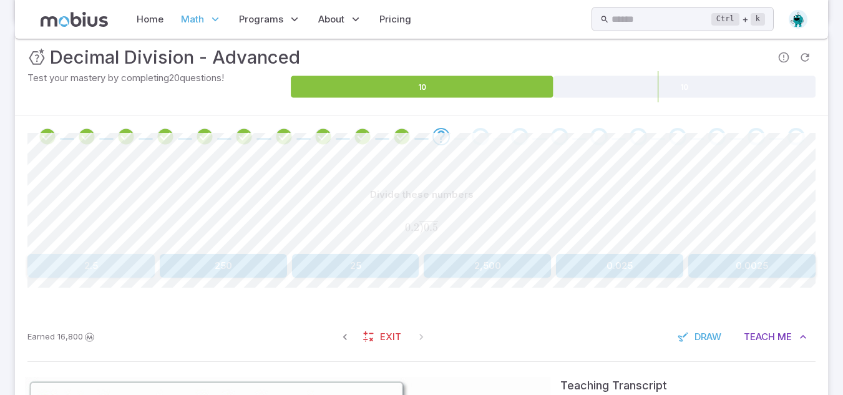
click at [139, 261] on button "2.5" at bounding box center [90, 266] width 127 height 24
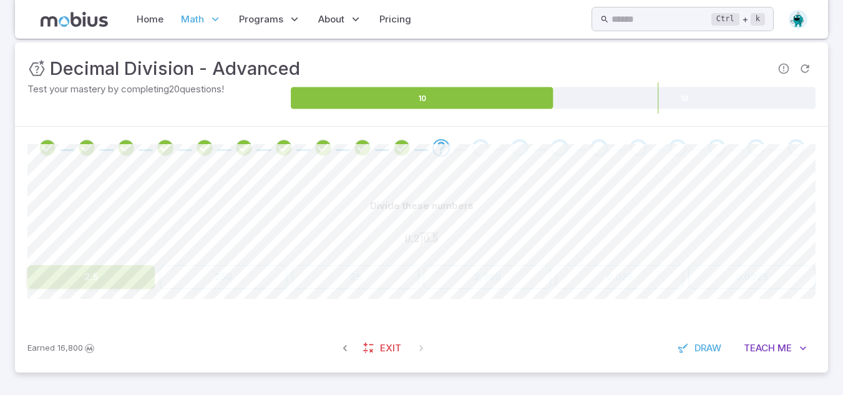
scroll to position [172, 0]
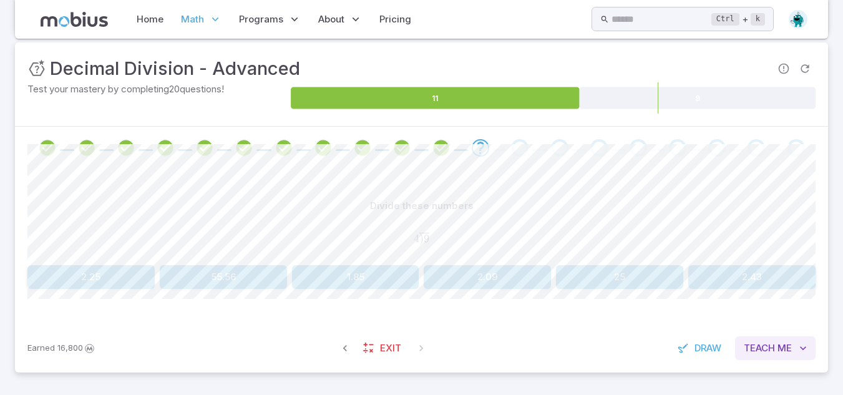
click at [739, 339] on button "Teach Me" at bounding box center [775, 348] width 80 height 24
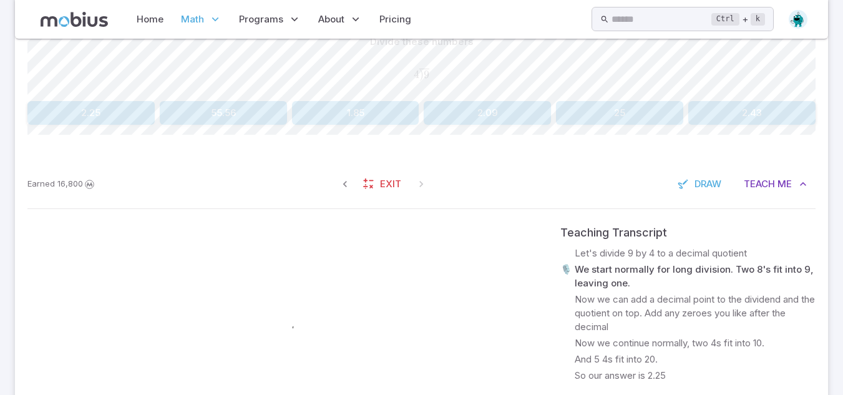
scroll to position [461, 0]
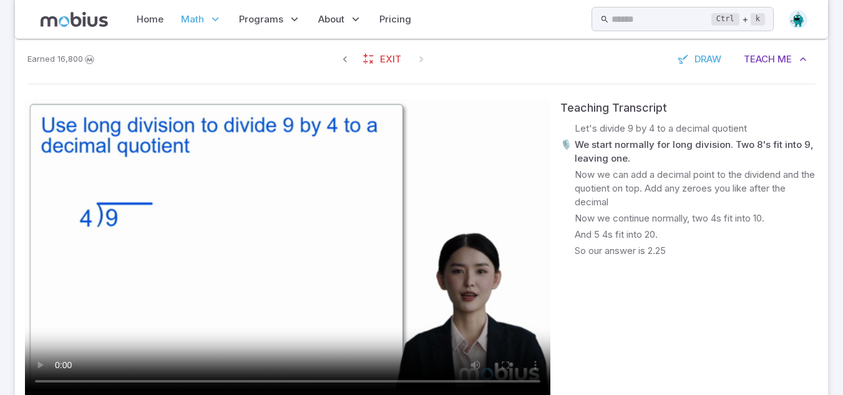
click at [260, 298] on video at bounding box center [287, 247] width 525 height 296
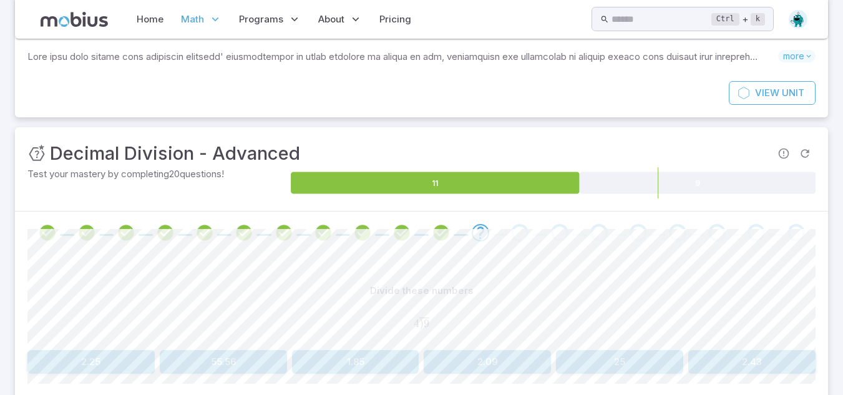
scroll to position [152, 0]
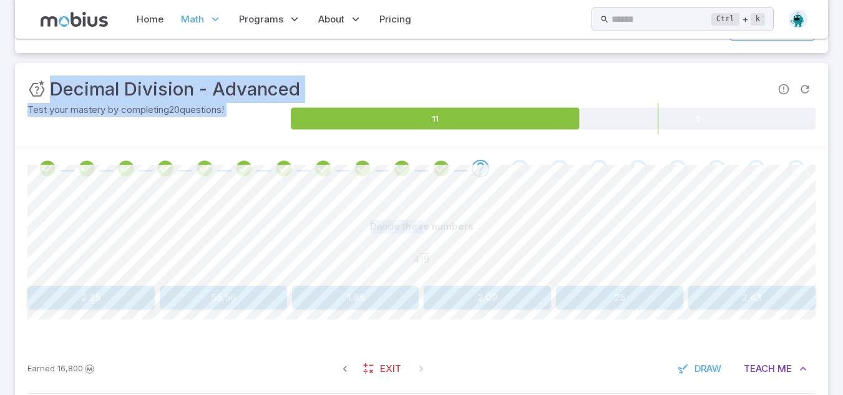
drag, startPoint x: 471, startPoint y: 142, endPoint x: 422, endPoint y: 197, distance: 73.8
click at [72, 300] on button "2.25" at bounding box center [90, 298] width 127 height 24
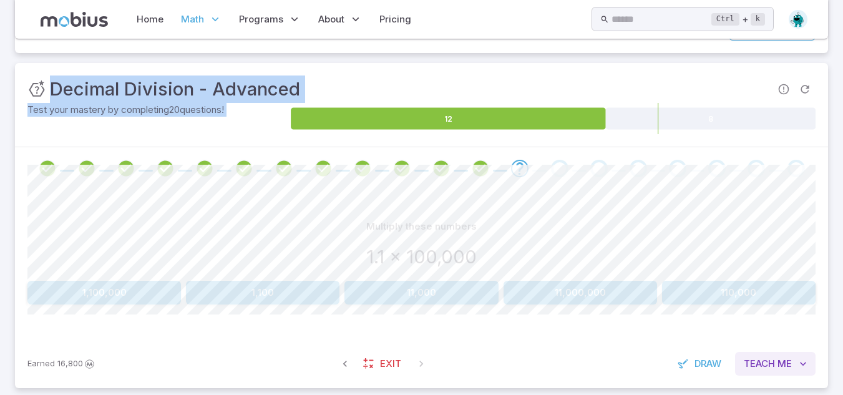
click at [780, 366] on span "Me" at bounding box center [784, 364] width 14 height 14
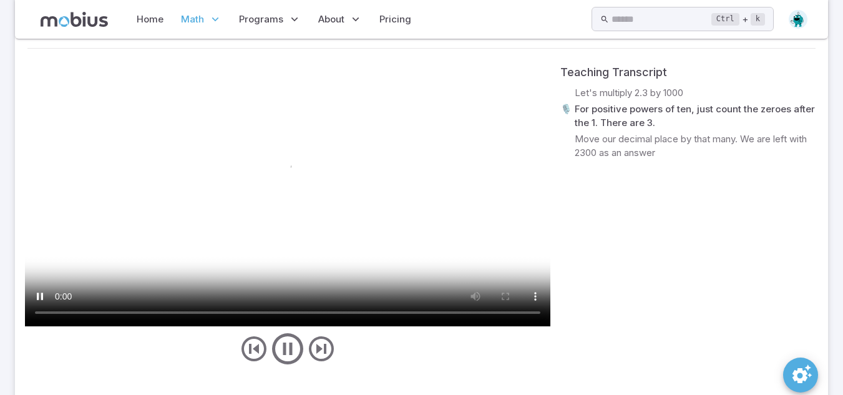
scroll to position [514, 0]
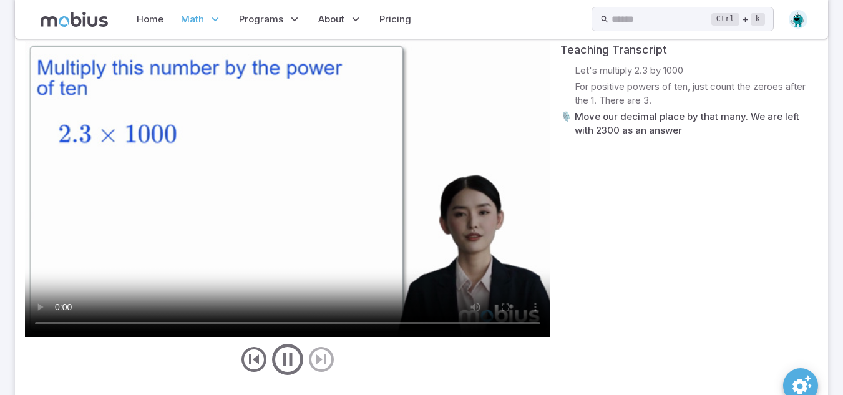
click at [295, 169] on video at bounding box center [287, 189] width 525 height 296
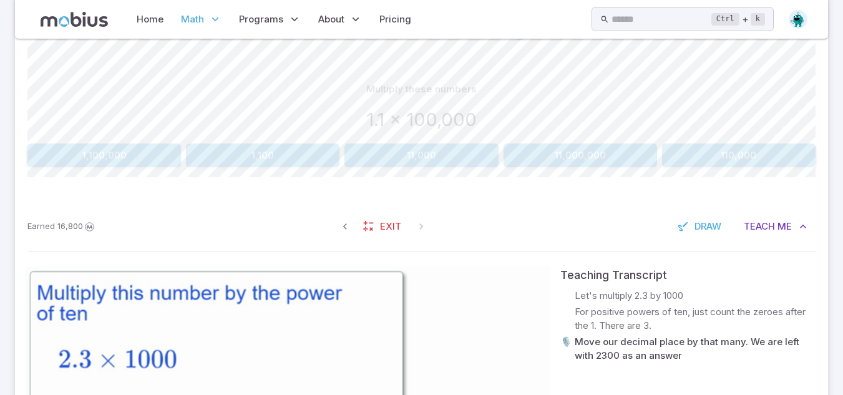
scroll to position [290, 0]
click at [722, 152] on button "110,000" at bounding box center [738, 155] width 153 height 24
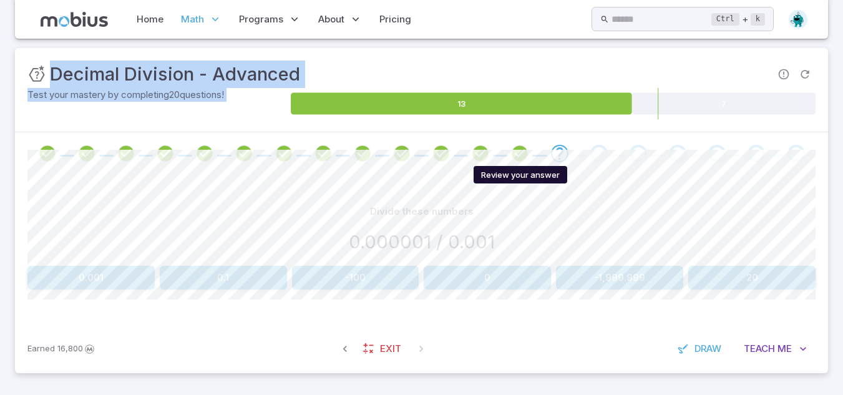
scroll to position [167, 0]
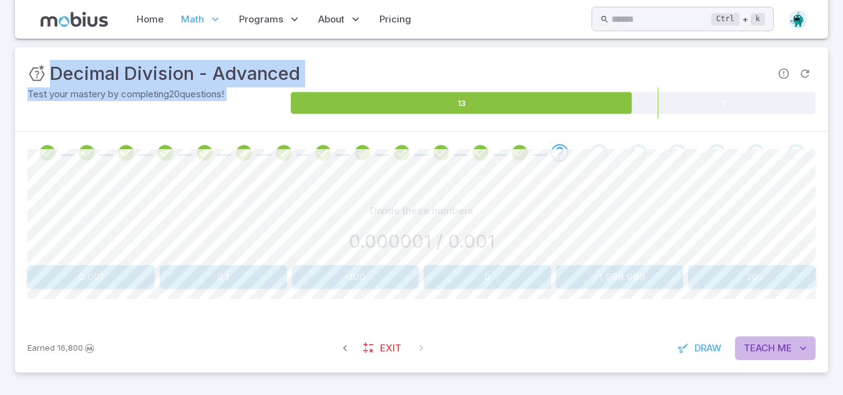
click at [773, 357] on button "Teach Me" at bounding box center [775, 348] width 80 height 24
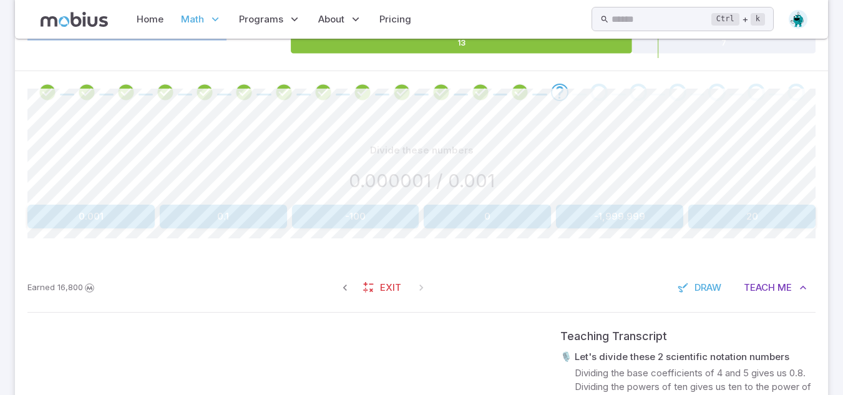
scroll to position [369, 0]
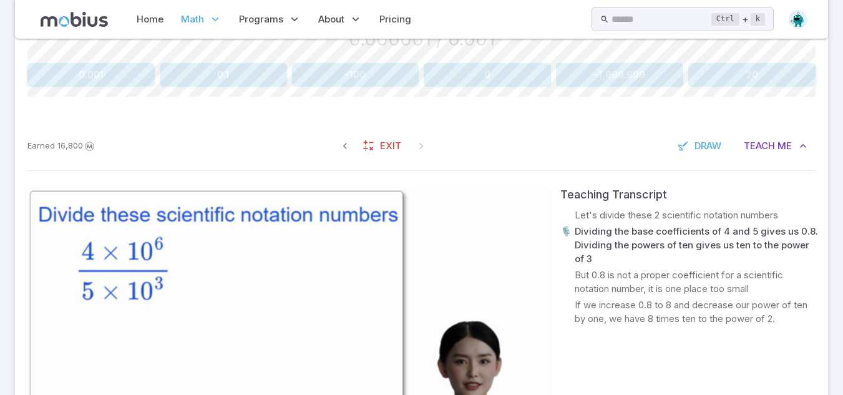
click at [446, 280] on video at bounding box center [287, 334] width 525 height 296
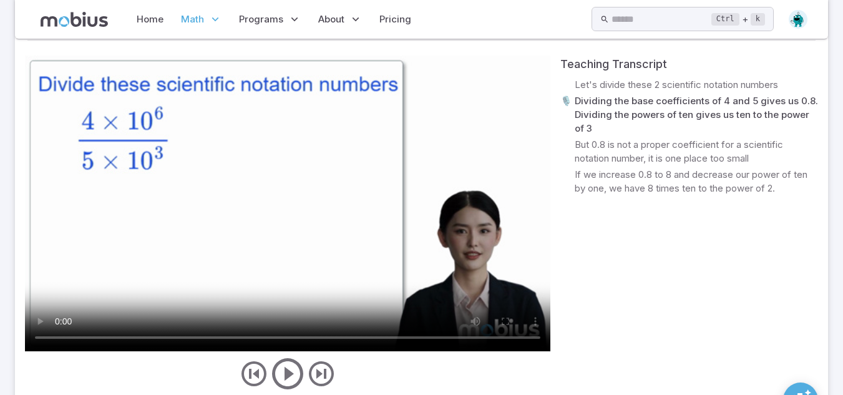
scroll to position [500, 0]
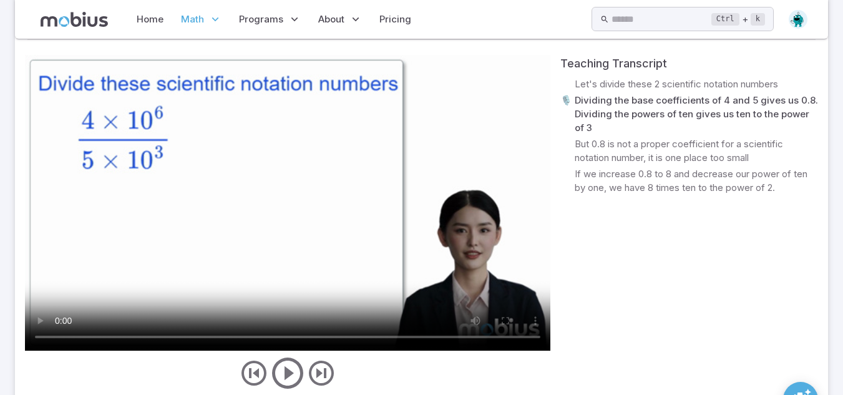
click at [446, 280] on video at bounding box center [287, 203] width 525 height 296
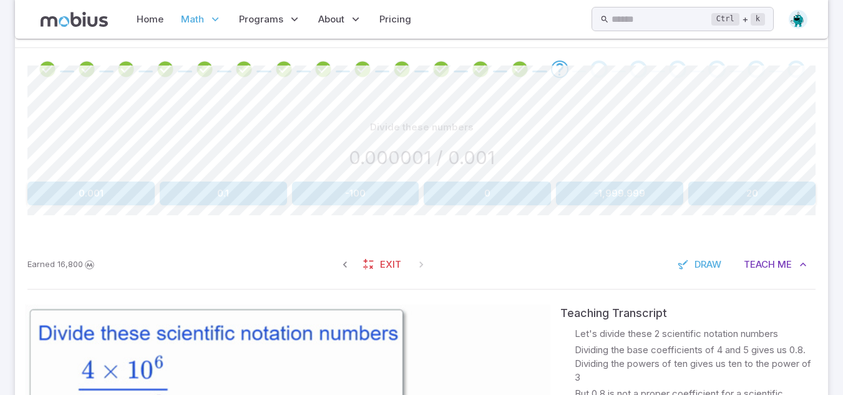
scroll to position [250, 0]
click at [425, 157] on h3 "0.000001 / 0.001" at bounding box center [422, 158] width 146 height 27
copy div "0.000001 / 0.001 0.001 0.1 -100 0 -1,999.999 20 Canvas actions 100 % Exit zen m…"
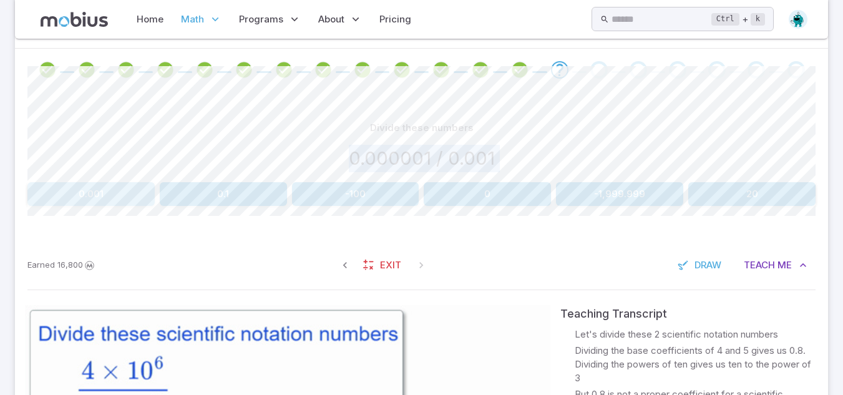
click at [75, 189] on button "0.001" at bounding box center [90, 194] width 127 height 24
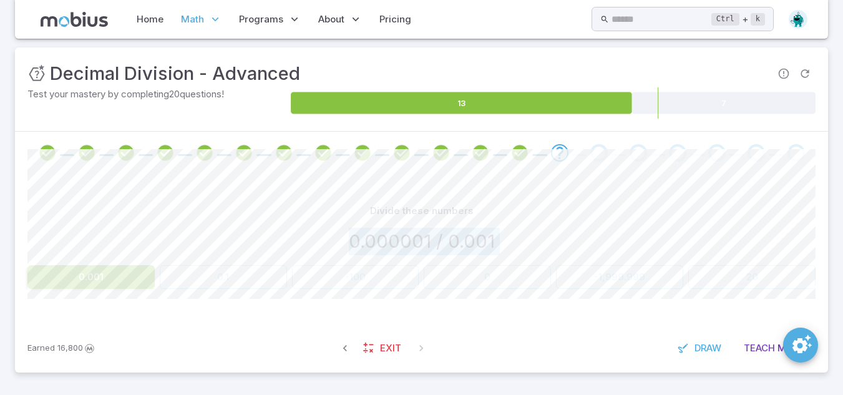
scroll to position [167, 0]
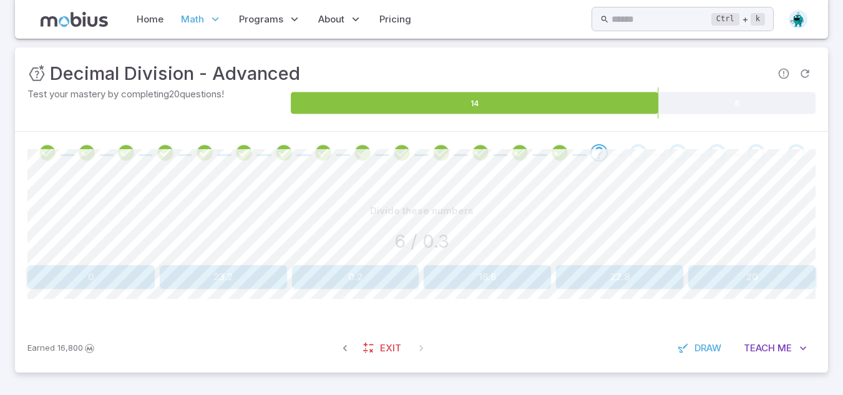
click at [514, 181] on div "Divide these numbers 6 / 0.3 0 23.2 0.2 16.6 22.8 20 Canvas actions 100 % Exit …" at bounding box center [421, 249] width 788 height 150
click at [771, 349] on span "Teach" at bounding box center [759, 348] width 31 height 14
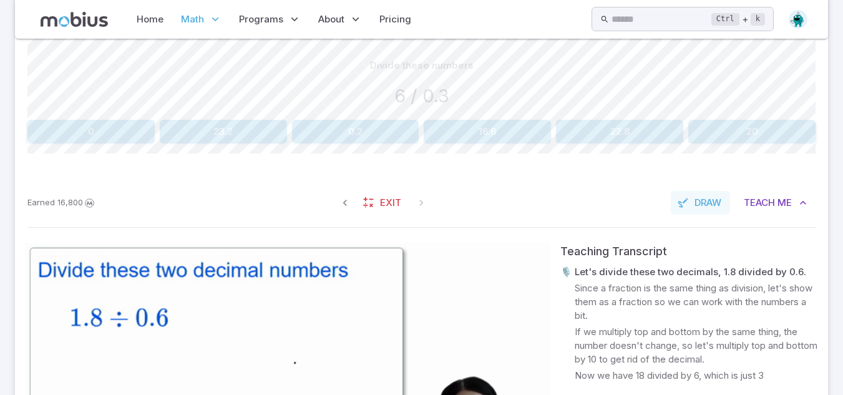
scroll to position [313, 0]
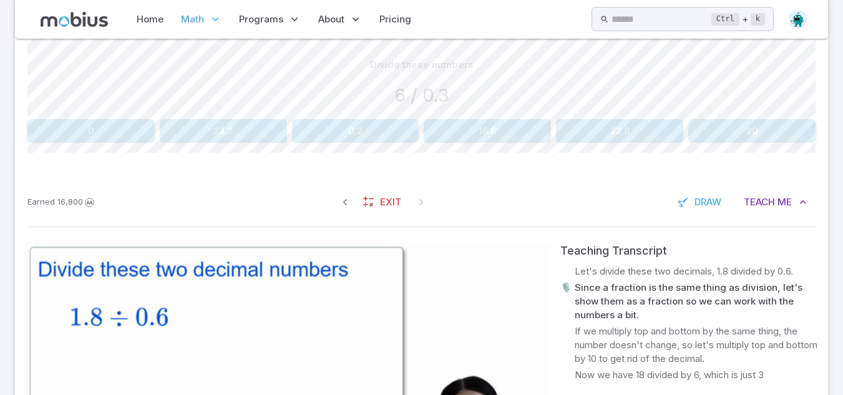
click at [421, 102] on h3 "6 / 0.3" at bounding box center [421, 95] width 55 height 27
copy div "6 / 0.3 0 23.2 0.2 16.6 22.8 20 Canvas actions 100 % Exit zen mode"
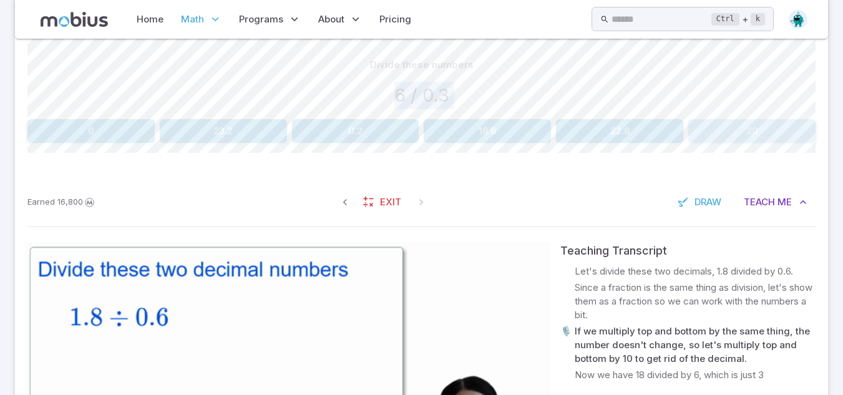
click at [783, 141] on button "20" at bounding box center [751, 131] width 127 height 24
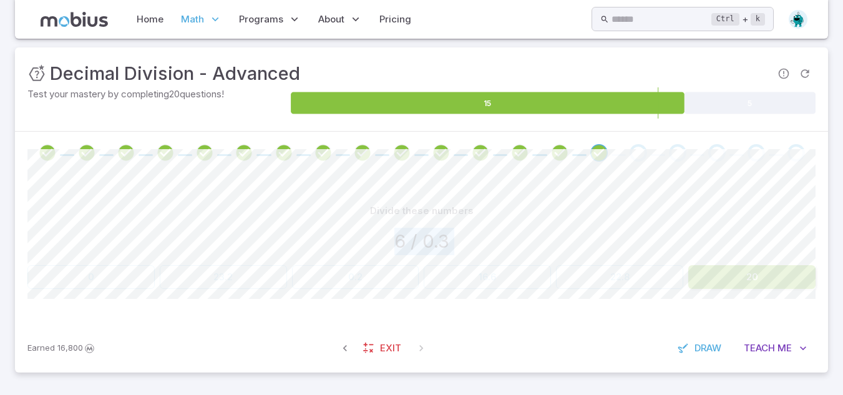
scroll to position [172, 0]
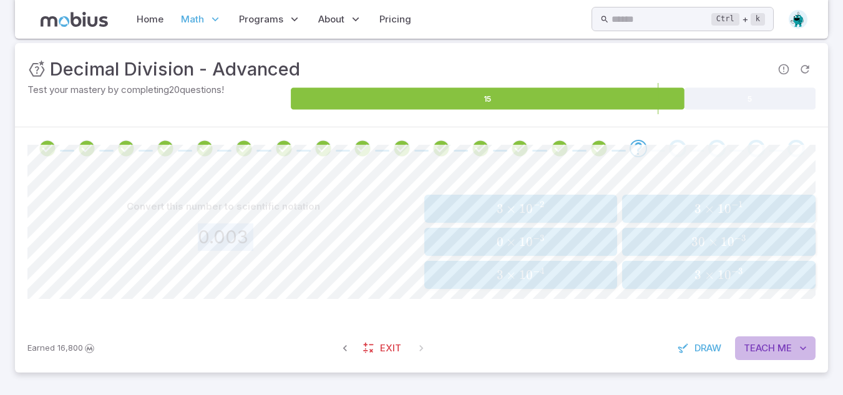
click at [762, 349] on span "Teach" at bounding box center [759, 348] width 31 height 14
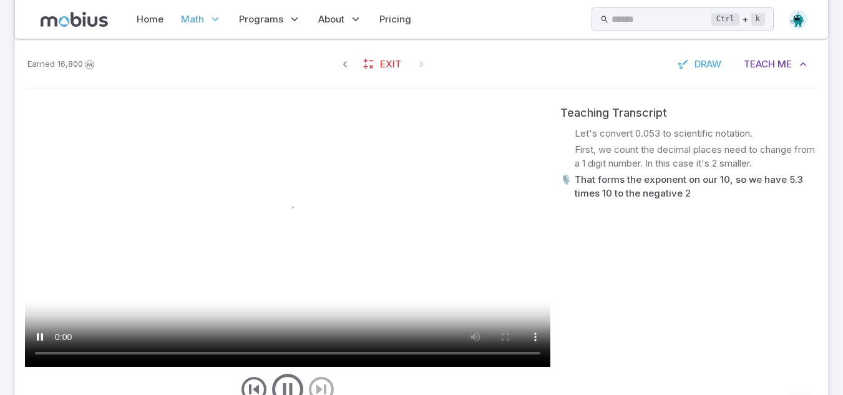
scroll to position [461, 0]
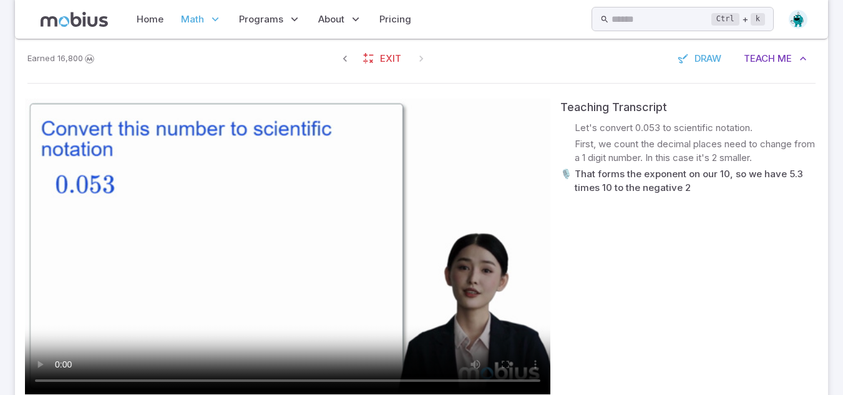
click at [259, 159] on video at bounding box center [287, 247] width 525 height 296
click at [269, 164] on video at bounding box center [287, 247] width 525 height 296
click at [270, 164] on video at bounding box center [287, 247] width 525 height 296
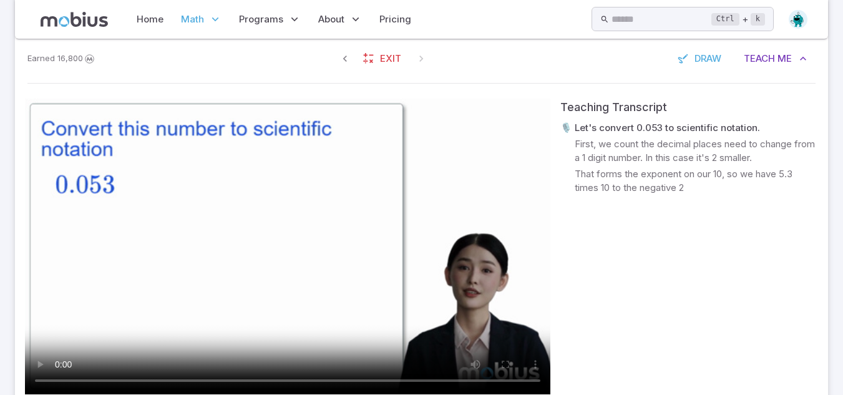
click at [270, 164] on video at bounding box center [287, 247] width 525 height 296
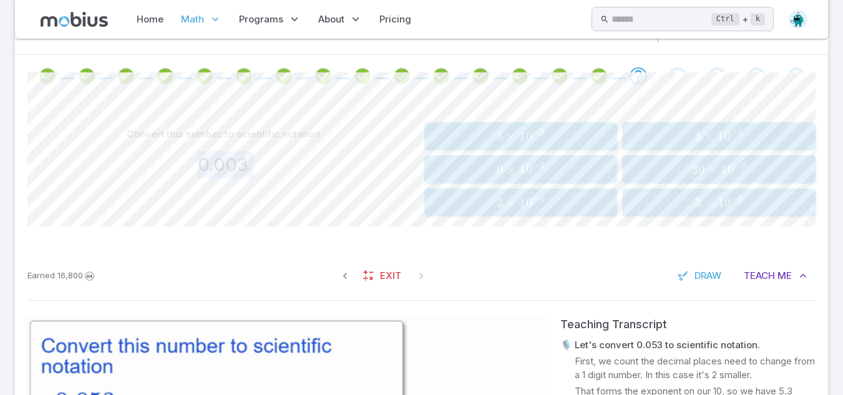
scroll to position [243, 0]
click at [272, 161] on div "0.003" at bounding box center [223, 165] width 392 height 27
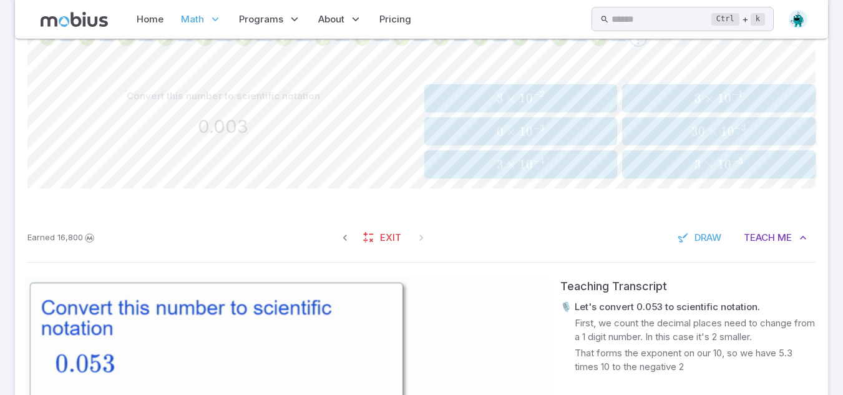
scroll to position [276, 0]
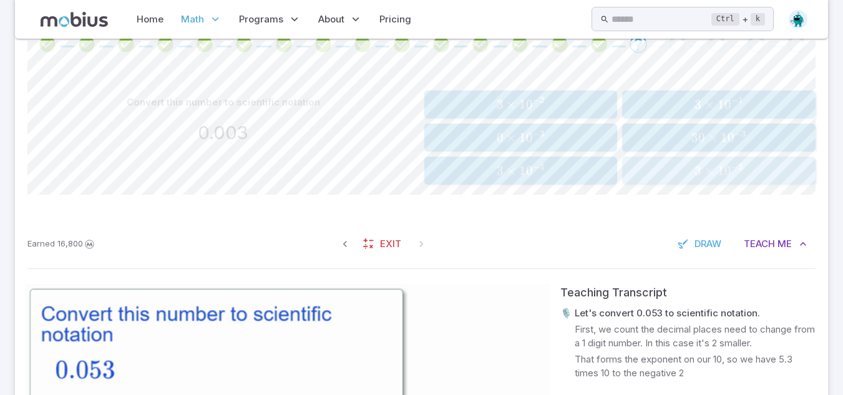
click at [706, 172] on span "×" at bounding box center [709, 171] width 10 height 16
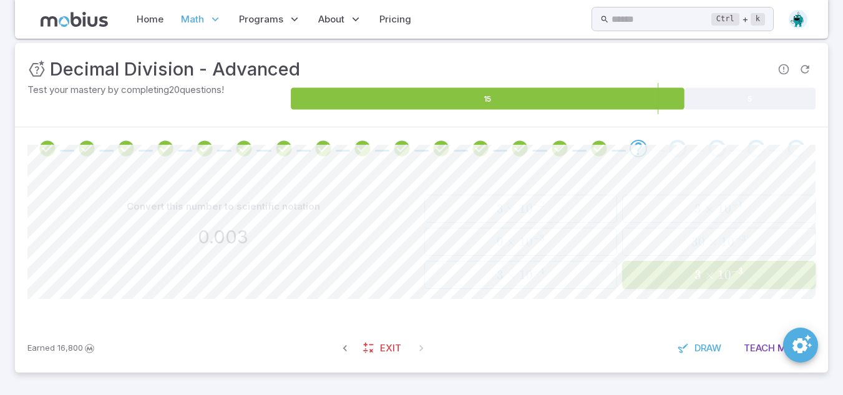
scroll to position [172, 0]
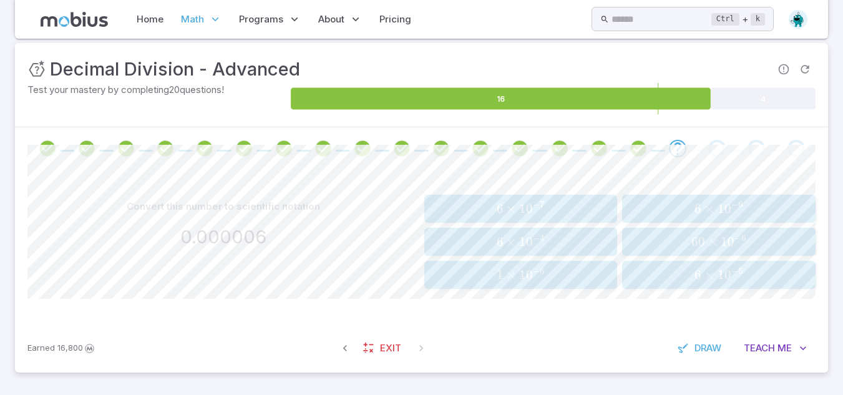
drag, startPoint x: 706, startPoint y: 172, endPoint x: 389, endPoint y: 260, distance: 328.4
click at [389, 260] on div "Convert this number to scientific notation 0.000006 6 × 1 0 − 7 6 \times 10^{-7…" at bounding box center [421, 247] width 788 height 154
click at [724, 215] on span "0" at bounding box center [727, 209] width 7 height 16
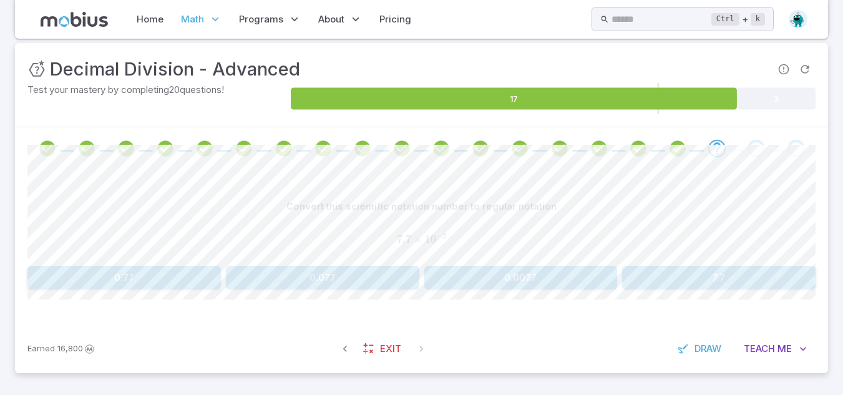
click at [608, 192] on div "Convert this scientific notation number to regular notation 7.7 × 1 0 − 2 7.7 \…" at bounding box center [421, 247] width 788 height 155
click at [368, 283] on button "0.077" at bounding box center [322, 278] width 193 height 24
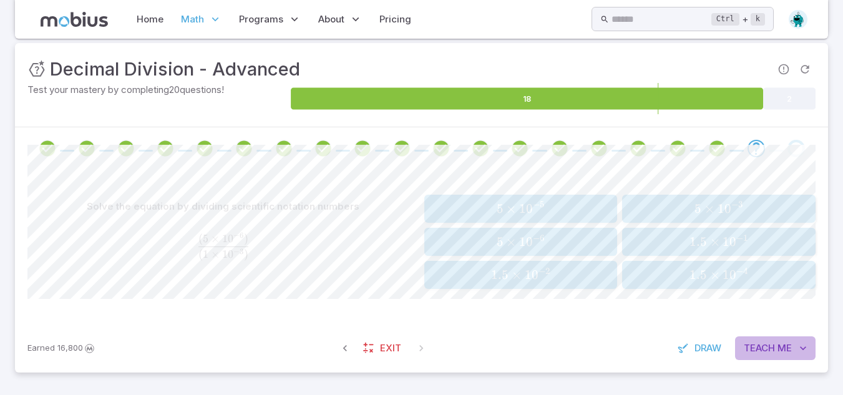
click at [801, 354] on icon "button" at bounding box center [803, 348] width 12 height 12
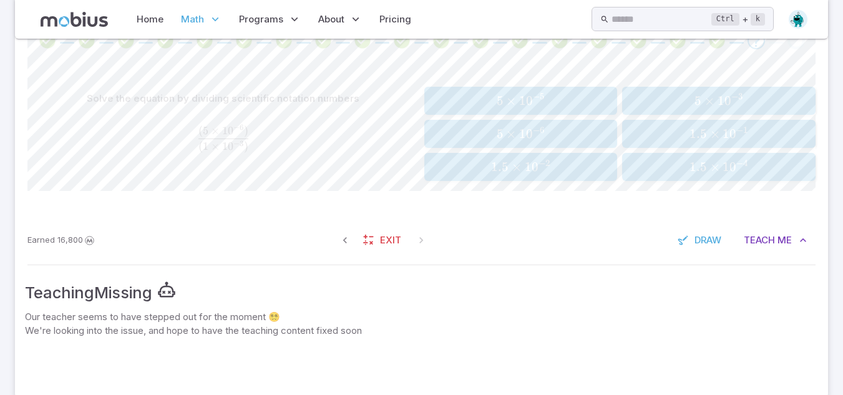
scroll to position [304, 0]
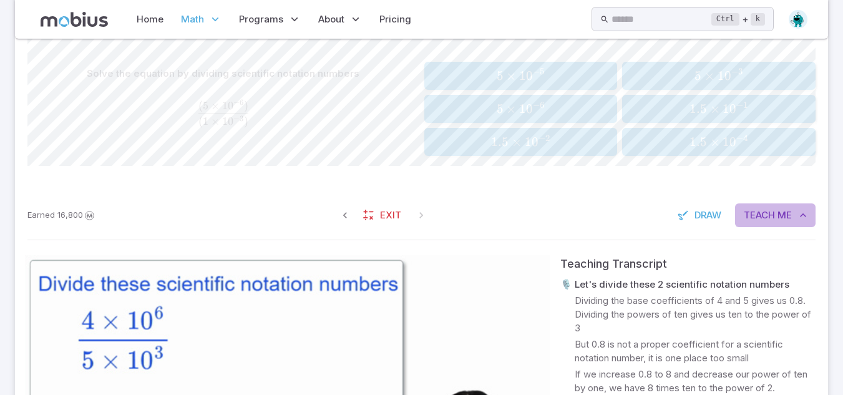
click at [774, 218] on span "Teach" at bounding box center [759, 215] width 31 height 14
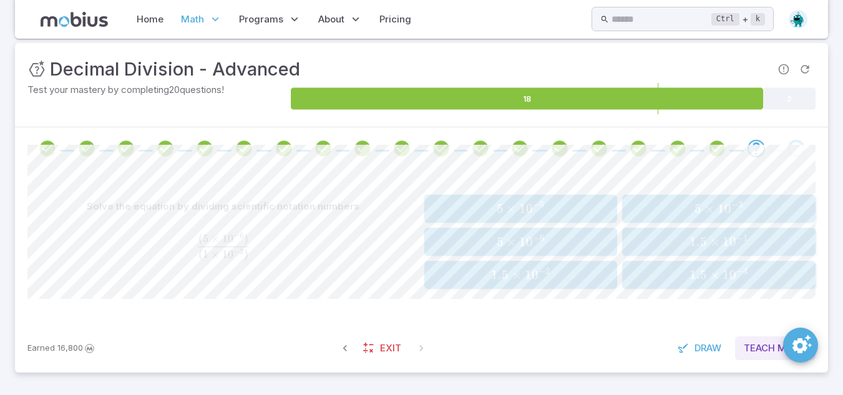
scroll to position [172, 0]
click at [768, 345] on span "Teach" at bounding box center [759, 348] width 31 height 14
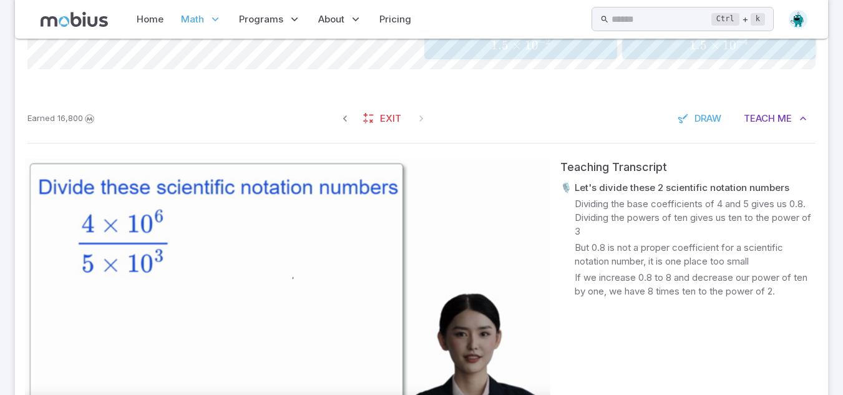
scroll to position [402, 0]
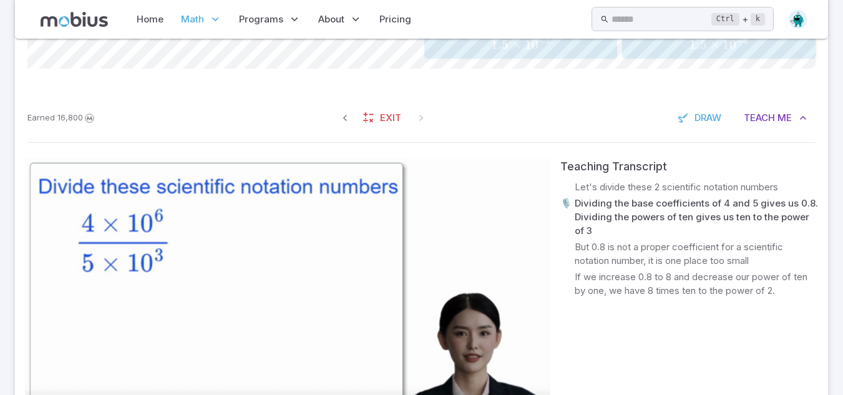
click at [482, 218] on video at bounding box center [287, 306] width 525 height 296
click at [472, 222] on video at bounding box center [287, 306] width 525 height 296
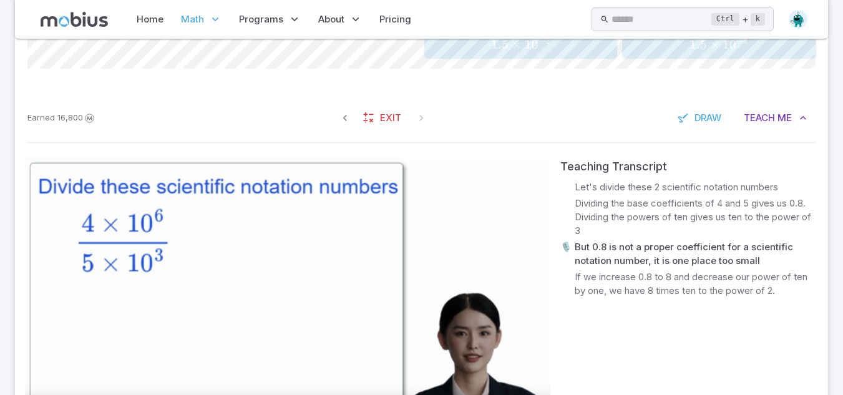
click at [281, 207] on video at bounding box center [287, 306] width 525 height 296
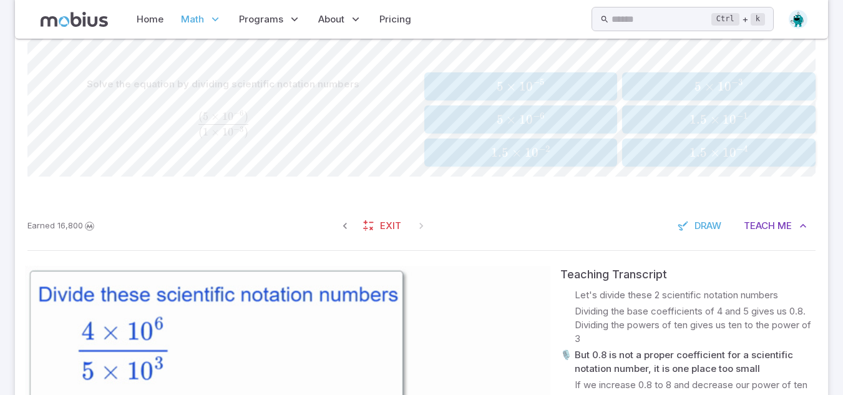
scroll to position [293, 0]
click at [669, 86] on span "5 × 1 0 − 3" at bounding box center [718, 87] width 185 height 16
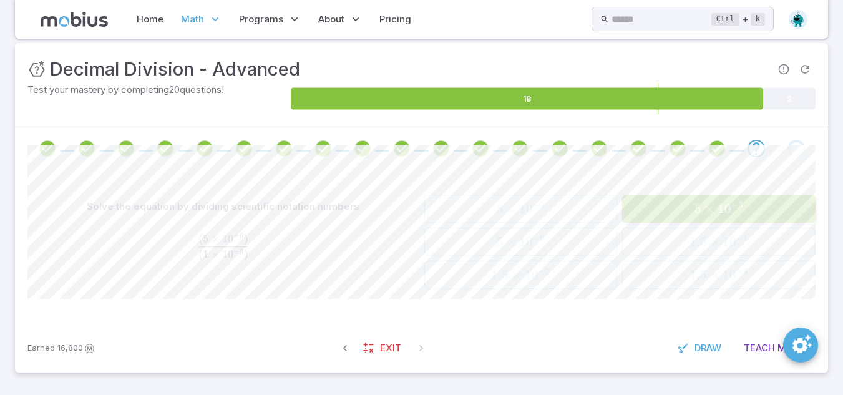
scroll to position [172, 0]
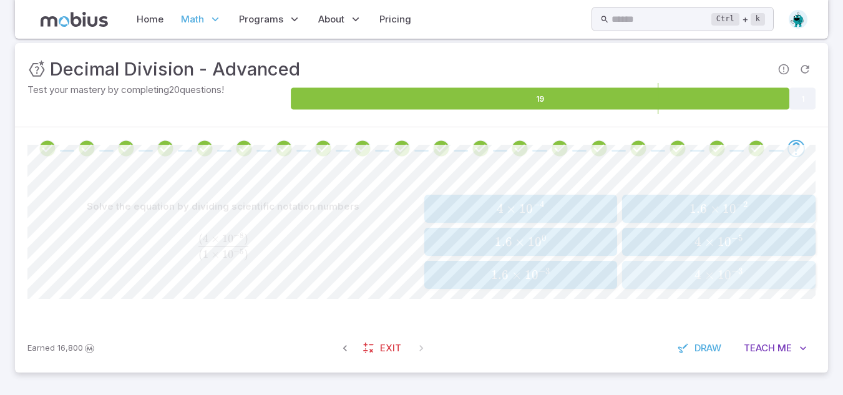
click at [686, 279] on span "4 × 1 0 − 3" at bounding box center [718, 275] width 185 height 16
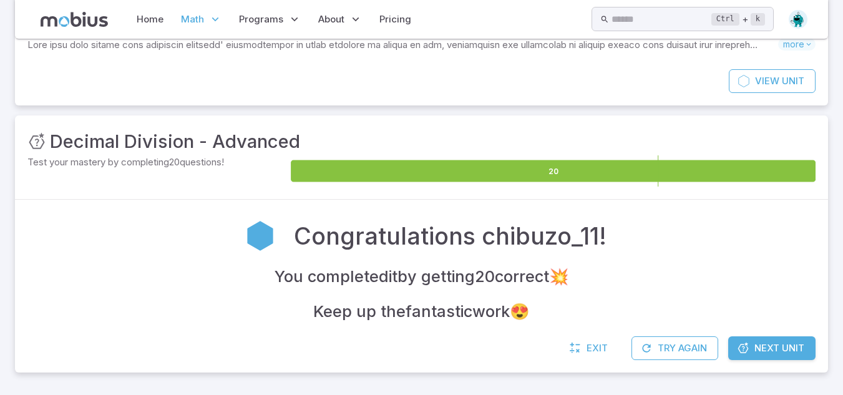
scroll to position [99, 0]
click at [746, 353] on icon at bounding box center [743, 348] width 12 height 12
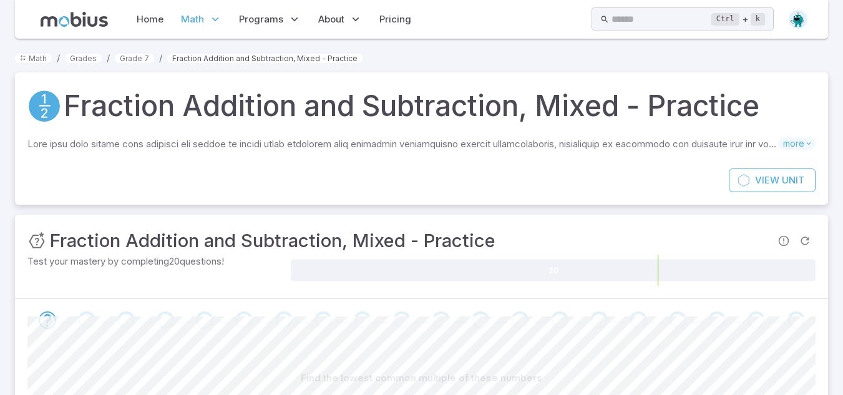
scroll to position [167, 0]
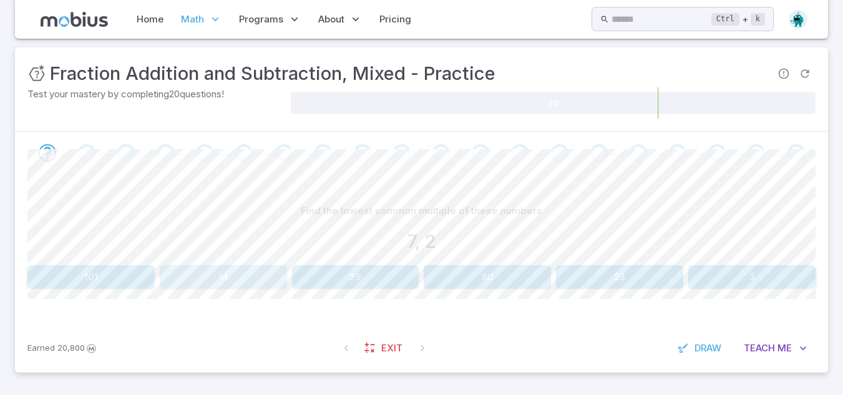
click at [265, 276] on button "14" at bounding box center [223, 277] width 127 height 24
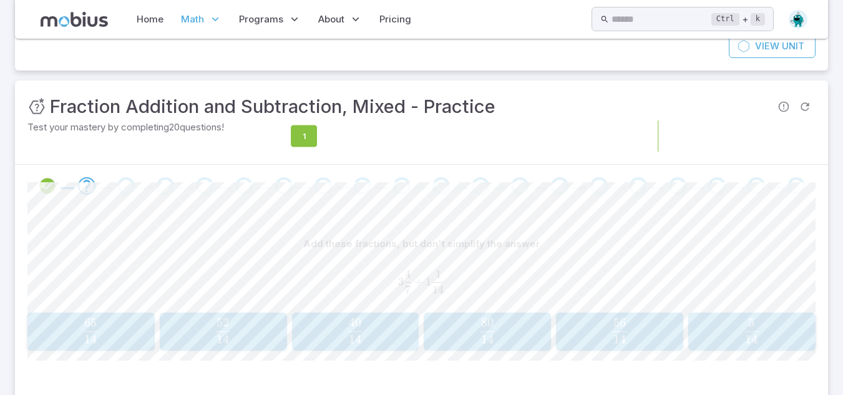
scroll to position [134, 0]
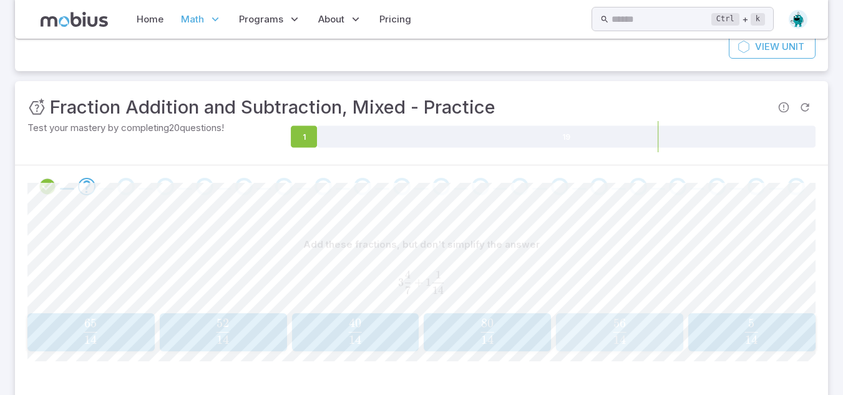
click at [603, 338] on span "14 56 ​" at bounding box center [620, 331] width 110 height 25
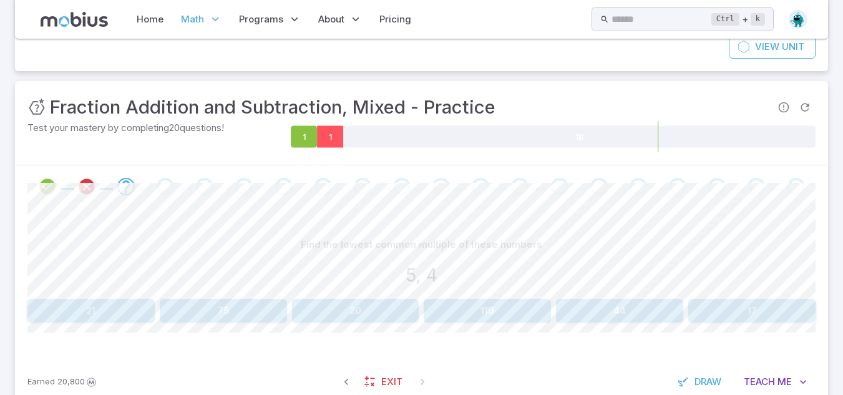
click at [325, 137] on icon at bounding box center [330, 137] width 26 height 22
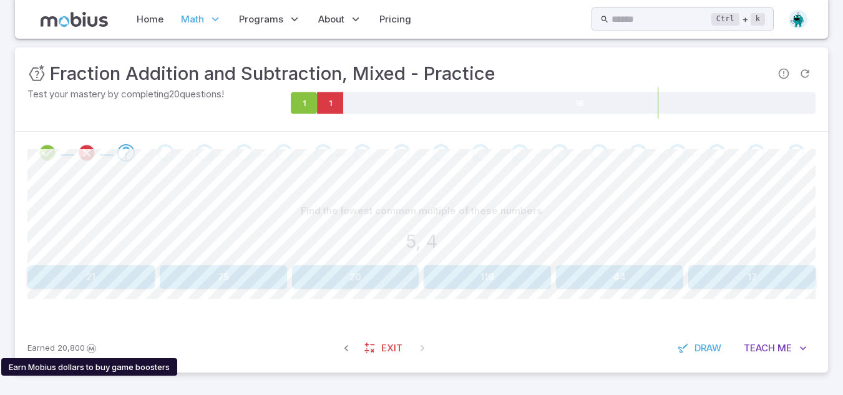
click at [85, 350] on icon "Earn Mobius dollars to buy game boosters" at bounding box center [91, 348] width 13 height 12
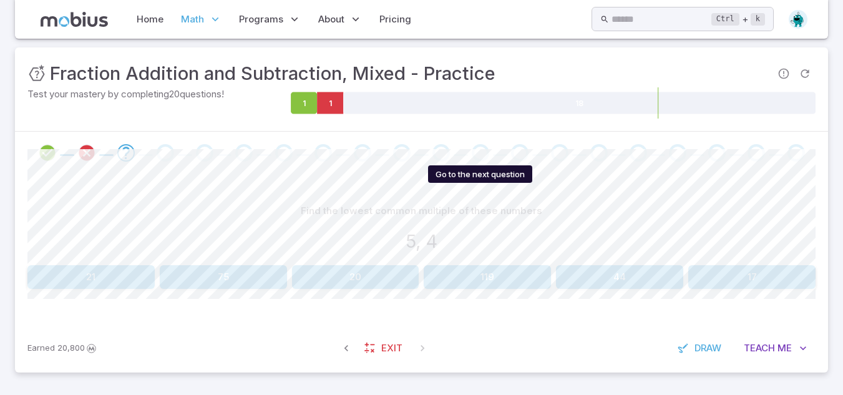
click at [475, 156] on div "Go to the next question" at bounding box center [480, 152] width 17 height 17
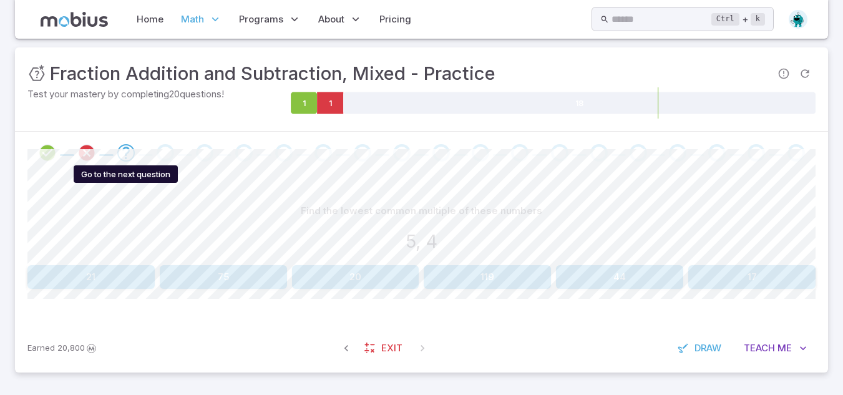
click at [130, 153] on icon "Go to the next question" at bounding box center [126, 152] width 15 height 15
click at [127, 153] on icon "Go to the next question" at bounding box center [126, 152] width 15 height 15
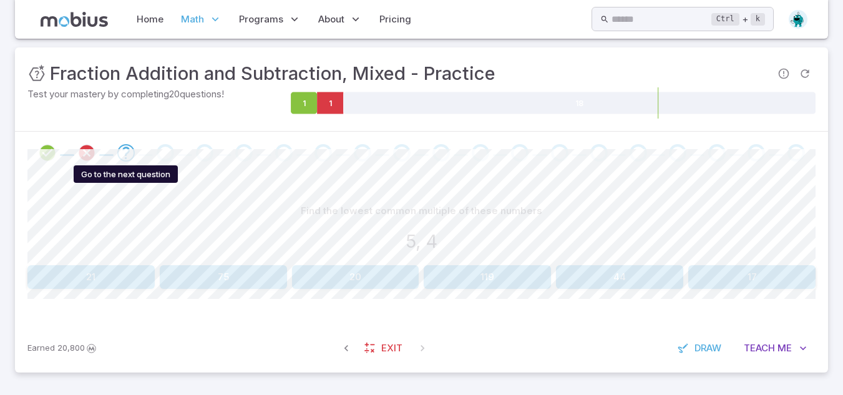
click at [127, 153] on icon "Go to the next question" at bounding box center [126, 152] width 15 height 15
click at [152, 162] on span at bounding box center [164, 152] width 29 height 17
click at [162, 160] on div "Go to the next question" at bounding box center [165, 152] width 17 height 17
click at [230, 153] on span at bounding box center [244, 152] width 29 height 17
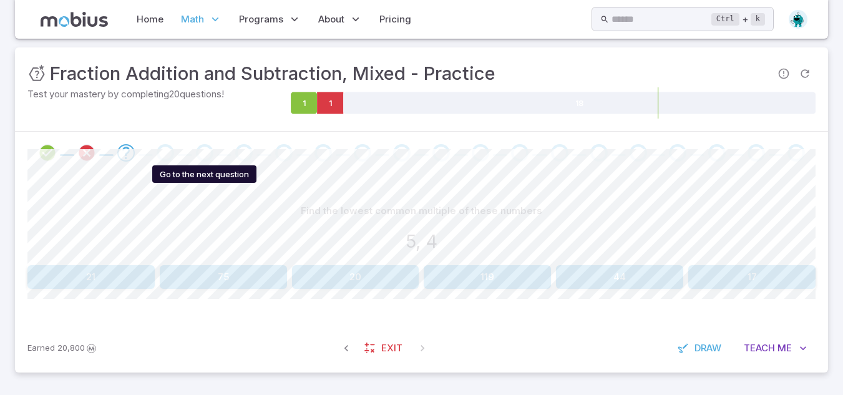
click at [212, 157] on div "Go to the next question" at bounding box center [204, 152] width 17 height 17
click at [255, 152] on span at bounding box center [244, 152] width 29 height 17
click at [794, 24] on img at bounding box center [798, 19] width 19 height 19
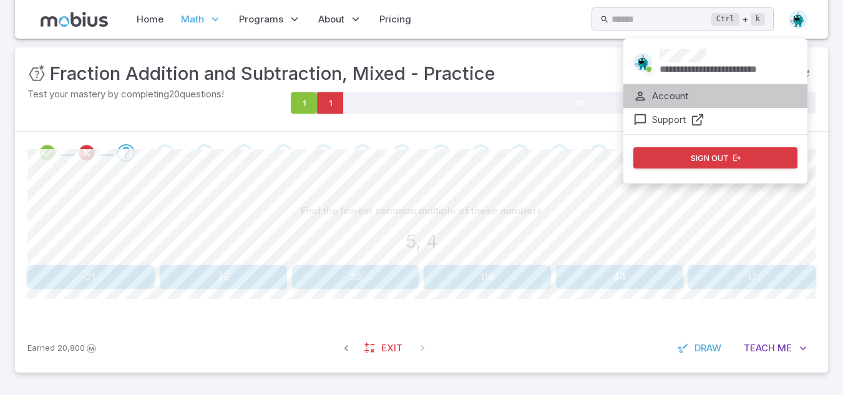
click at [679, 91] on p "Account" at bounding box center [670, 96] width 36 height 14
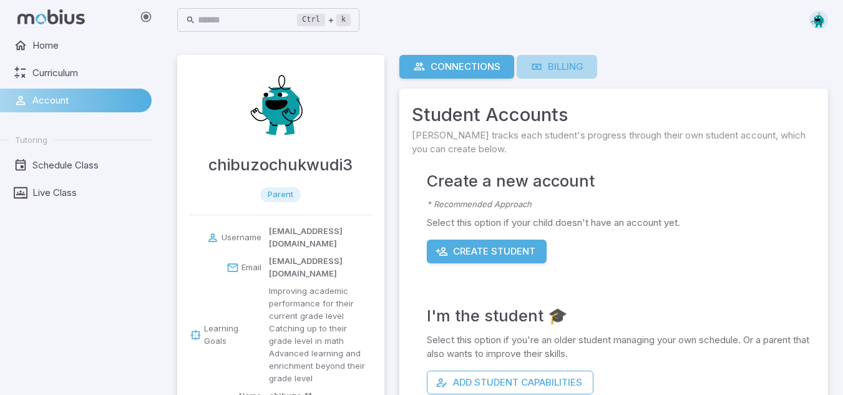
click at [579, 78] on link "Billing" at bounding box center [557, 67] width 80 height 24
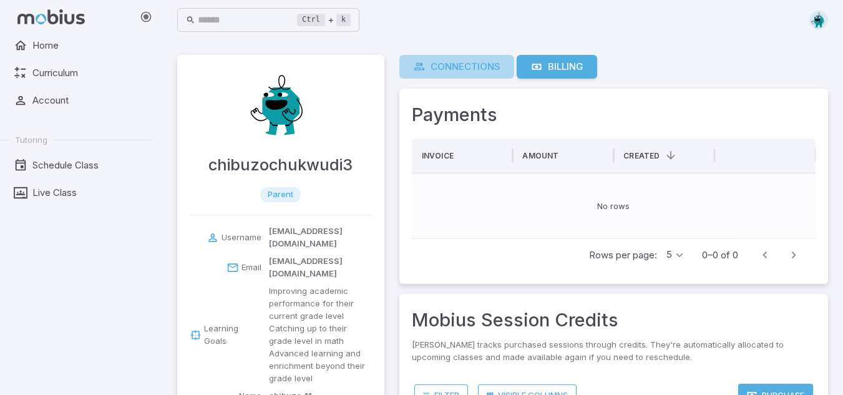
click at [439, 68] on div "Connections" at bounding box center [456, 67] width 87 height 14
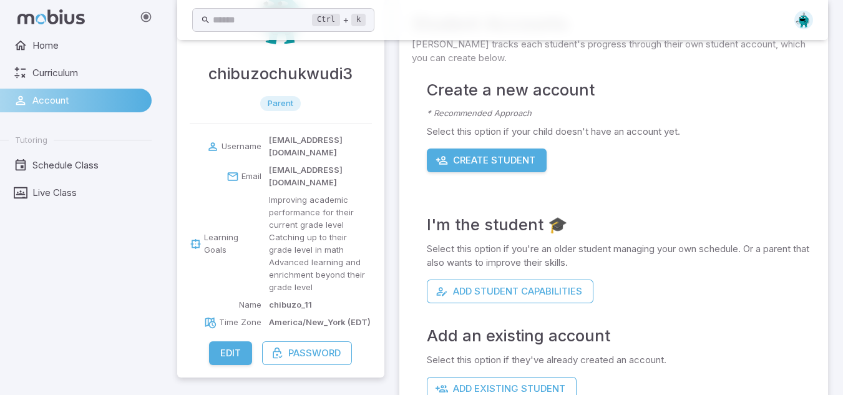
scroll to position [124, 0]
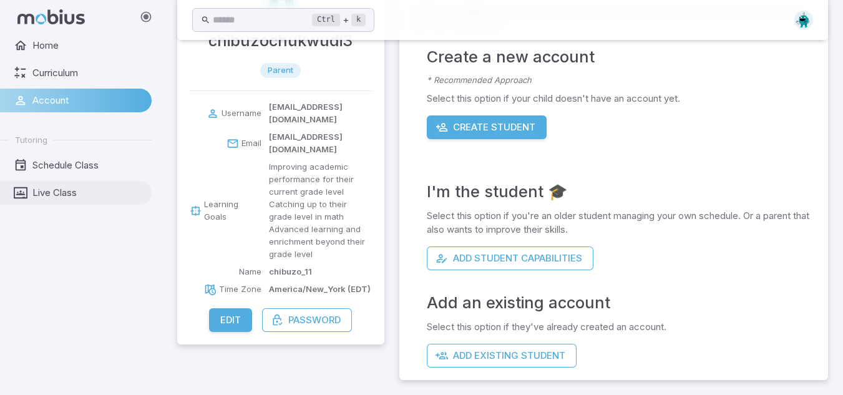
click at [47, 184] on link "Live Class" at bounding box center [76, 193] width 152 height 24
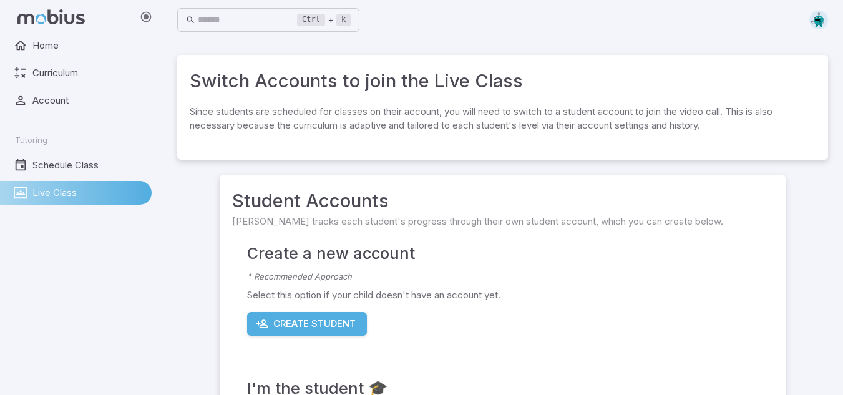
click at [70, 179] on ul "Tutoring Schedule Class Live Class" at bounding box center [76, 167] width 152 height 75
click at [79, 152] on ul "Tutoring Schedule Class Live Class" at bounding box center [76, 167] width 152 height 75
click at [81, 169] on span "Schedule Class" at bounding box center [87, 165] width 110 height 14
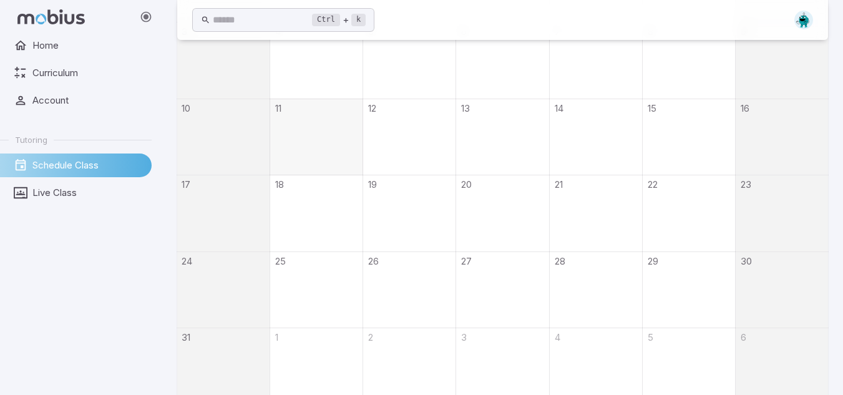
scroll to position [456, 0]
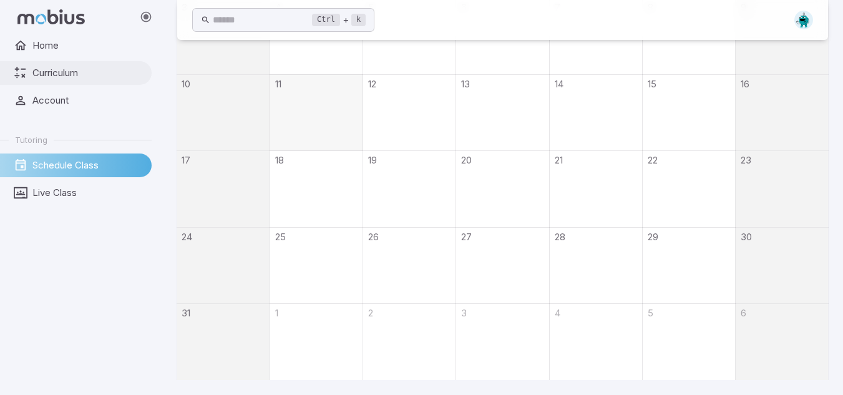
click at [77, 69] on span "Curriculum" at bounding box center [87, 73] width 110 height 14
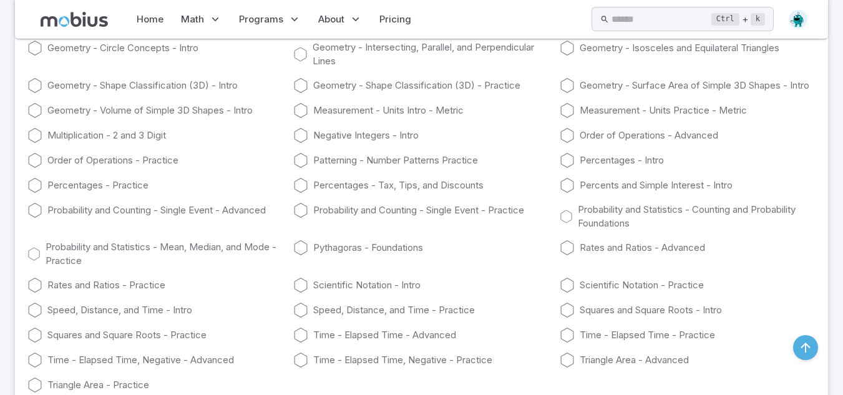
scroll to position [3531, 0]
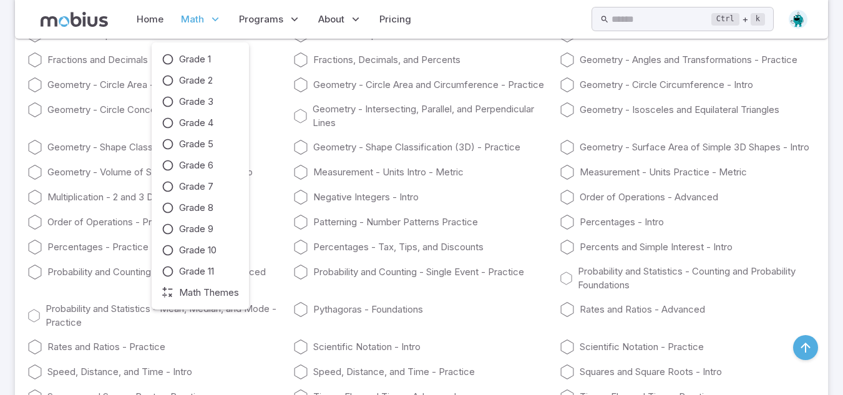
click at [195, 32] on p "Math" at bounding box center [201, 19] width 48 height 29
click at [179, 191] on span "Grade 7" at bounding box center [196, 187] width 34 height 14
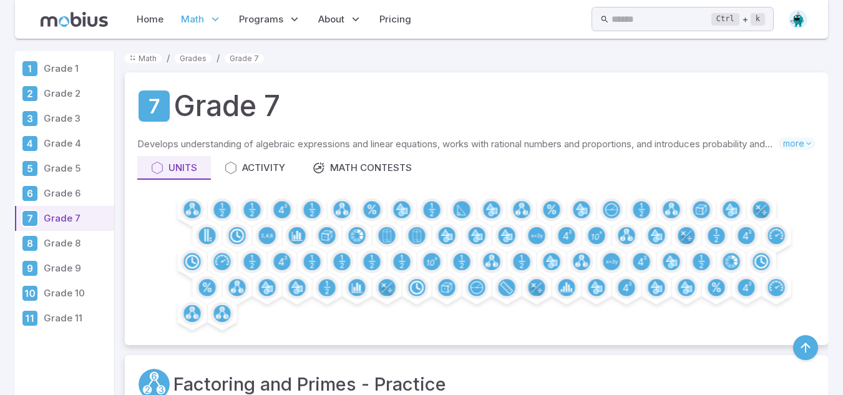
scroll to position [629, 0]
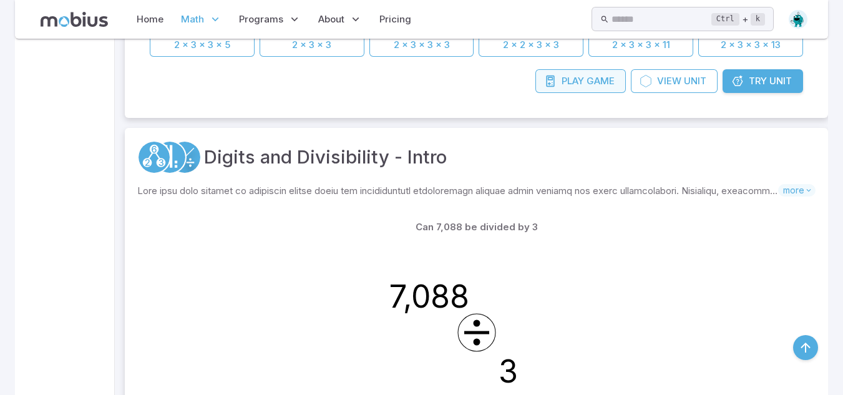
click at [583, 80] on link "Play Game" at bounding box center [580, 81] width 90 height 24
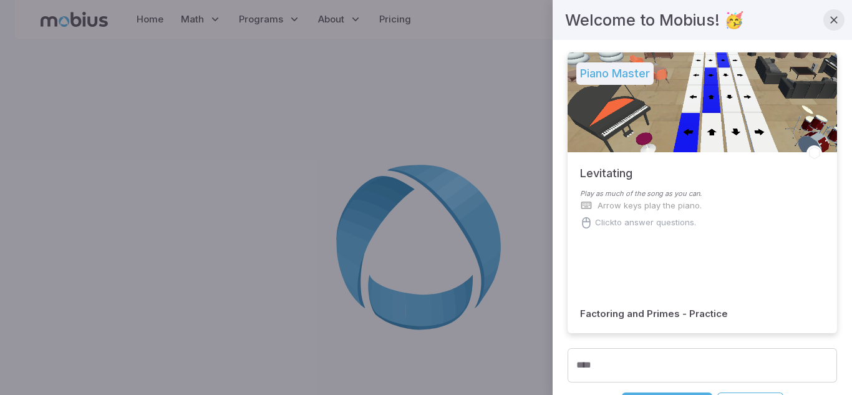
click at [828, 20] on icon "button" at bounding box center [834, 20] width 12 height 12
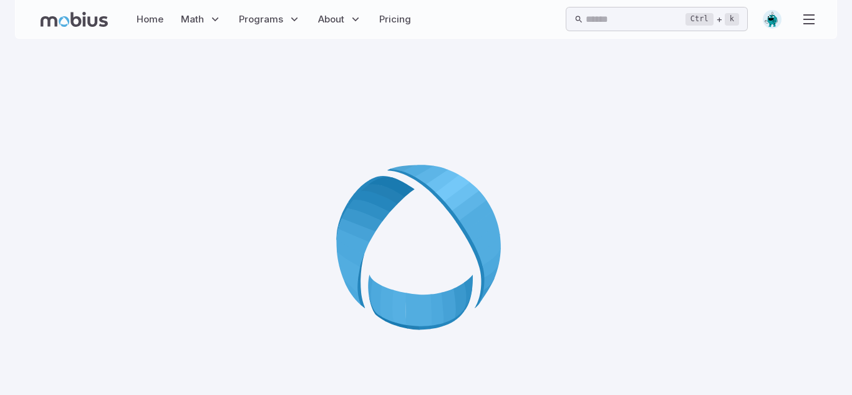
click at [820, 19] on div "Home Math Grade 1 Grade 2 Grade 3 Grade 4 Grade 5 Grade 6 Grade 7 Grade 8 Grade…" at bounding box center [426, 19] width 822 height 39
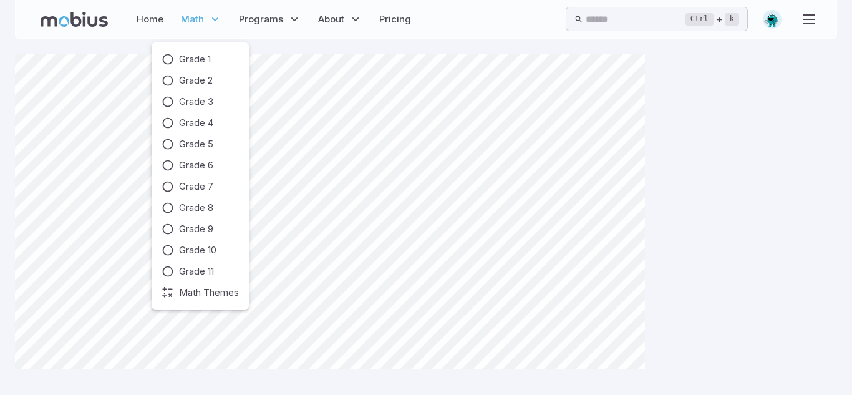
click at [209, 21] on icon at bounding box center [215, 19] width 12 height 12
click at [198, 208] on span "Grade 8" at bounding box center [196, 208] width 34 height 14
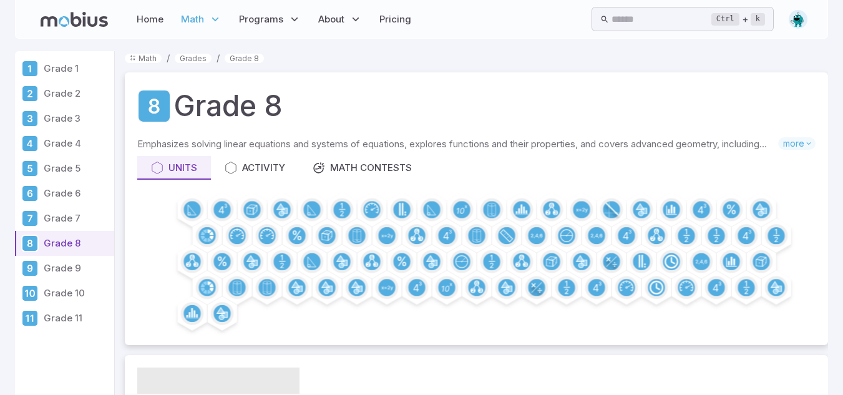
click at [69, 215] on p "Grade 7" at bounding box center [77, 219] width 66 height 14
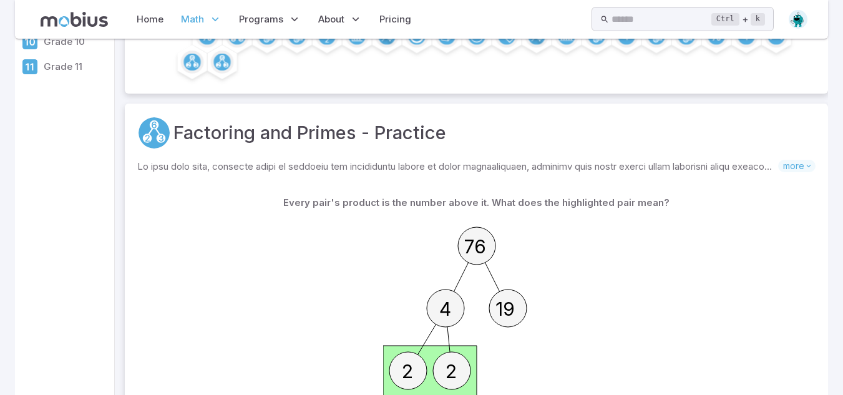
scroll to position [9, 0]
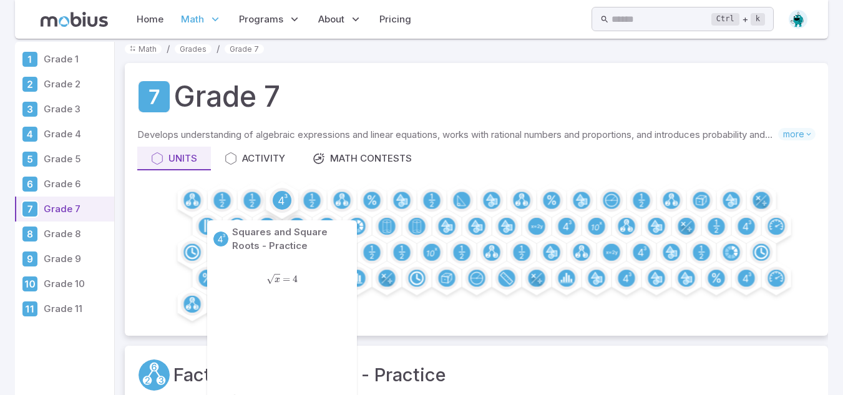
click at [288, 196] on circle at bounding box center [282, 200] width 19 height 19
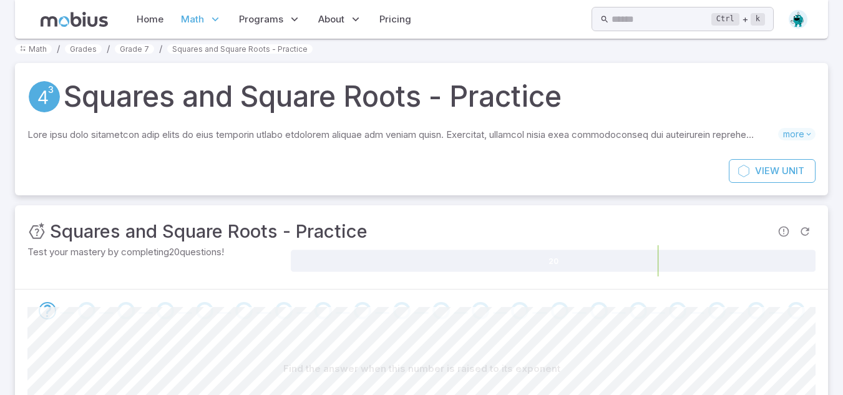
scroll to position [172, 0]
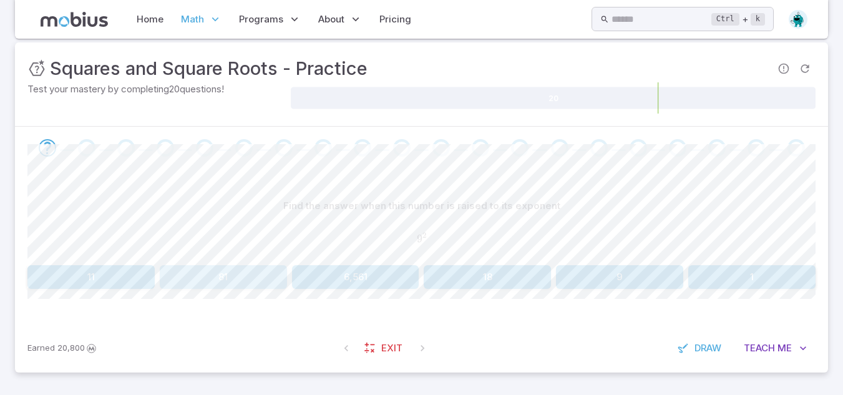
click at [223, 283] on button "81" at bounding box center [223, 277] width 127 height 24
click at [728, 282] on button "169" at bounding box center [751, 277] width 127 height 24
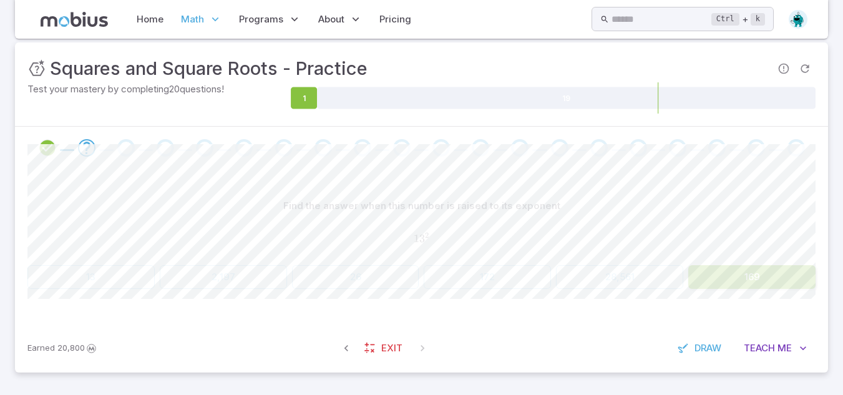
click at [560, 239] on span "1 3 2" at bounding box center [421, 239] width 788 height 14
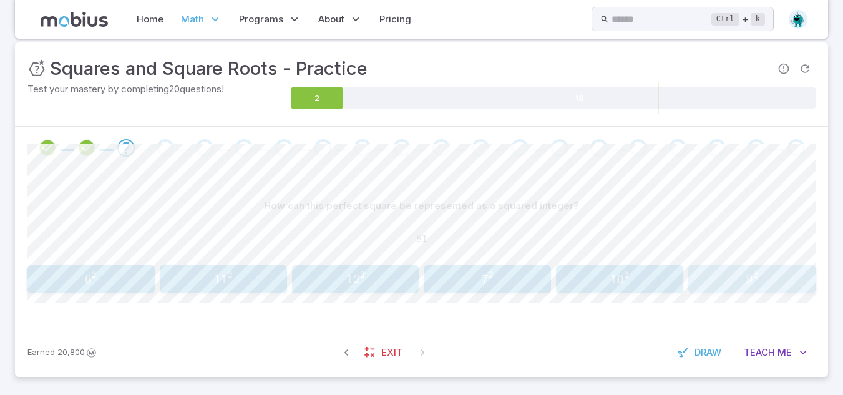
click at [747, 270] on div "9 2 9^2 9 2" at bounding box center [752, 279] width 119 height 18
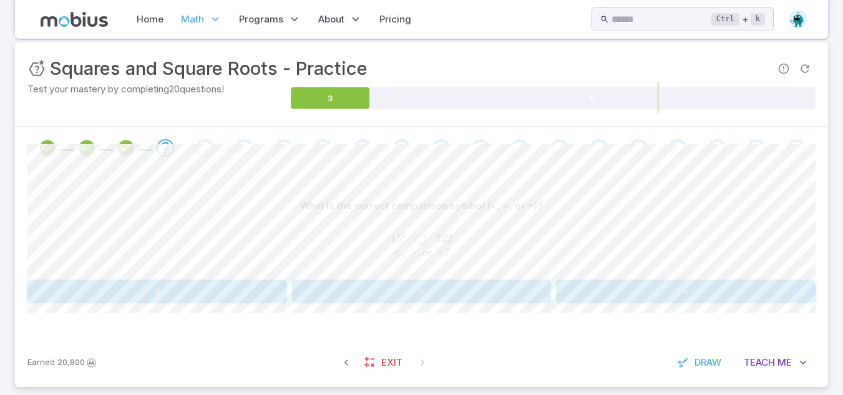
click at [202, 300] on button "<" at bounding box center [157, 292] width 260 height 24
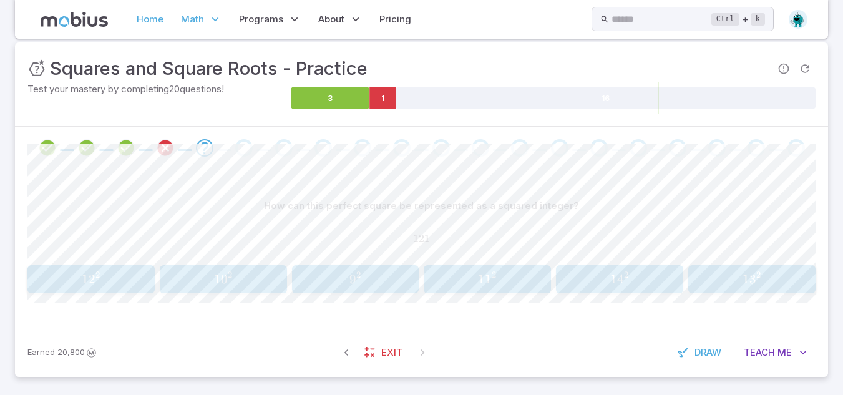
click at [158, 11] on link "Home" at bounding box center [150, 19] width 34 height 29
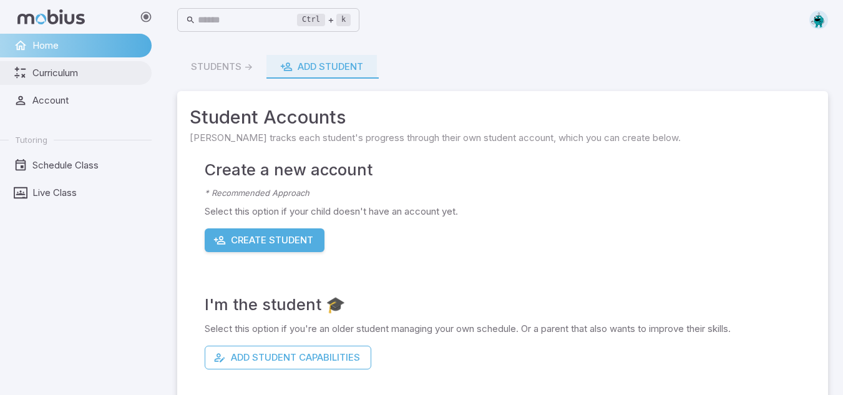
click at [16, 69] on icon at bounding box center [21, 73] width 14 height 14
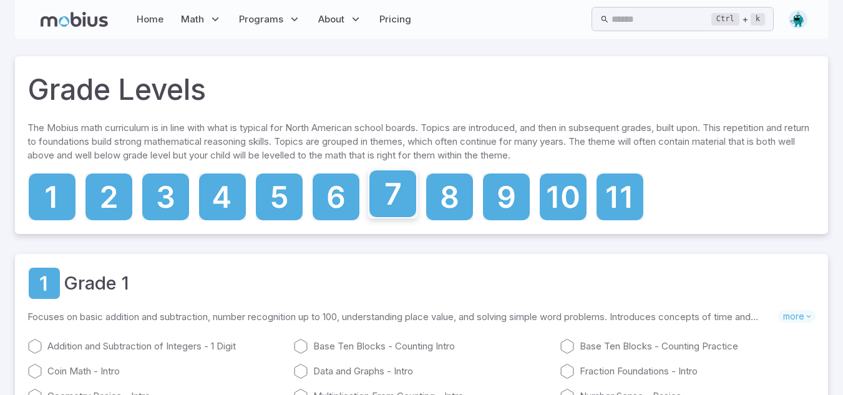
click at [407, 207] on icon at bounding box center [392, 193] width 47 height 47
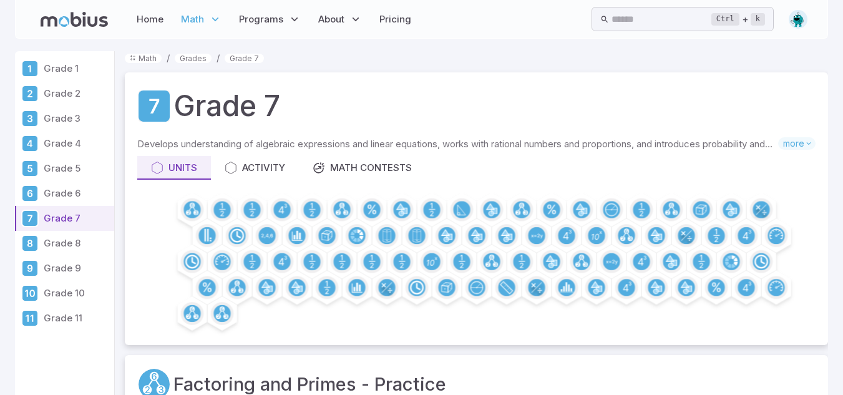
click at [806, 20] on img at bounding box center [798, 19] width 19 height 19
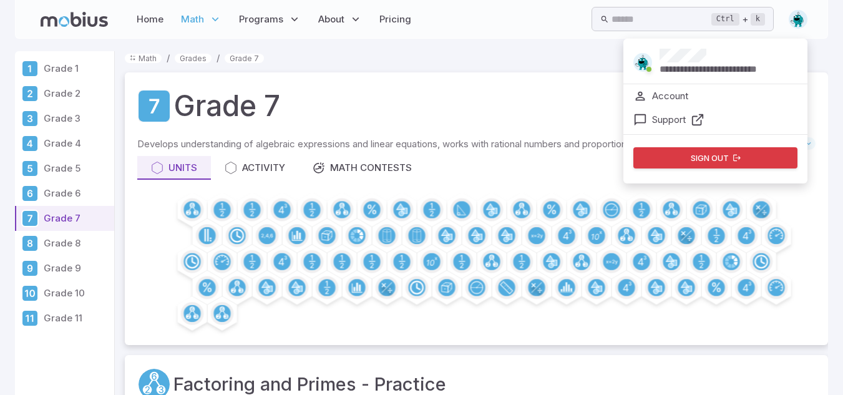
click at [806, 20] on img at bounding box center [798, 19] width 19 height 19
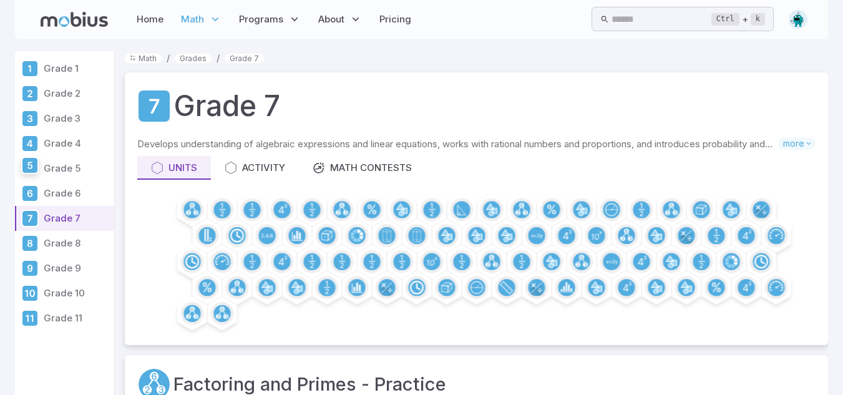
click at [37, 167] on icon at bounding box center [29, 165] width 15 height 15
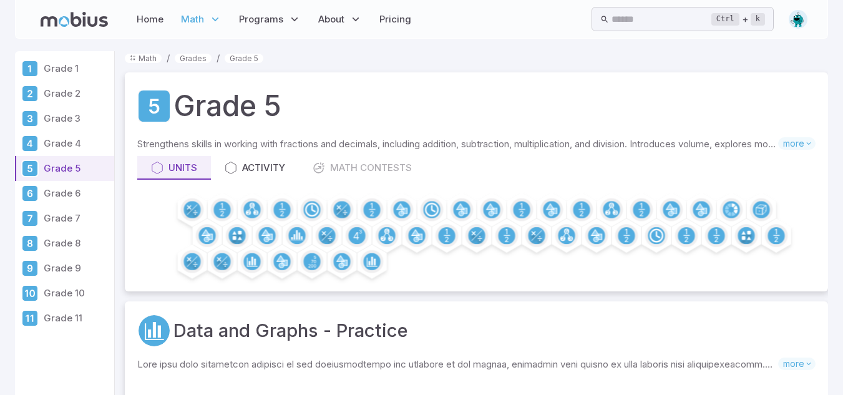
click at [74, 222] on p "Grade 7" at bounding box center [77, 219] width 66 height 14
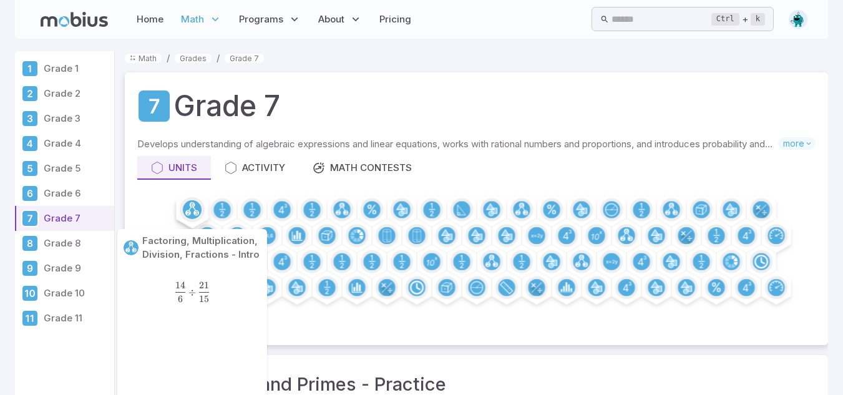
click at [197, 203] on circle at bounding box center [192, 209] width 19 height 19
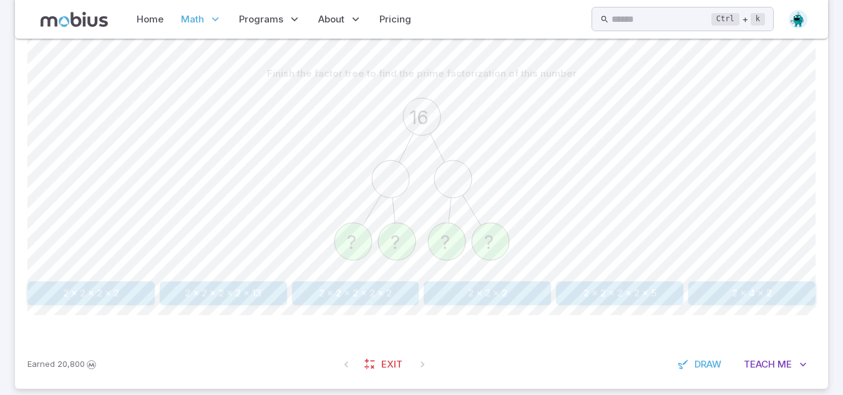
scroll to position [321, 0]
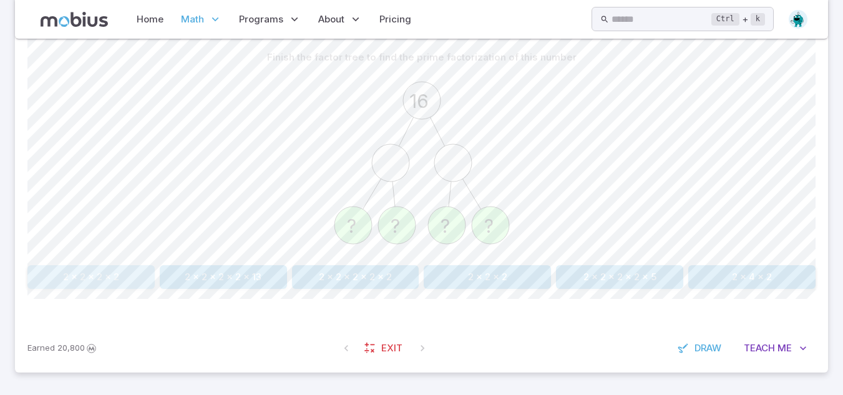
click at [103, 273] on button "2 x 2 x 2 x 2" at bounding box center [90, 277] width 127 height 24
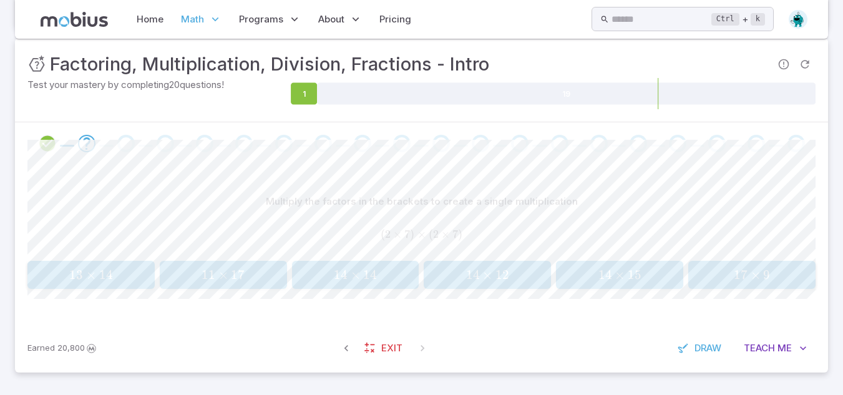
scroll to position [177, 0]
click at [368, 267] on span "14" at bounding box center [370, 275] width 14 height 16
click at [470, 285] on button "20 × 63 20 \times 63 20 × 63" at bounding box center [487, 275] width 127 height 28
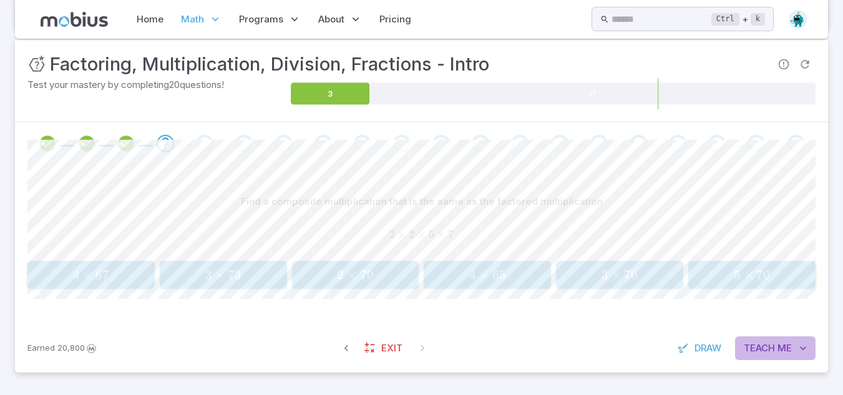
click at [764, 346] on span "Teach" at bounding box center [759, 348] width 31 height 14
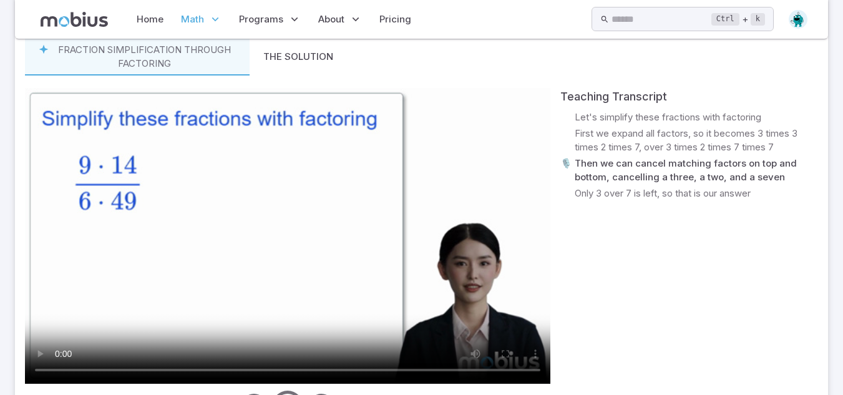
scroll to position [526, 0]
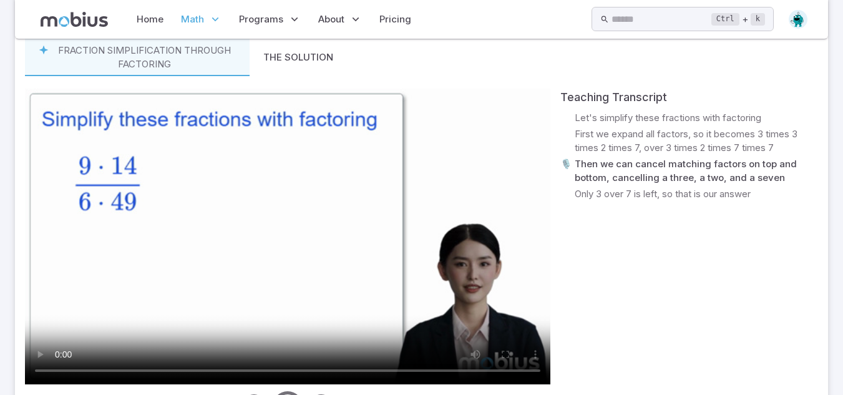
click at [21, 351] on div "Fraction simplification through factoring The Solution Teaching Transcript 🎙️ L…" at bounding box center [421, 245] width 813 height 432
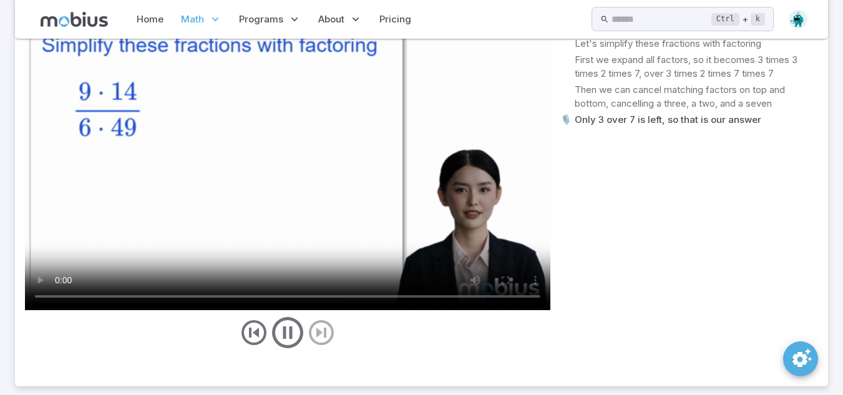
scroll to position [601, 0]
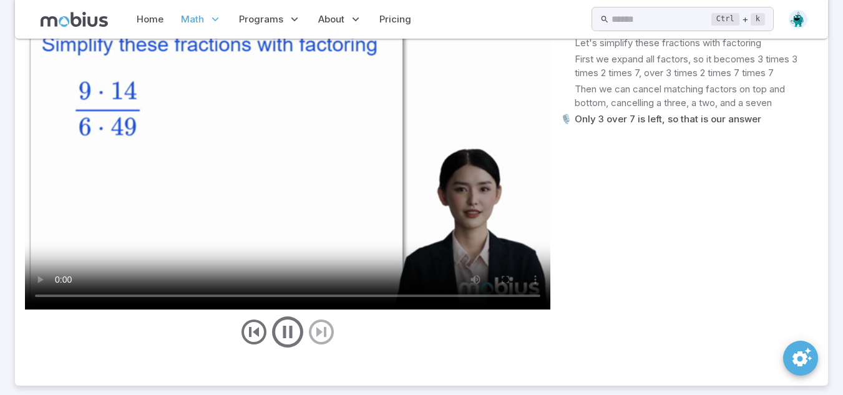
click at [283, 213] on video at bounding box center [287, 162] width 525 height 296
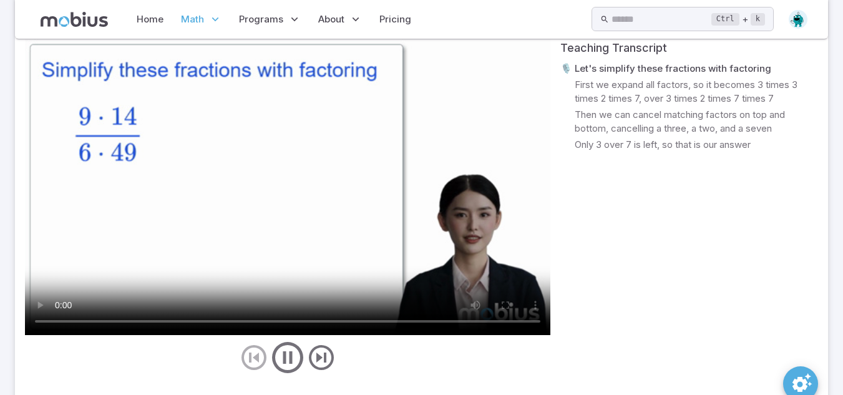
scroll to position [575, 0]
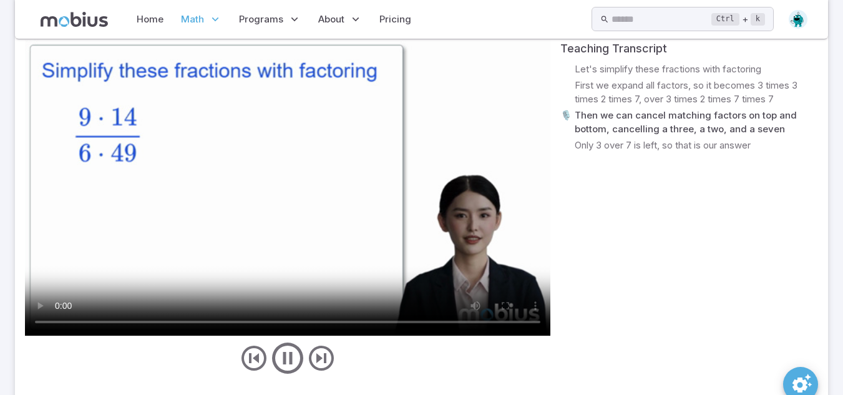
click at [280, 210] on video at bounding box center [287, 188] width 525 height 296
click at [228, 260] on video at bounding box center [287, 188] width 525 height 296
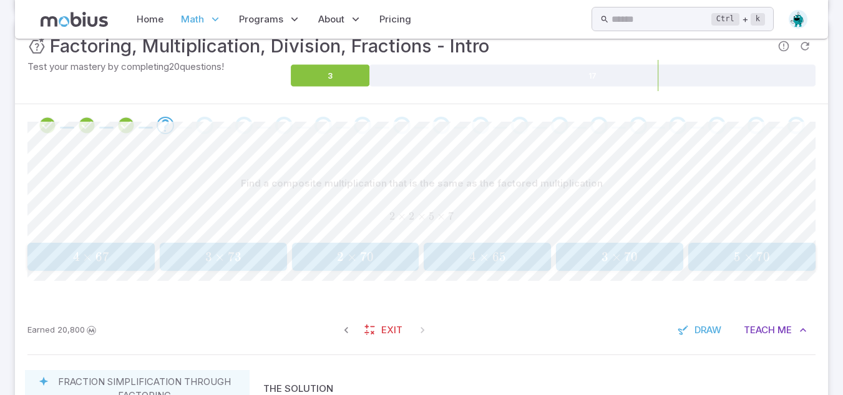
scroll to position [193, 0]
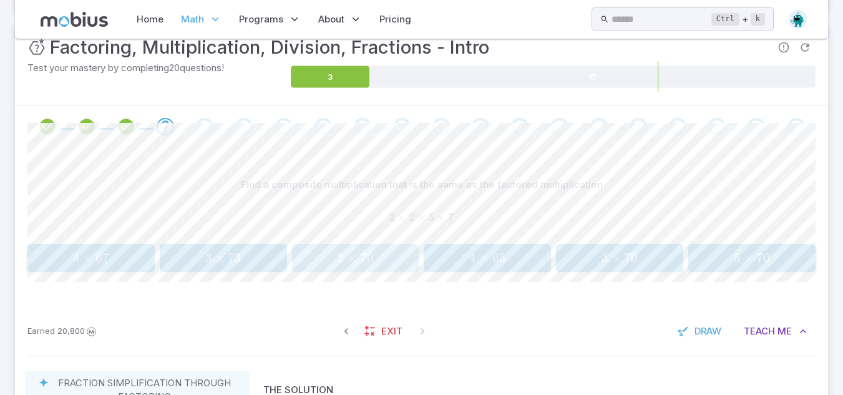
click at [331, 253] on span "2 × 70" at bounding box center [355, 258] width 119 height 16
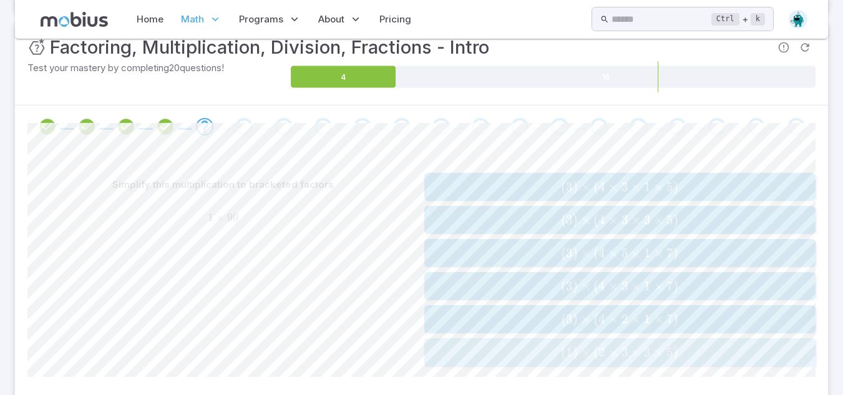
click at [431, 346] on span "( 1 ) × ( 2 × 3 × 3 × 5 )" at bounding box center [620, 352] width 384 height 16
click at [464, 196] on div "2 × 2 × 2 × 2 × 2 × 3 2 \times 2 \times 2 \times 2 \times 2 \times 3 2 × 2 × 2 …" at bounding box center [620, 187] width 384 height 18
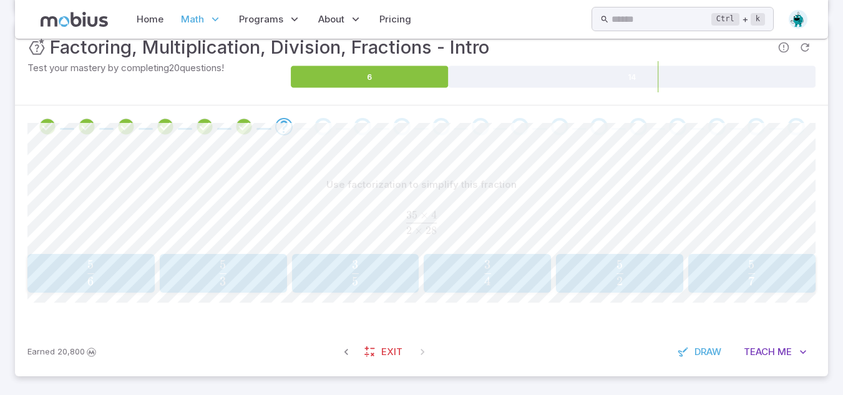
click at [529, 195] on div "Use factorization to simplify this fraction" at bounding box center [421, 185] width 788 height 24
drag, startPoint x: 529, startPoint y: 195, endPoint x: 419, endPoint y: 170, distance: 112.5
click at [419, 170] on div "Use factorization to simplify this fraction 35 × 4 2 × 28 \frac{35 \times 4}{2 …" at bounding box center [421, 238] width 788 height 180
click at [782, 343] on button "Teach Me" at bounding box center [775, 352] width 80 height 24
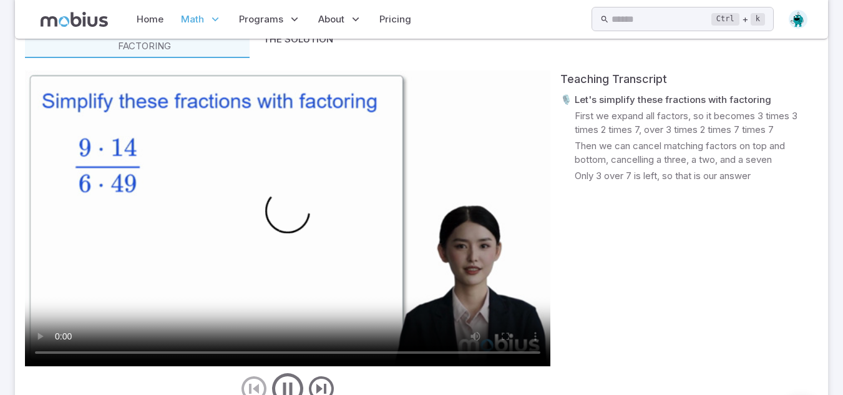
scroll to position [564, 0]
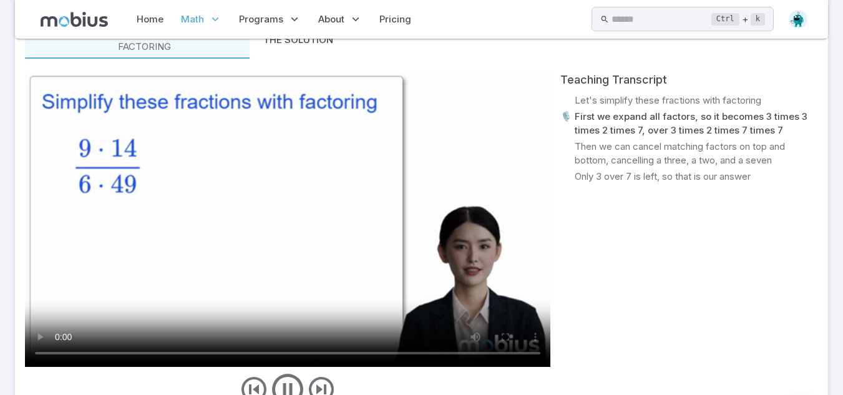
click at [306, 182] on video at bounding box center [287, 219] width 525 height 296
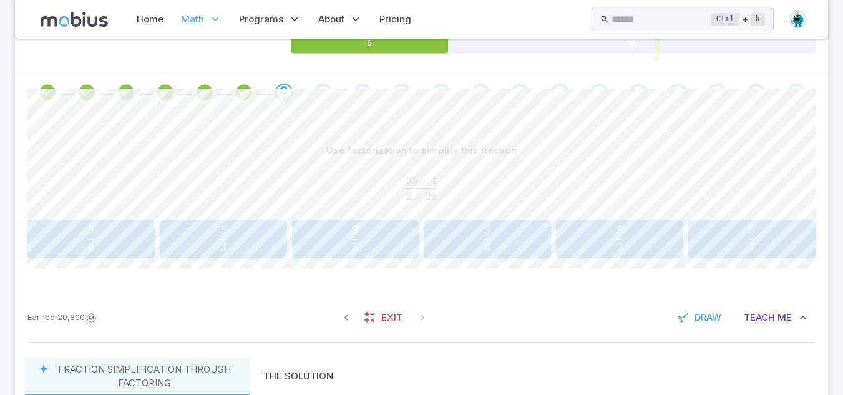
scroll to position [228, 0]
click at [707, 318] on span "Draw" at bounding box center [707, 317] width 27 height 14
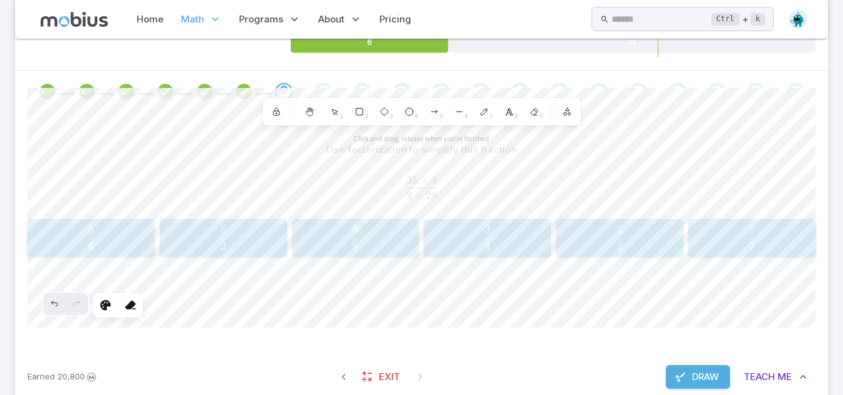
click at [285, 334] on div "Use factorization to simplify this fraction 35 × 4 2 × 28 \frac{35 \times 4}{2 …" at bounding box center [421, 233] width 788 height 240
click at [692, 379] on span "Draw" at bounding box center [705, 377] width 27 height 14
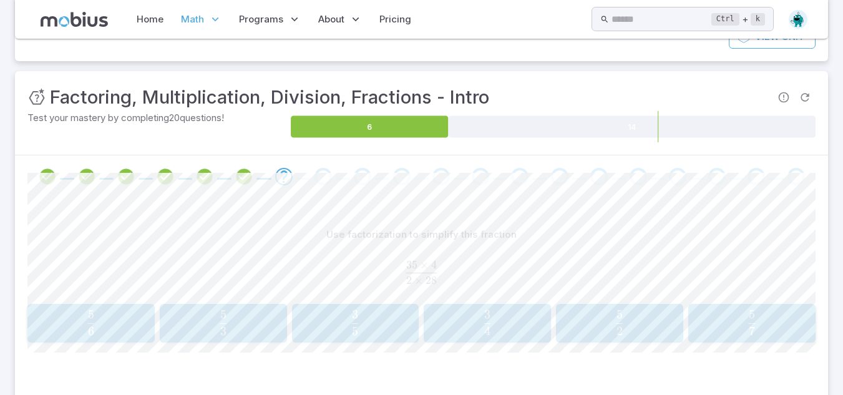
scroll to position [135, 0]
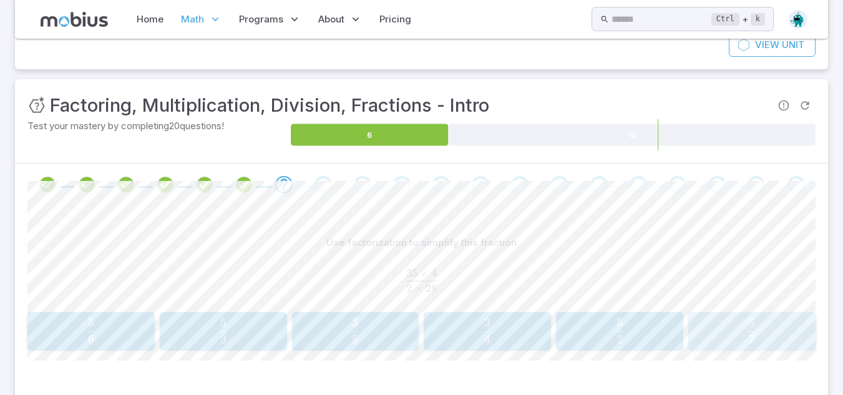
click at [752, 336] on span "button" at bounding box center [752, 339] width 7 height 9
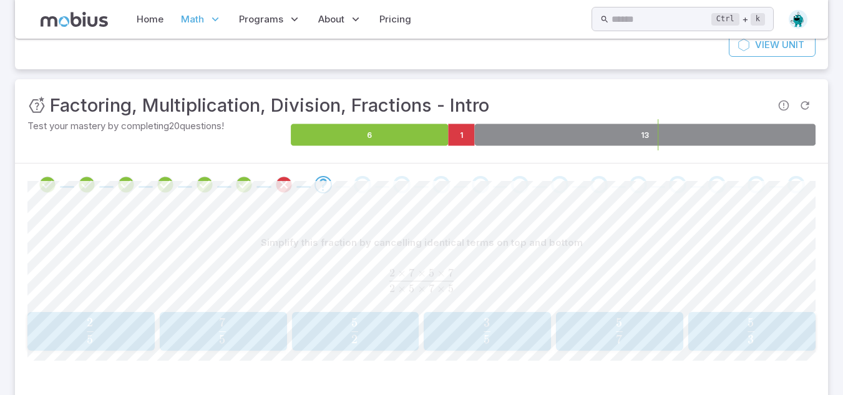
click at [633, 137] on icon at bounding box center [645, 135] width 341 height 22
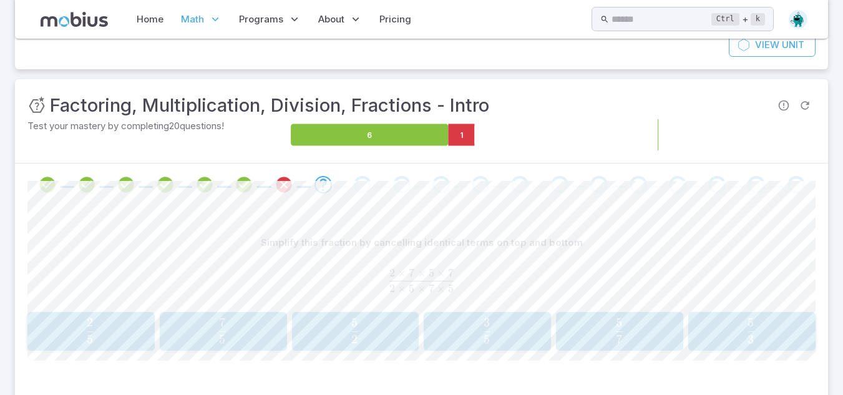
click at [666, 130] on icon at bounding box center [645, 135] width 341 height 22
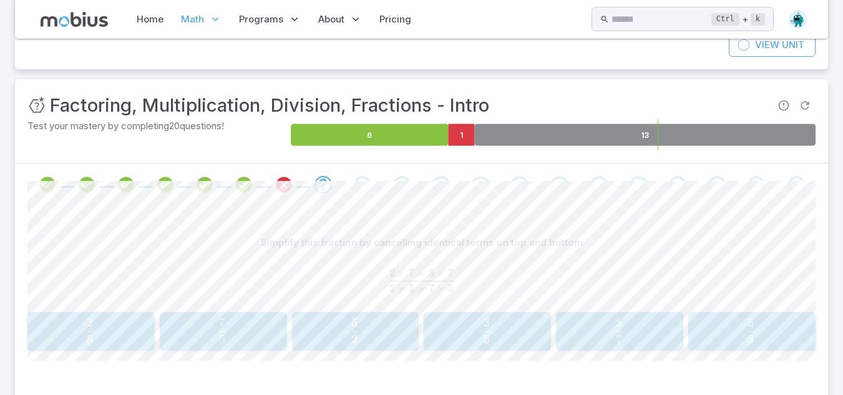
click at [666, 130] on icon at bounding box center [645, 135] width 341 height 22
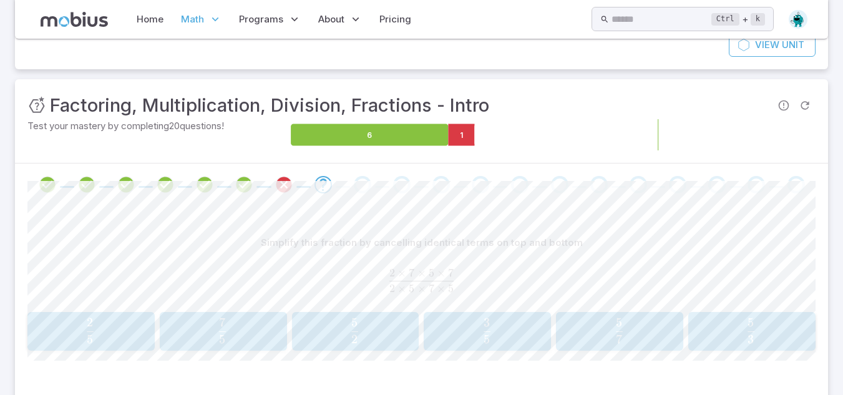
drag, startPoint x: 479, startPoint y: 140, endPoint x: 465, endPoint y: 134, distance: 15.6
click at [465, 134] on g "6 1 13" at bounding box center [553, 135] width 525 height 22
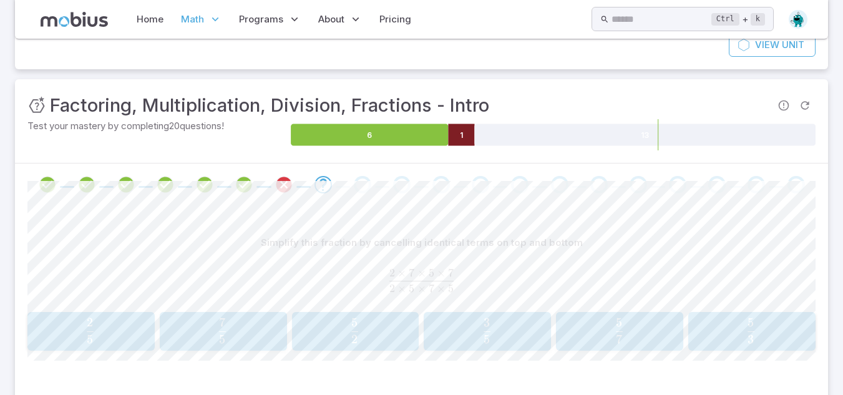
click at [465, 134] on icon at bounding box center [462, 135] width 26 height 22
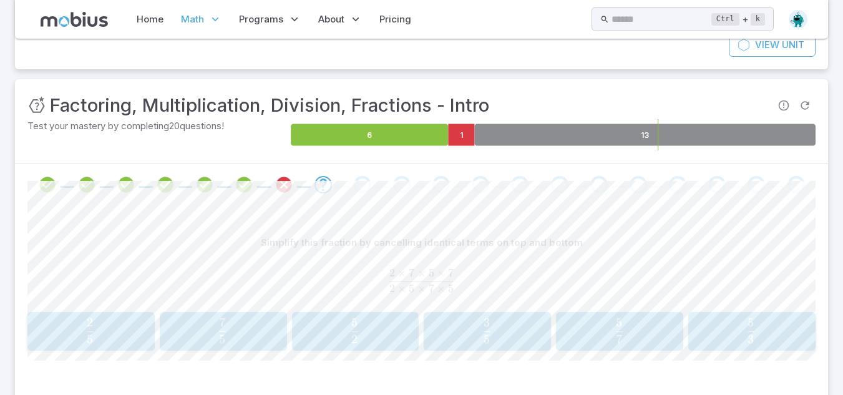
click at [591, 130] on icon at bounding box center [645, 135] width 341 height 22
click at [447, 147] on foreignobject at bounding box center [553, 134] width 525 height 31
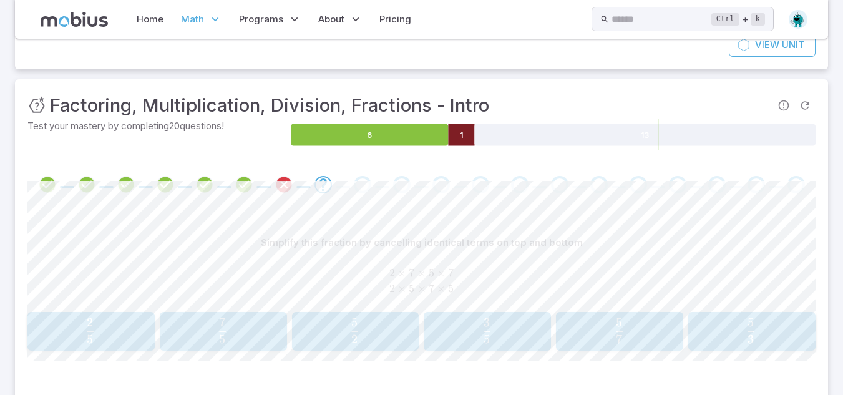
click at [461, 134] on icon at bounding box center [462, 135] width 26 height 22
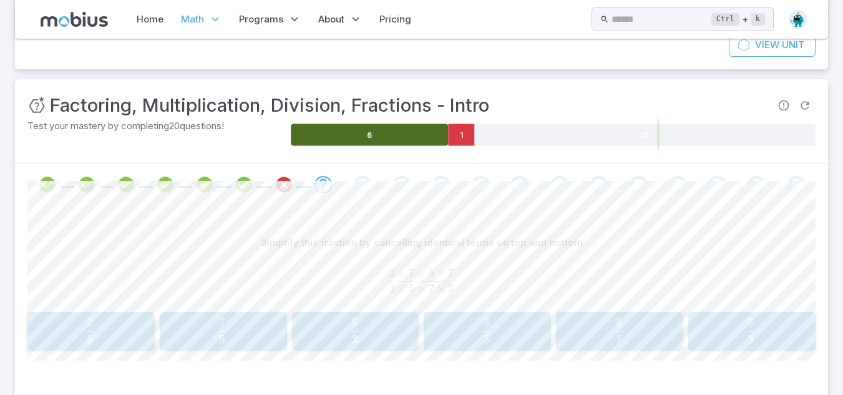
click at [423, 125] on icon at bounding box center [369, 135] width 157 height 22
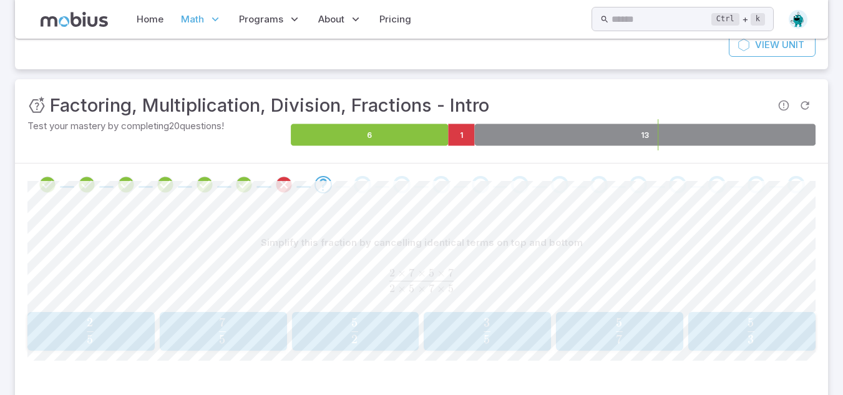
click at [527, 129] on icon at bounding box center [645, 135] width 341 height 22
drag, startPoint x: 120, startPoint y: 40, endPoint x: 2, endPoint y: 95, distance: 129.8
click at [2, 95] on section "Math / Grades / Grade 7 / Factoring, Multiplication, Division, Fractions - Intr…" at bounding box center [421, 179] width 843 height 553
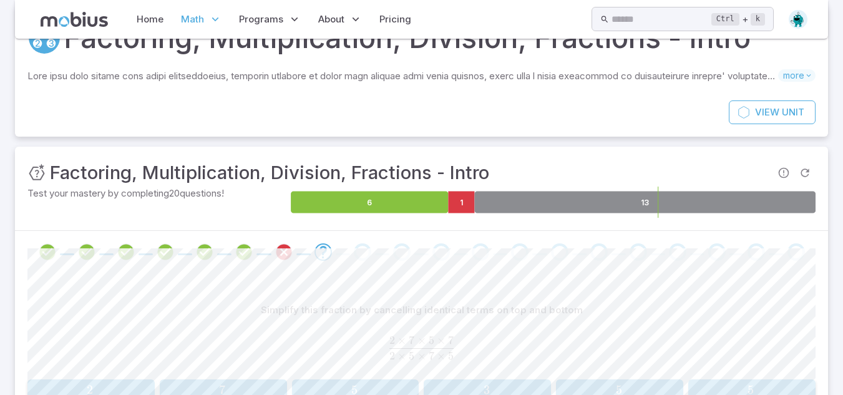
scroll to position [62, 0]
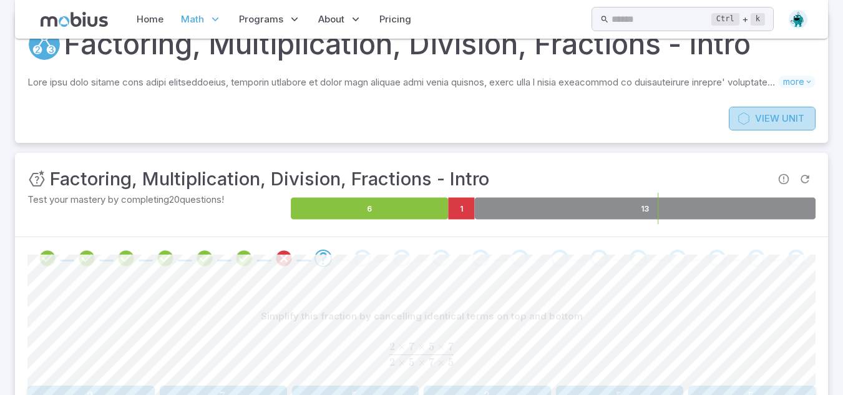
click at [768, 122] on span "View" at bounding box center [767, 119] width 24 height 14
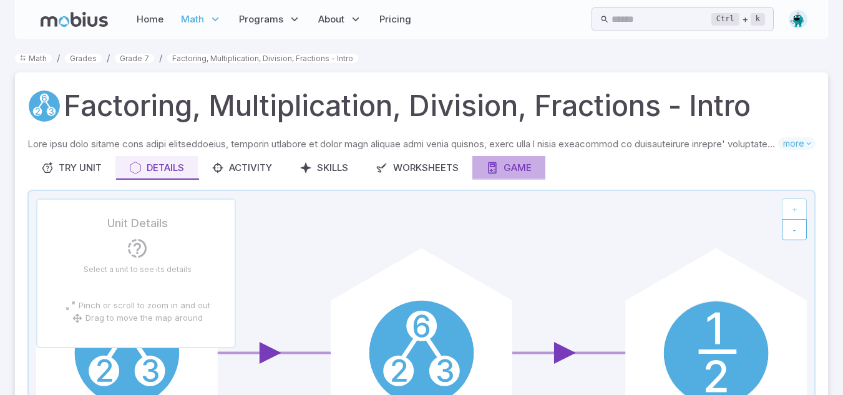
click at [517, 165] on div "Game" at bounding box center [509, 168] width 46 height 14
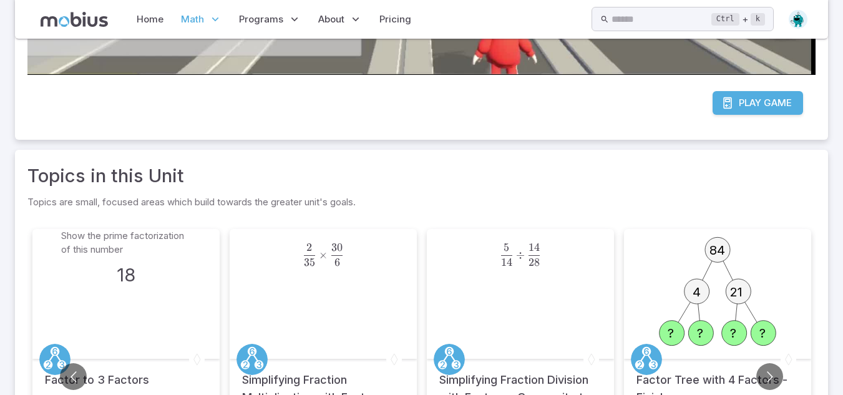
scroll to position [594, 0]
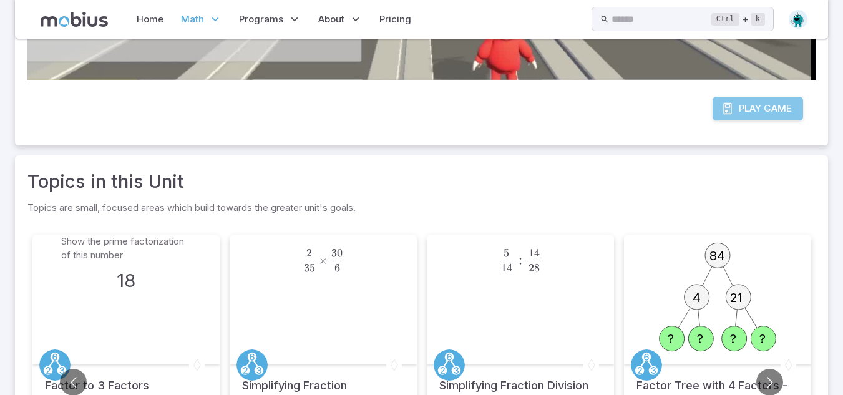
click at [781, 120] on link "Play Game" at bounding box center [758, 109] width 90 height 24
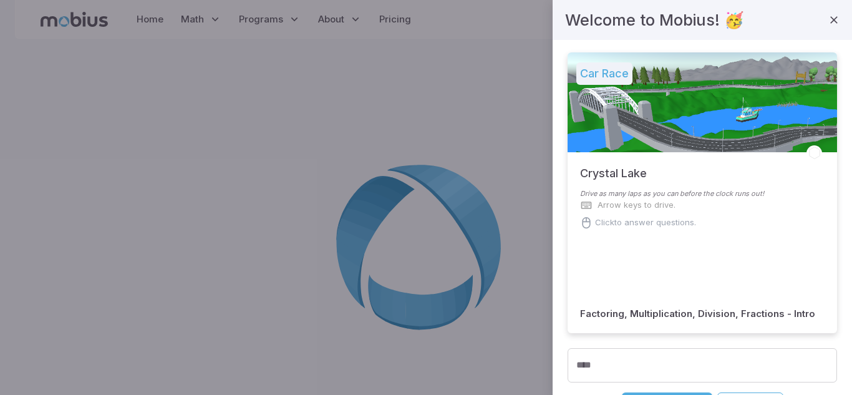
click at [655, 339] on div "Car Race Crystal Lake Drive as many laps as you can before the clock runs out! …" at bounding box center [703, 217] width 270 height 330
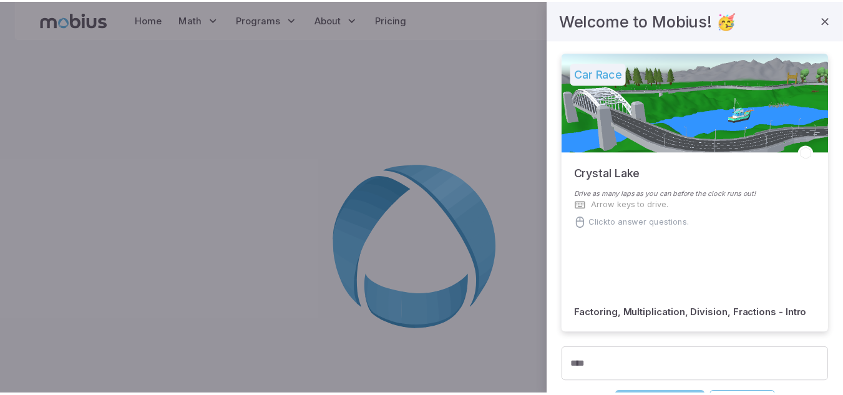
scroll to position [144, 0]
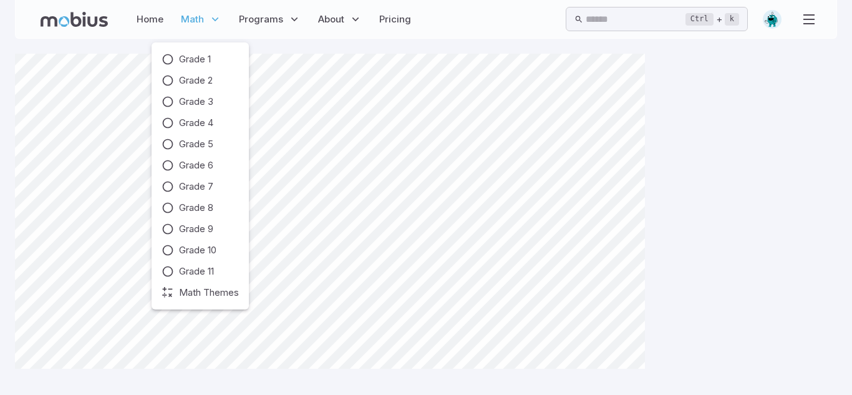
click at [198, 11] on p "Math" at bounding box center [201, 19] width 48 height 29
click at [175, 177] on div "Grade 1 Grade 2 Grade 3 Grade 4 Grade 5 Grade 6 Grade 7 Grade 8 Grade 9 Grade 1…" at bounding box center [200, 175] width 77 height 247
drag, startPoint x: 203, startPoint y: 195, endPoint x: 194, endPoint y: 187, distance: 12.4
click at [194, 187] on div "Grade 1 Grade 2 Grade 3 Grade 4 Grade 5 Grade 6 Grade 7 Grade 8 Grade 9 Grade 1…" at bounding box center [200, 175] width 77 height 247
click at [194, 187] on span "Grade 7" at bounding box center [196, 187] width 34 height 14
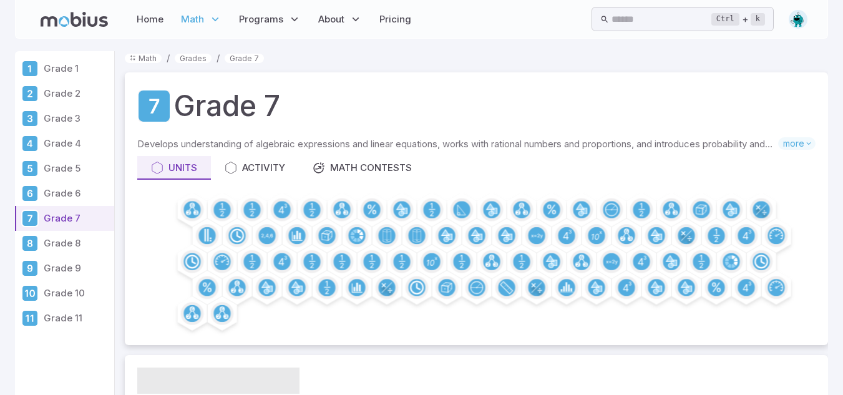
click at [446, 96] on div "Grade 7" at bounding box center [476, 106] width 678 height 42
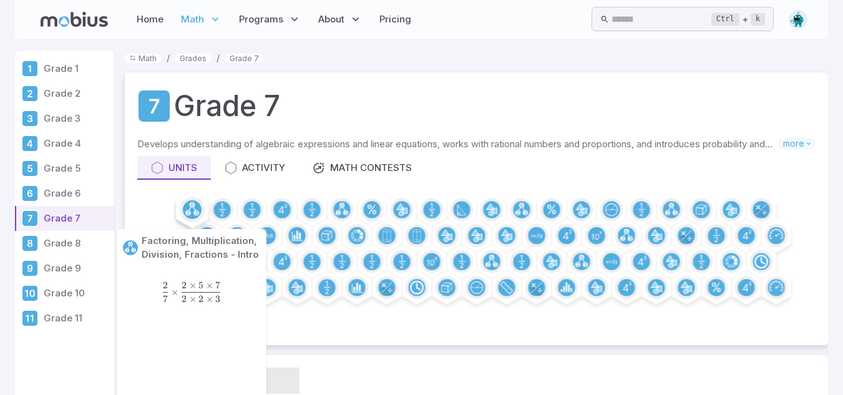
click at [194, 214] on circle at bounding box center [196, 213] width 6 height 6
